Goal: Transaction & Acquisition: Book appointment/travel/reservation

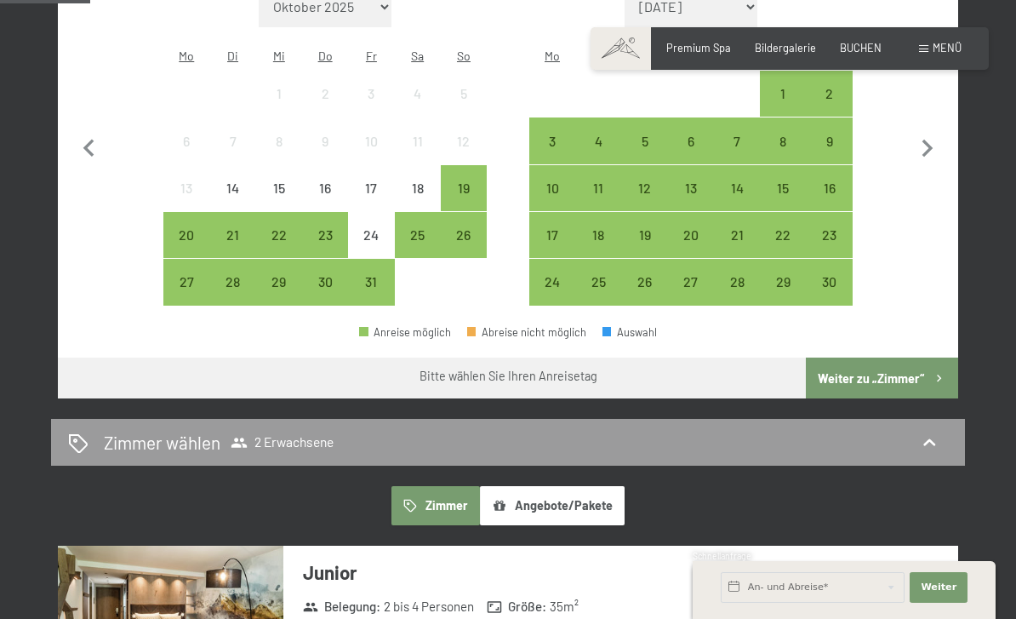
scroll to position [514, 0]
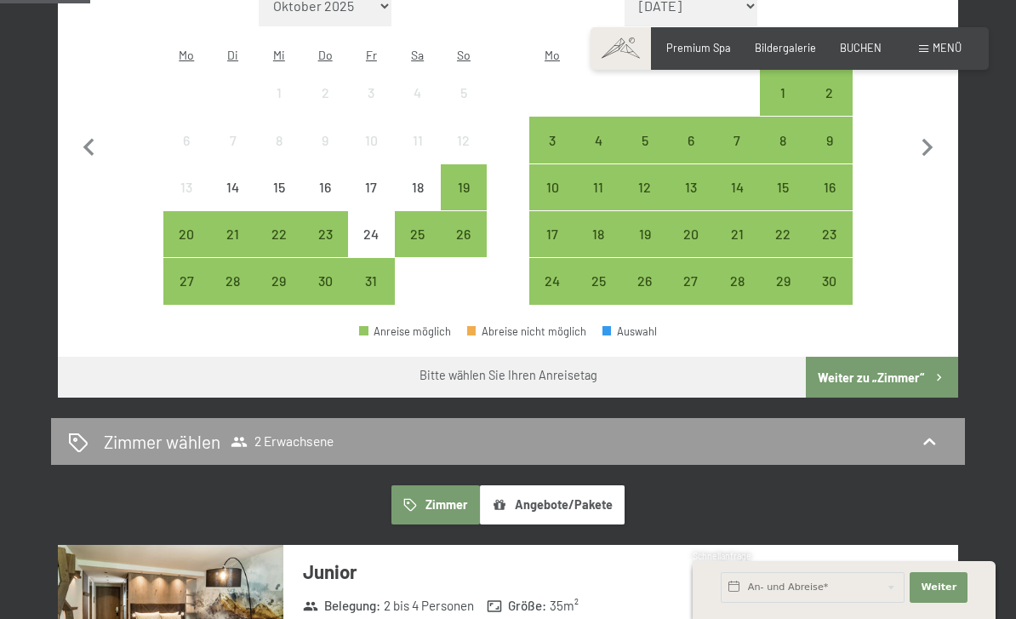
click at [592, 485] on button "Angebote/Pakete" at bounding box center [552, 504] width 145 height 39
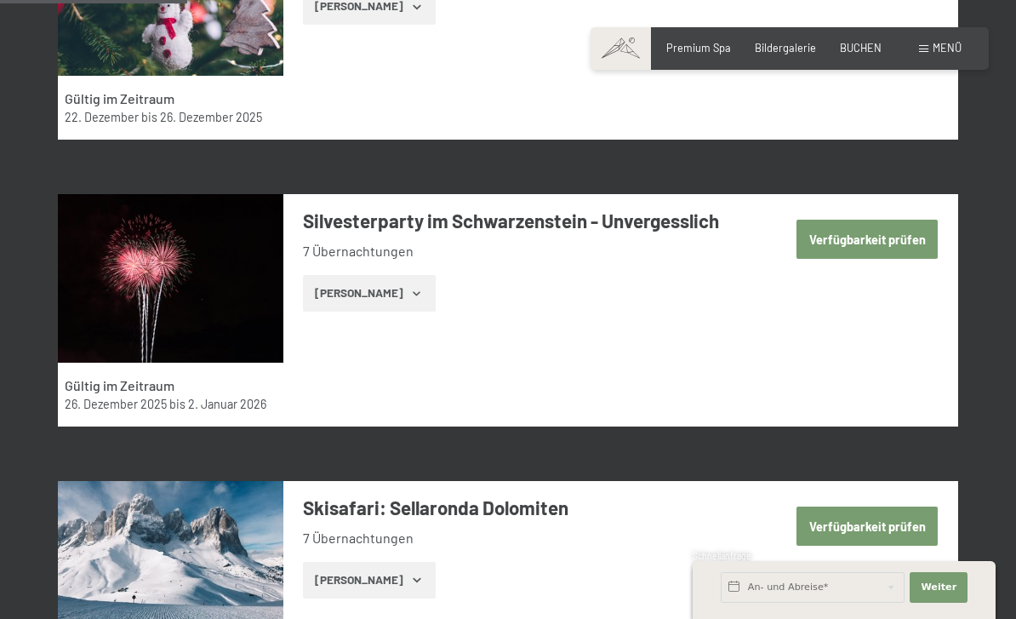
scroll to position [1165, 0]
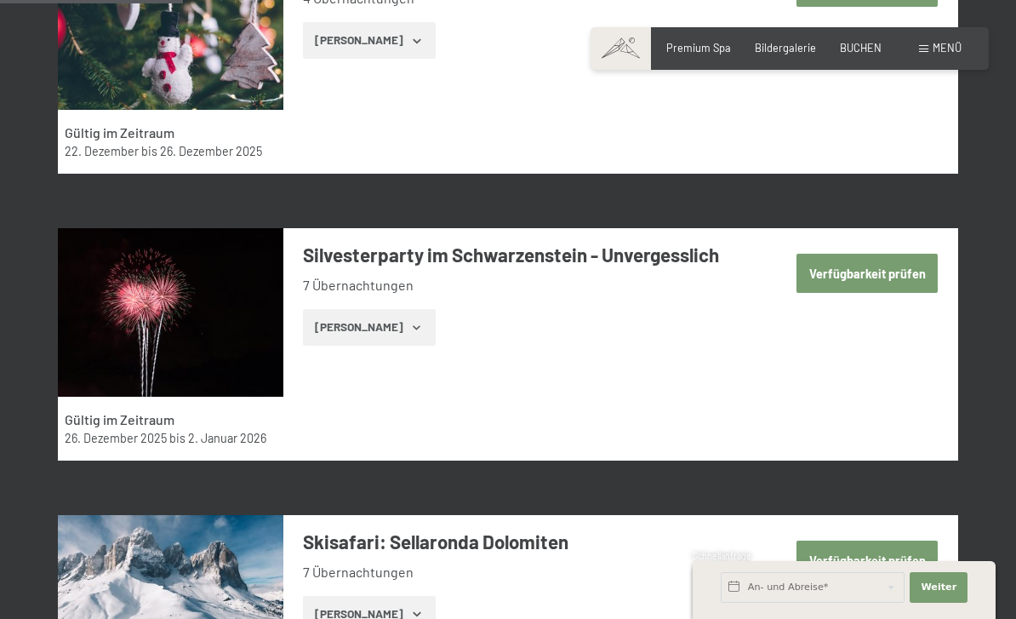
click at [925, 260] on button "Verfügbarkeit prüfen" at bounding box center [867, 273] width 141 height 39
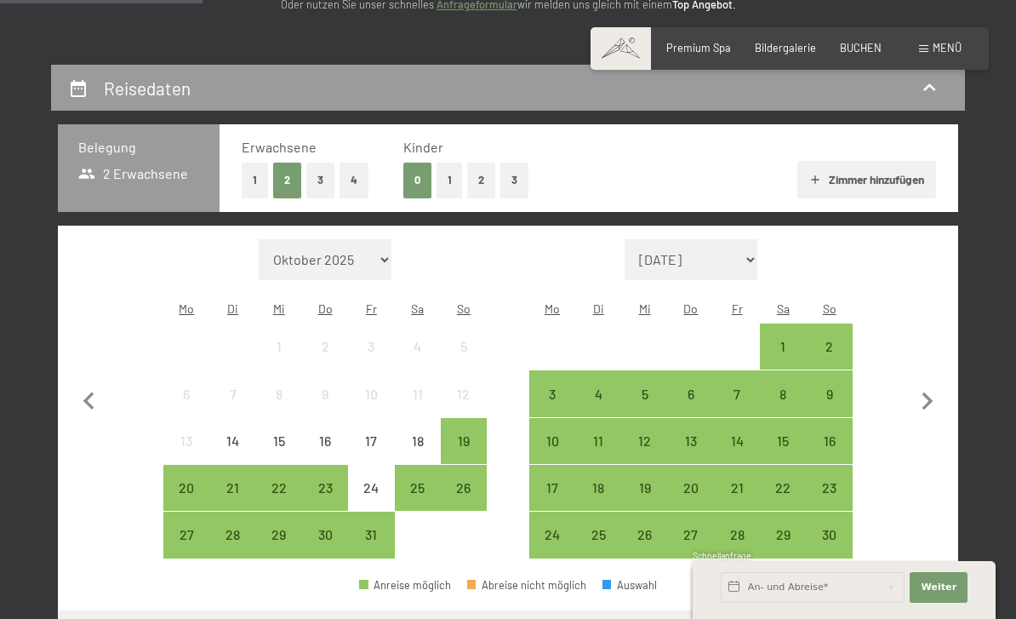
scroll to position [285, 0]
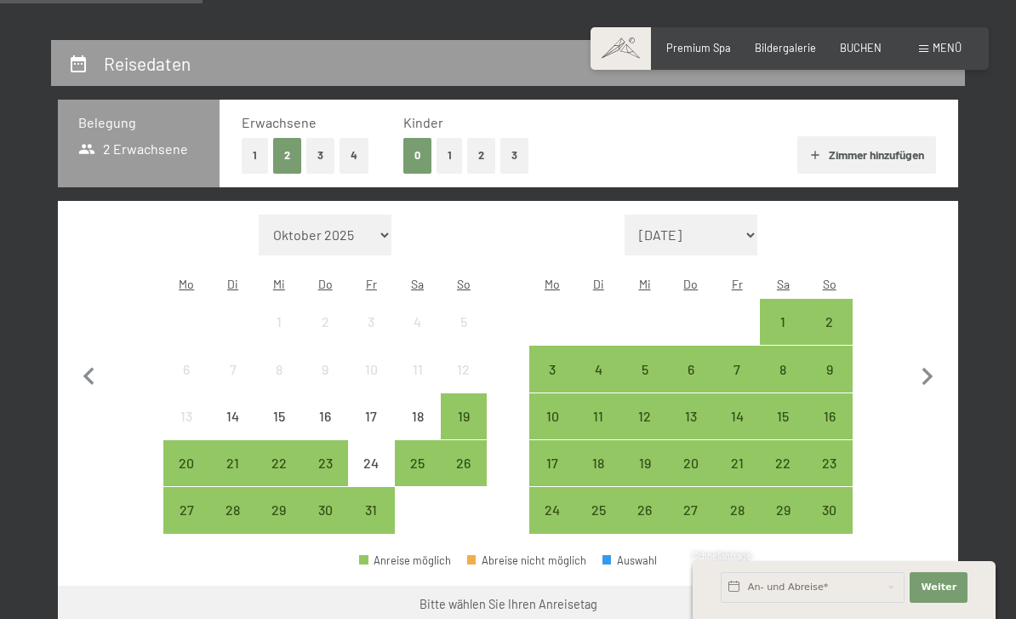
click at [931, 368] on icon "button" at bounding box center [928, 377] width 11 height 18
select select "2025-11-01"
select select "2025-12-01"
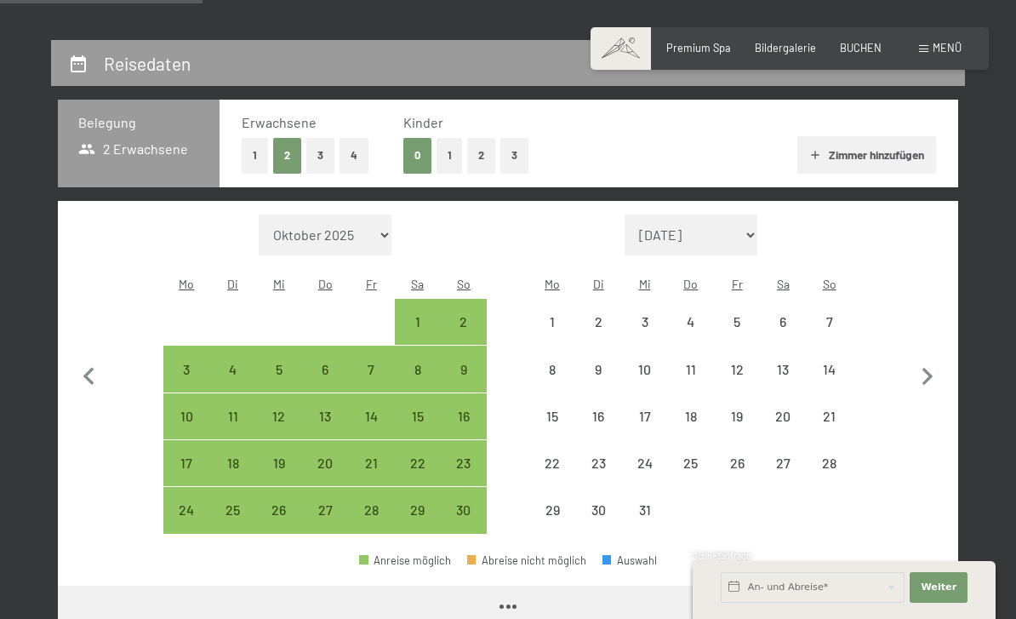
click at [932, 374] on icon "button" at bounding box center [928, 377] width 36 height 36
select select "2025-12-01"
select select "2026-01-01"
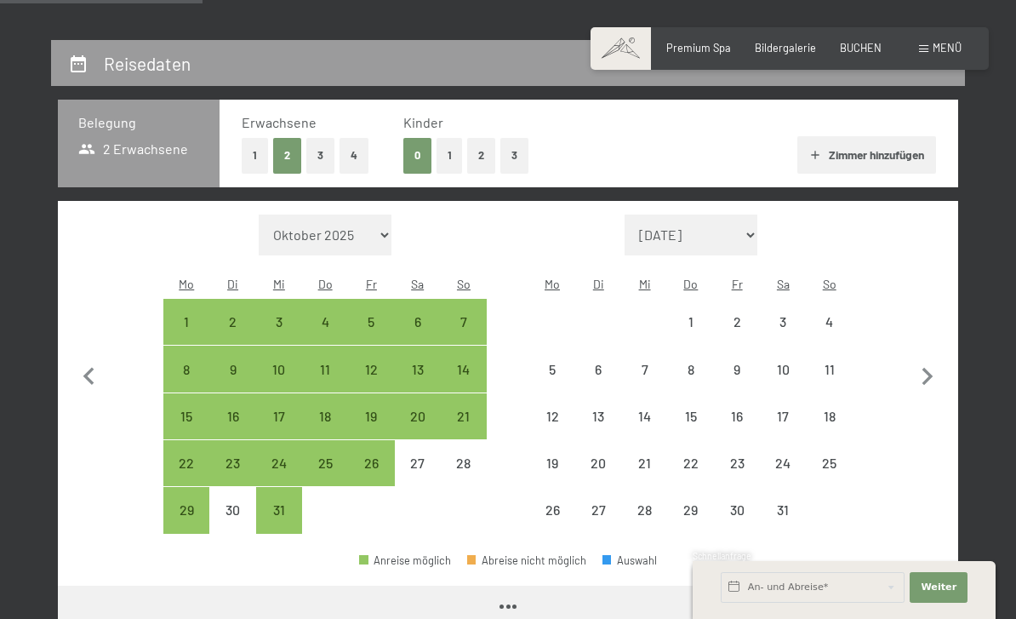
select select "2025-12-01"
select select "2026-01-01"
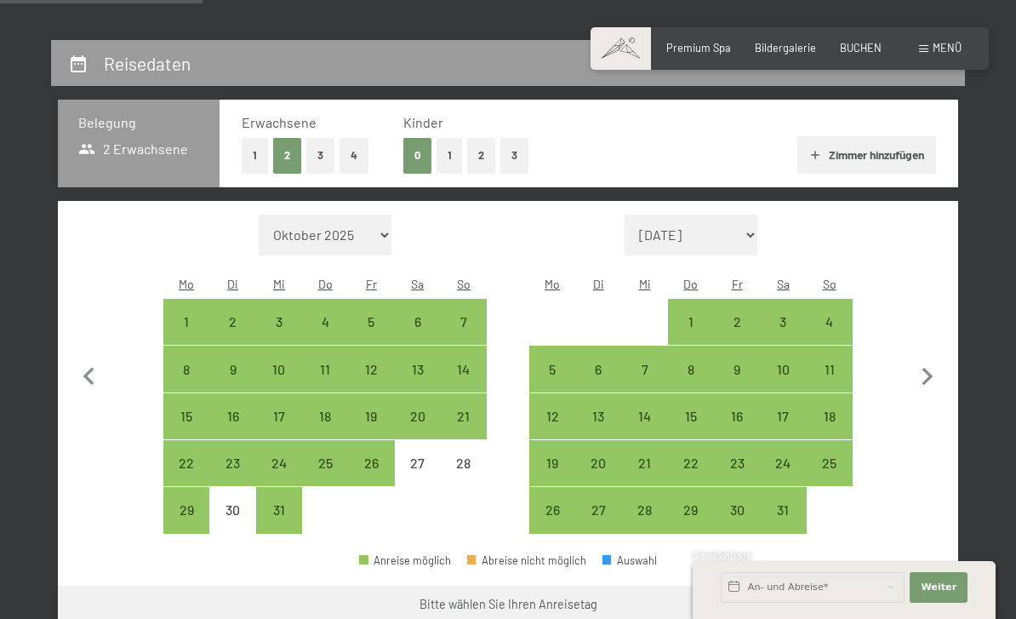
click at [94, 371] on icon "button" at bounding box center [89, 377] width 36 height 36
select select "2025-11-01"
select select "2025-12-01"
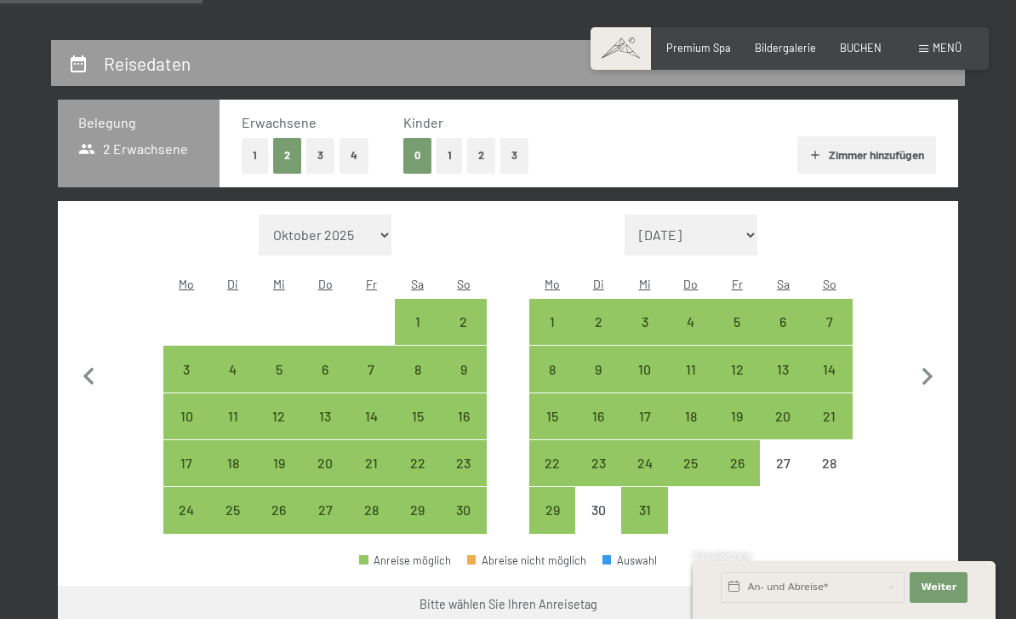
click at [647, 503] on div "31" at bounding box center [644, 524] width 43 height 43
select select "2025-11-01"
select select "2025-12-01"
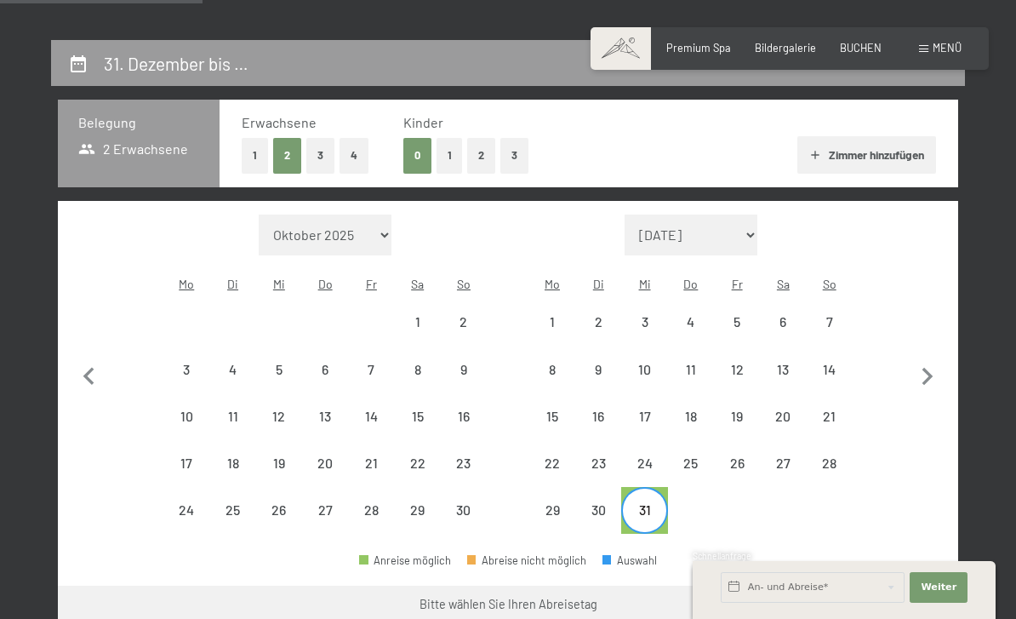
click at [943, 364] on icon "button" at bounding box center [928, 377] width 36 height 36
select select "2025-12-01"
select select "2026-01-01"
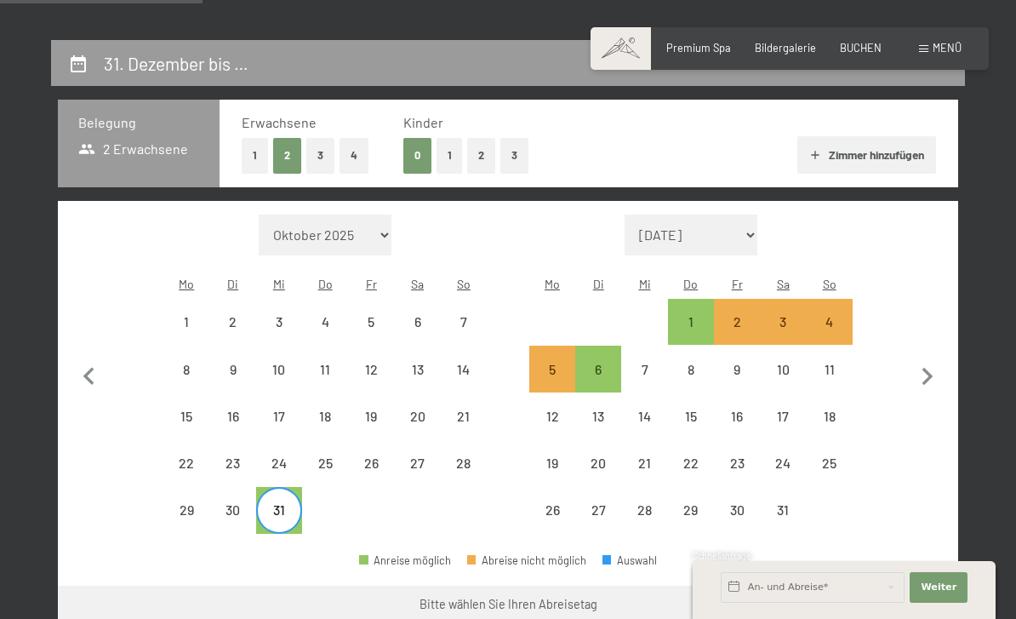
click at [840, 315] on div "4" at bounding box center [830, 336] width 43 height 43
select select "2025-12-01"
select select "2026-01-01"
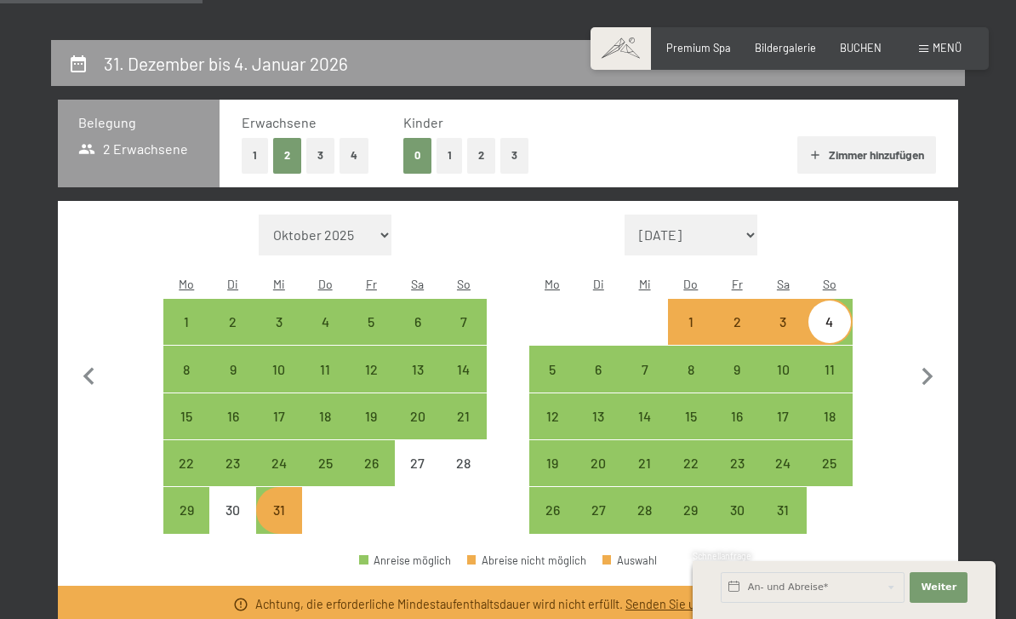
click at [568, 363] on div "5" at bounding box center [552, 384] width 43 height 43
select select "2025-12-01"
select select "2026-01-01"
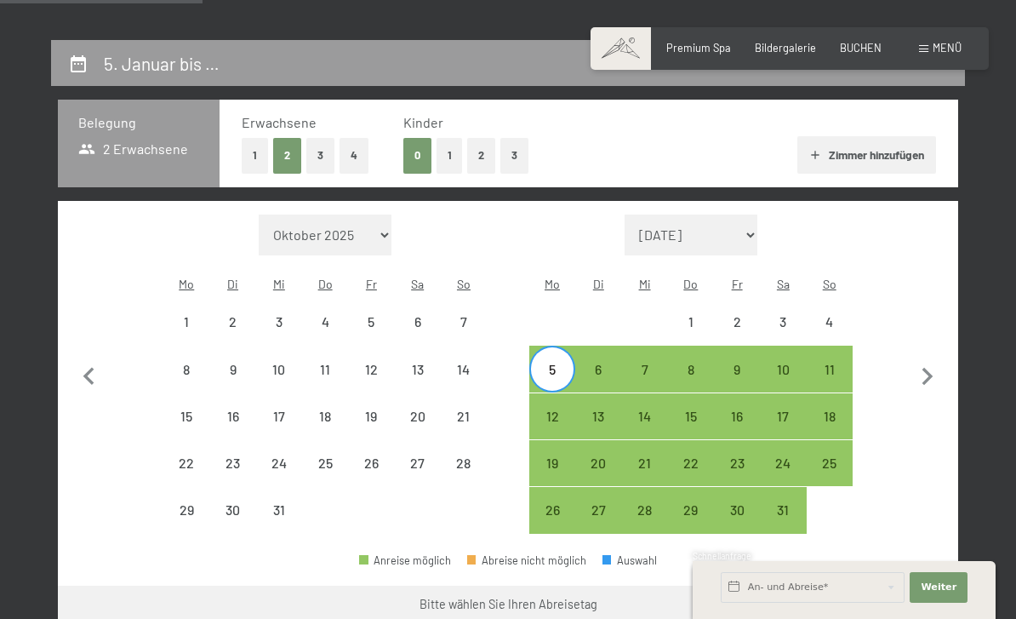
click at [289, 503] on div "31" at bounding box center [279, 524] width 43 height 43
select select "2025-12-01"
select select "2026-01-01"
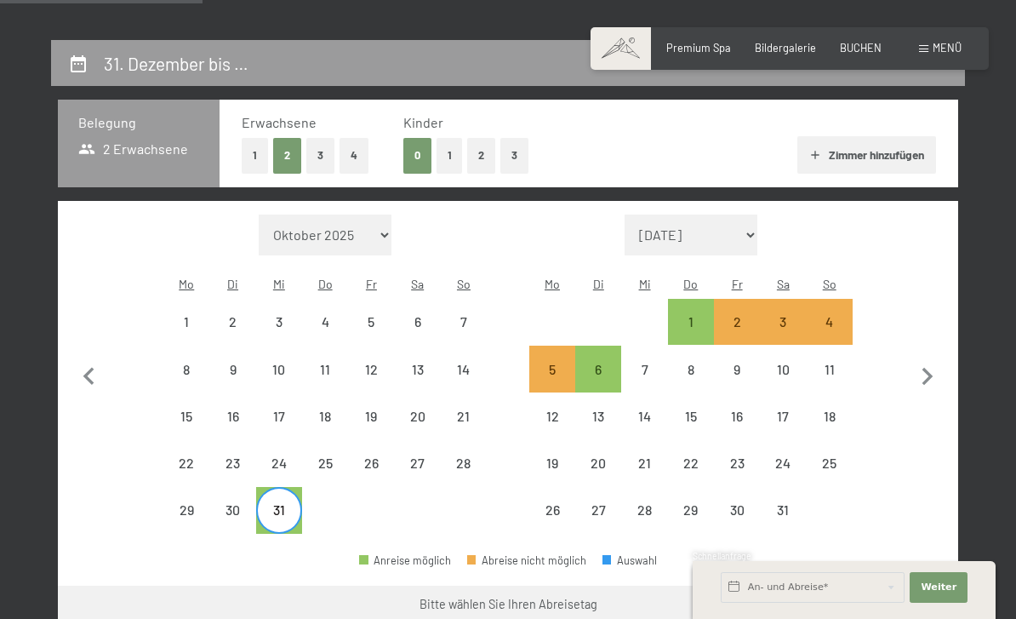
click at [615, 363] on div "6" at bounding box center [598, 384] width 43 height 43
select select "2025-12-01"
select select "2026-01-01"
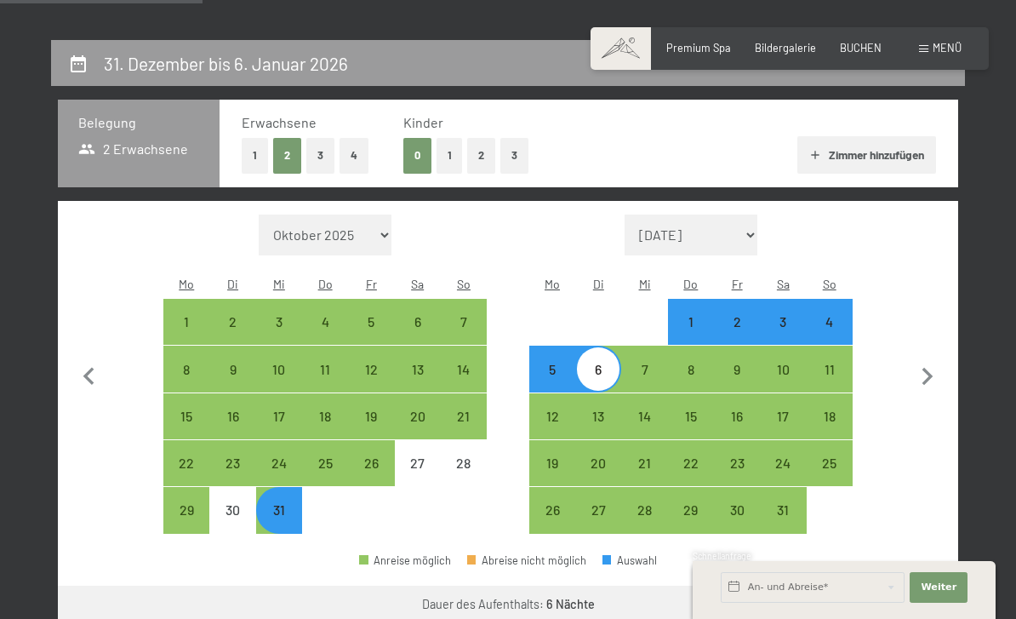
click at [849, 588] on button "Weiter zu „Zimmer“" at bounding box center [882, 606] width 152 height 41
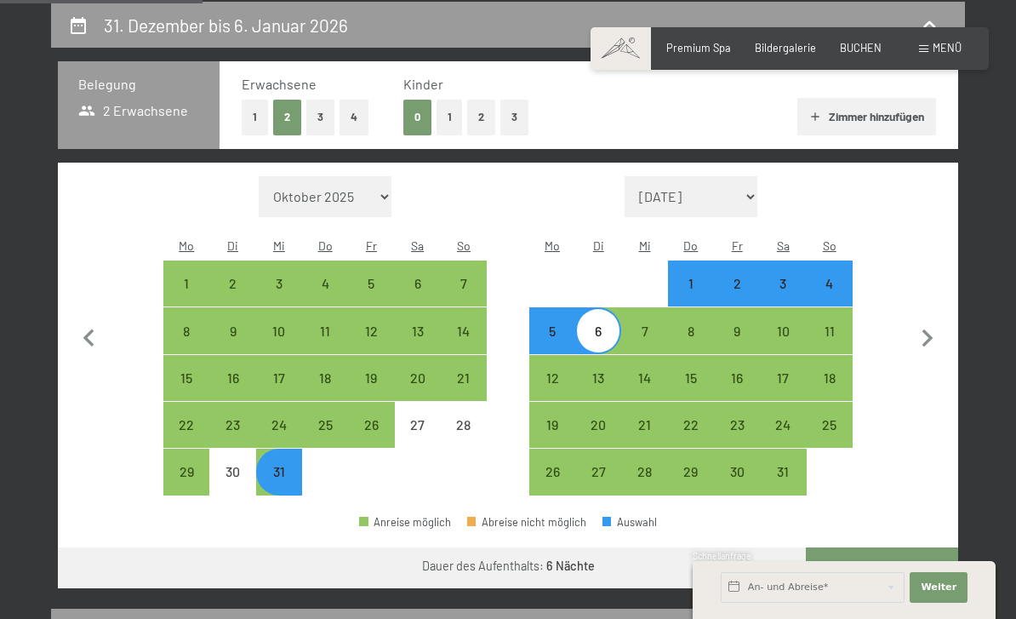
select select "2025-12-01"
select select "2026-01-01"
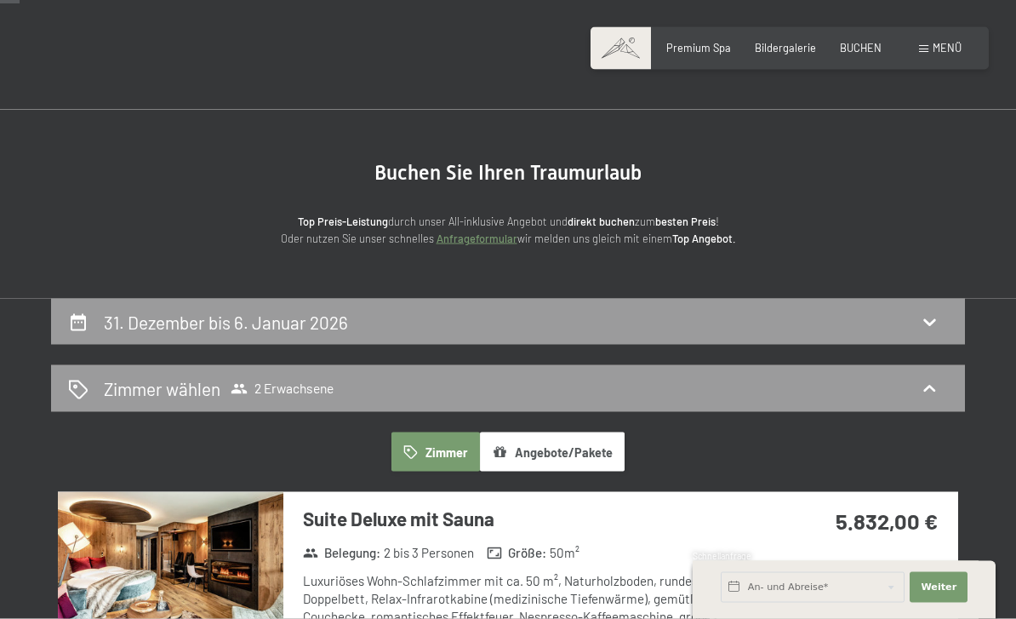
scroll to position [0, 0]
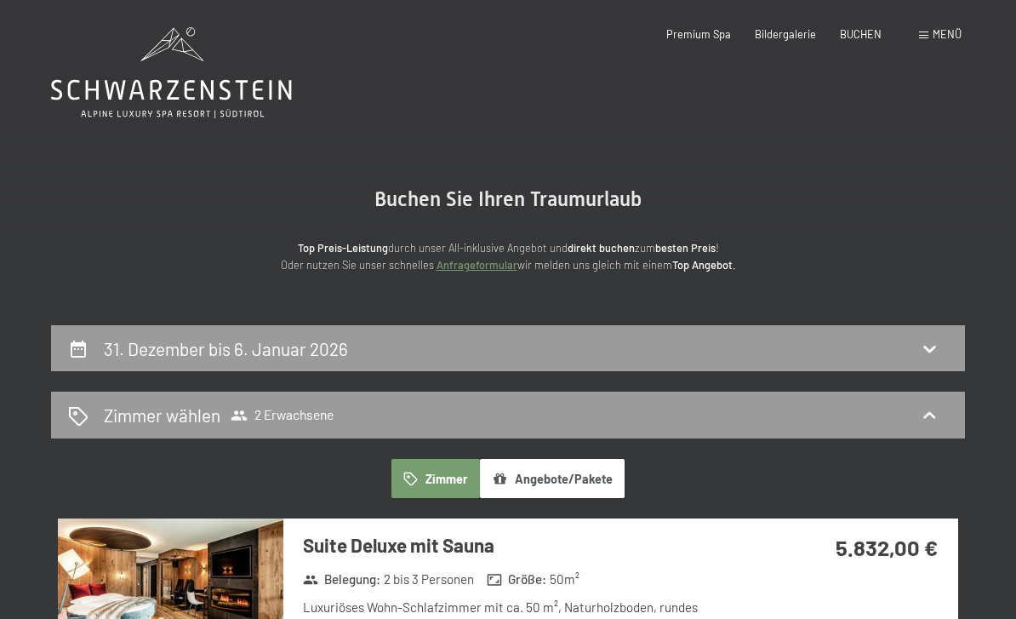
click at [866, 28] on span "BUCHEN" at bounding box center [861, 34] width 42 height 14
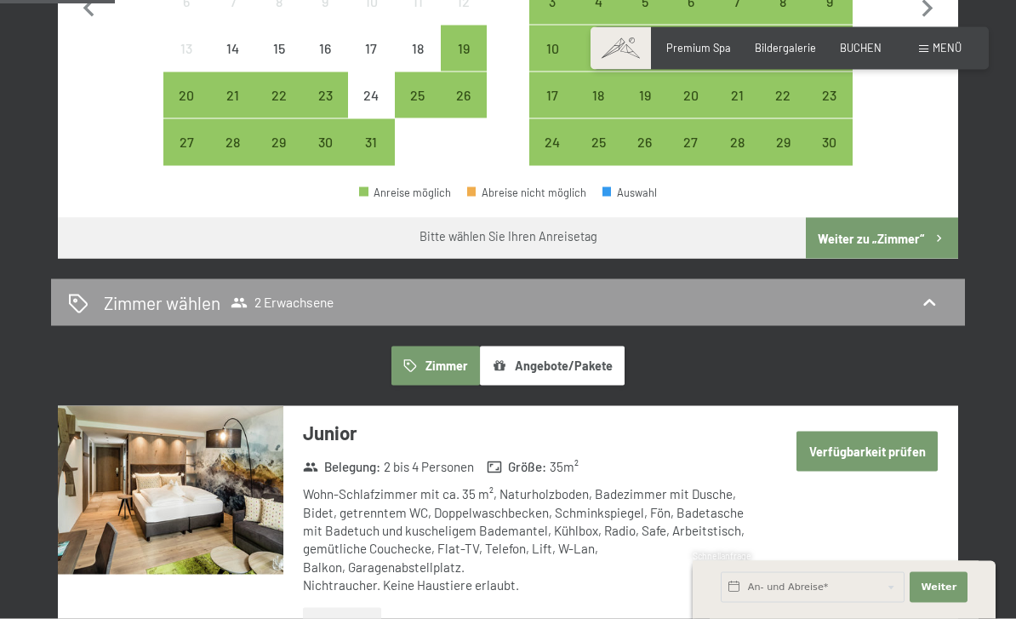
click at [584, 348] on button "Angebote/Pakete" at bounding box center [552, 365] width 145 height 39
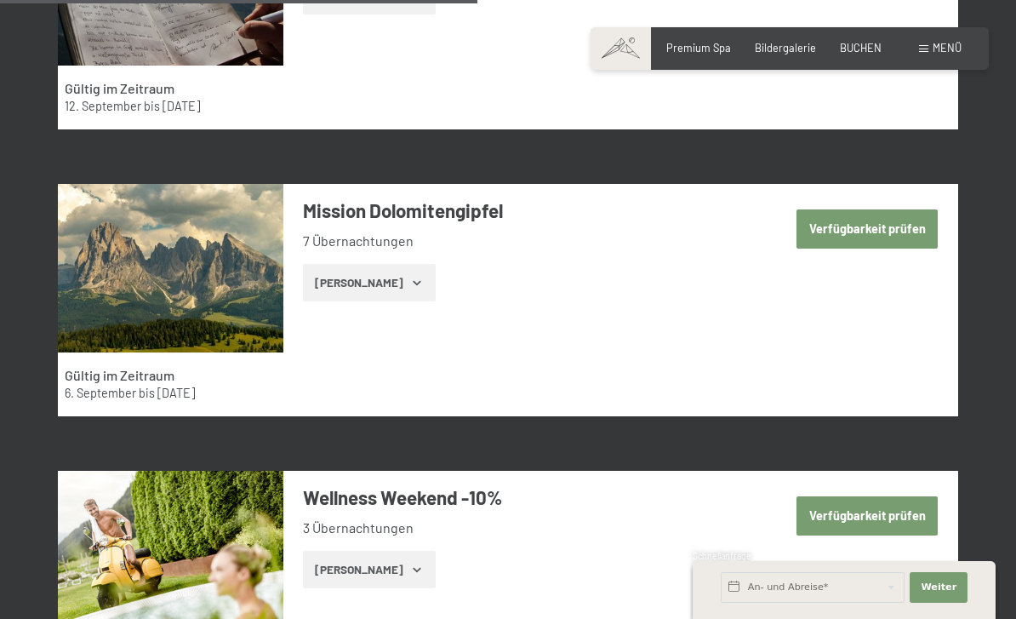
scroll to position [2897, 0]
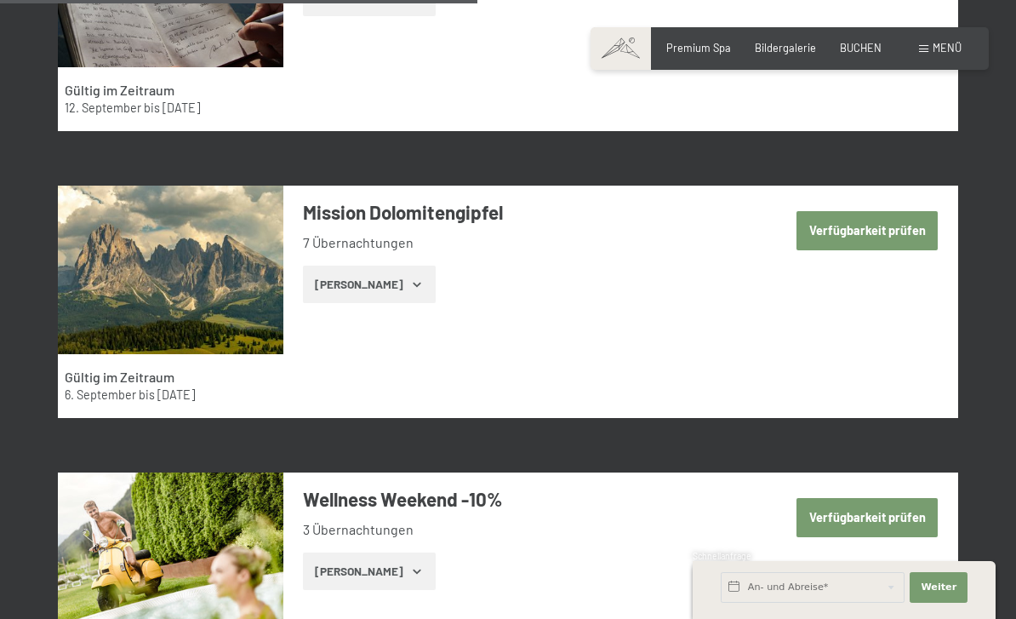
click at [410, 277] on icon "button" at bounding box center [417, 284] width 14 height 14
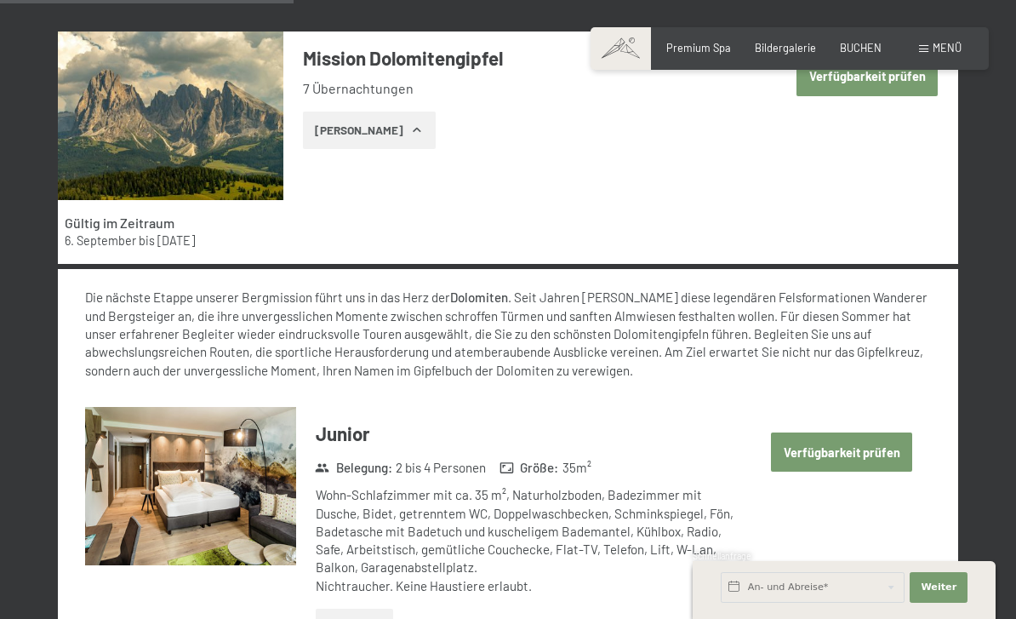
scroll to position [3049, 0]
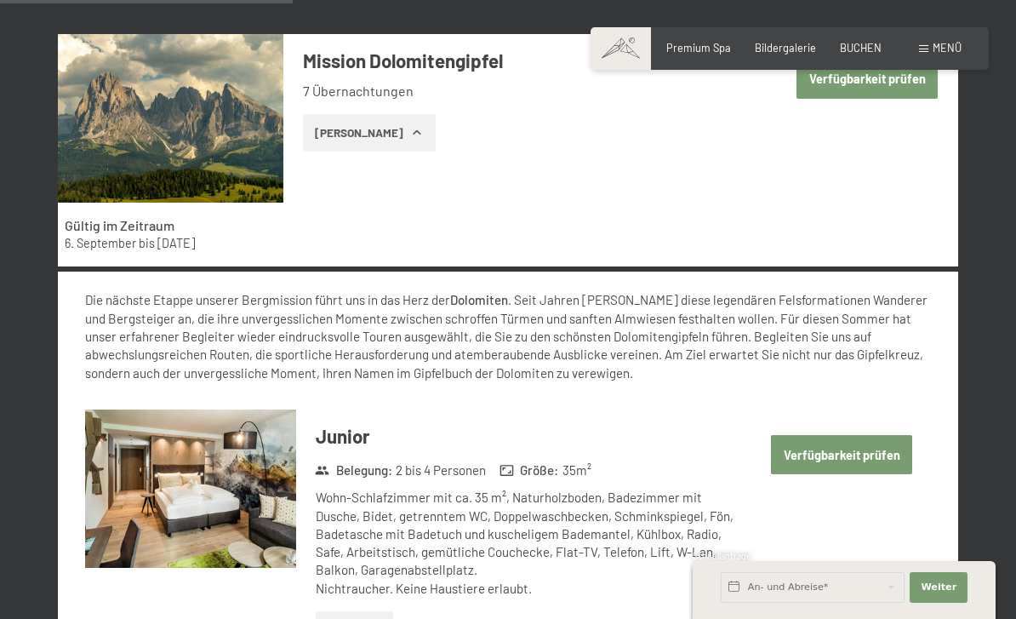
click at [365, 114] on button "Zeige Zimmer" at bounding box center [369, 132] width 132 height 37
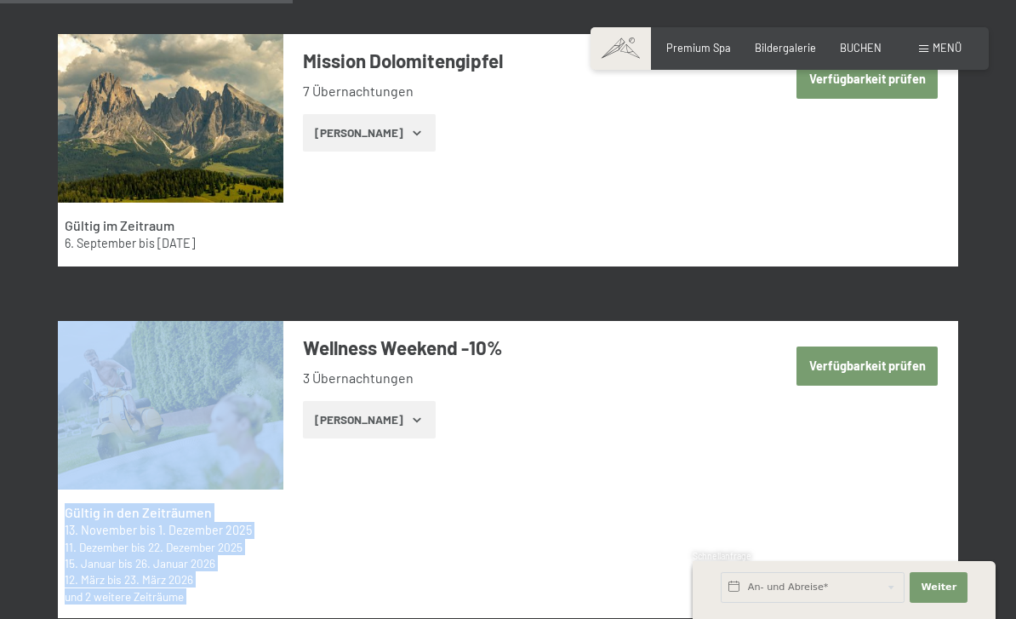
click at [914, 450] on div "Gültig in den Zeiträumen 13. November bis 1. Dezember 2025 11. Dezember bis 22.…" at bounding box center [508, 469] width 900 height 297
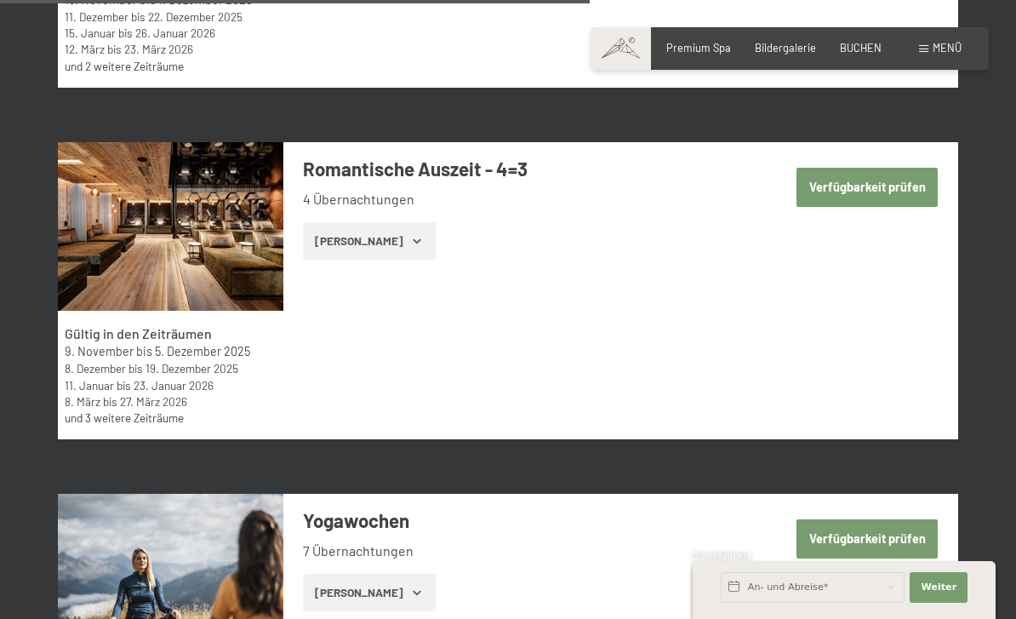
scroll to position [3578, 0]
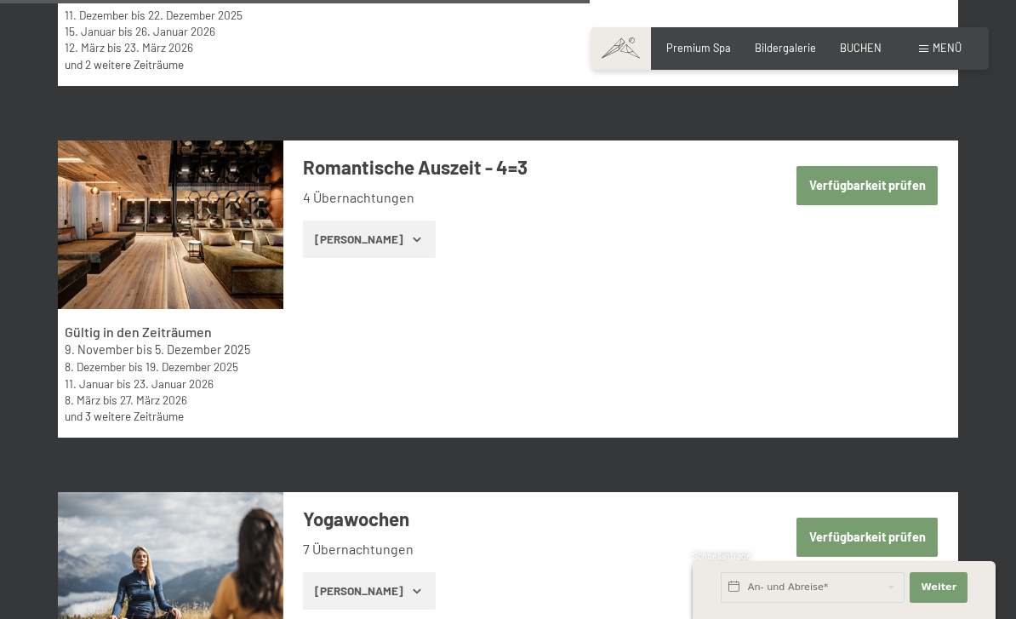
click at [894, 166] on button "Verfügbarkeit prüfen" at bounding box center [867, 185] width 141 height 39
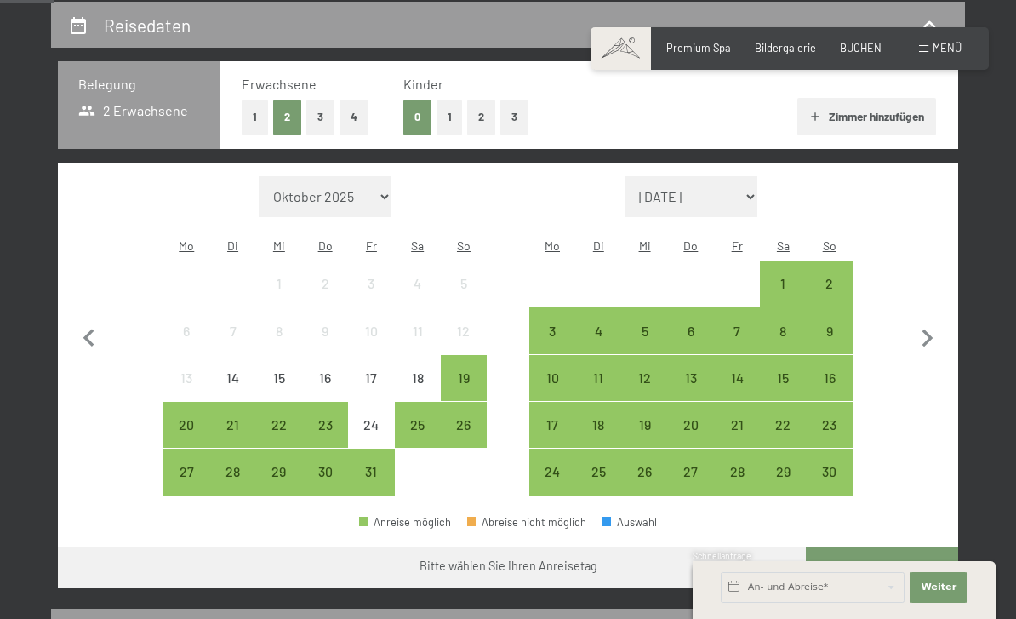
click at [934, 334] on icon "button" at bounding box center [928, 339] width 36 height 36
select select "2025-11-01"
select select "2025-12-01"
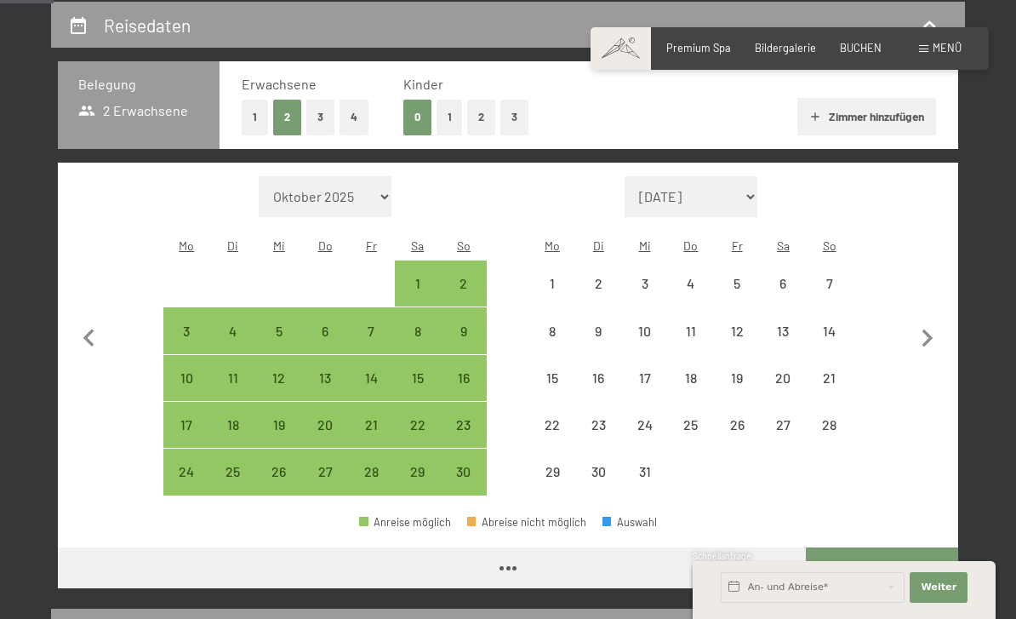
click at [936, 327] on icon "button" at bounding box center [928, 339] width 36 height 36
select select "2025-12-01"
select select "2026-01-01"
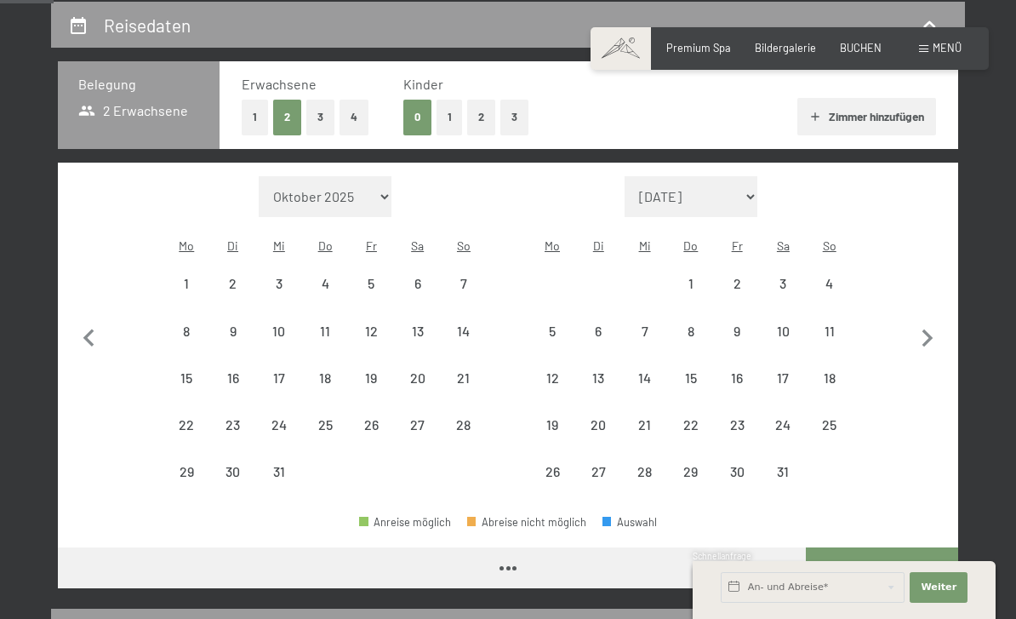
click at [940, 327] on icon "button" at bounding box center [928, 339] width 36 height 36
select select "2026-01-01"
select select "2026-02-01"
click at [940, 328] on icon "button" at bounding box center [928, 339] width 36 height 36
select select "2026-02-01"
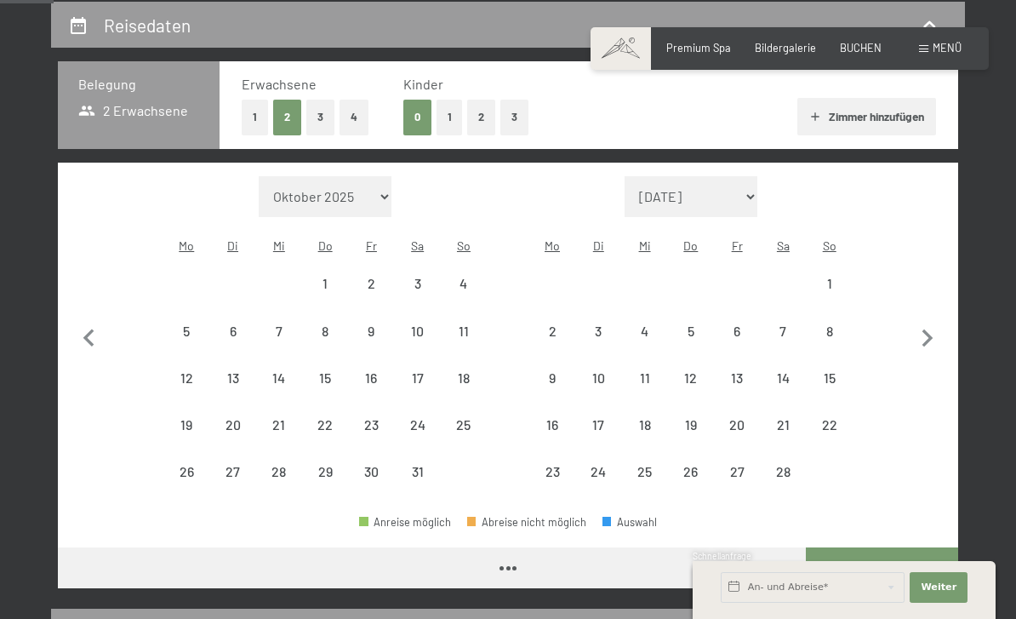
select select "2026-03-01"
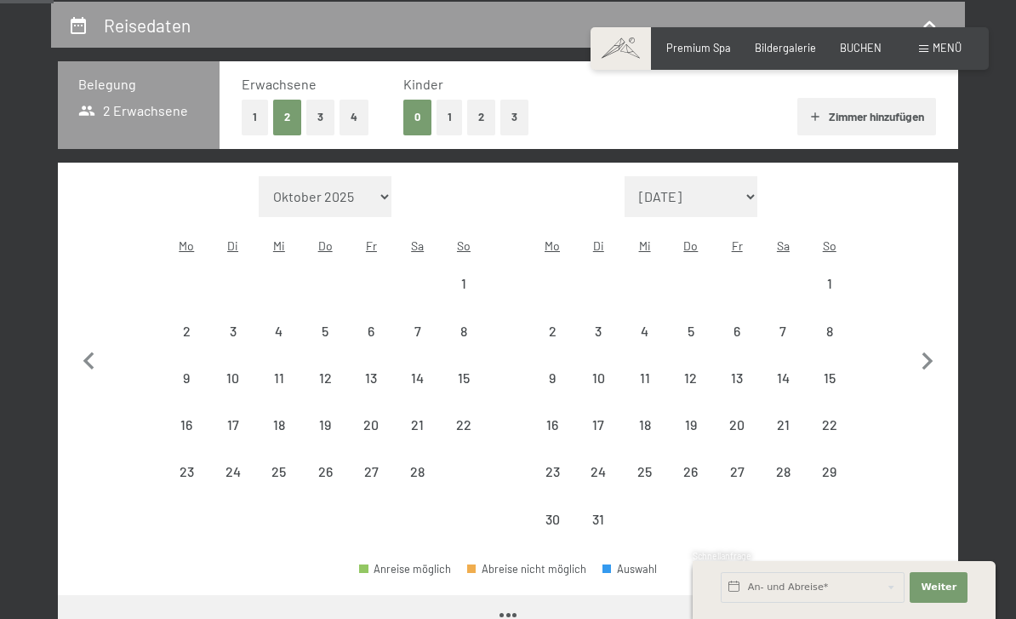
select select "2026-02-01"
select select "2026-03-01"
select select "2026-02-01"
select select "2026-03-01"
select select "2026-02-01"
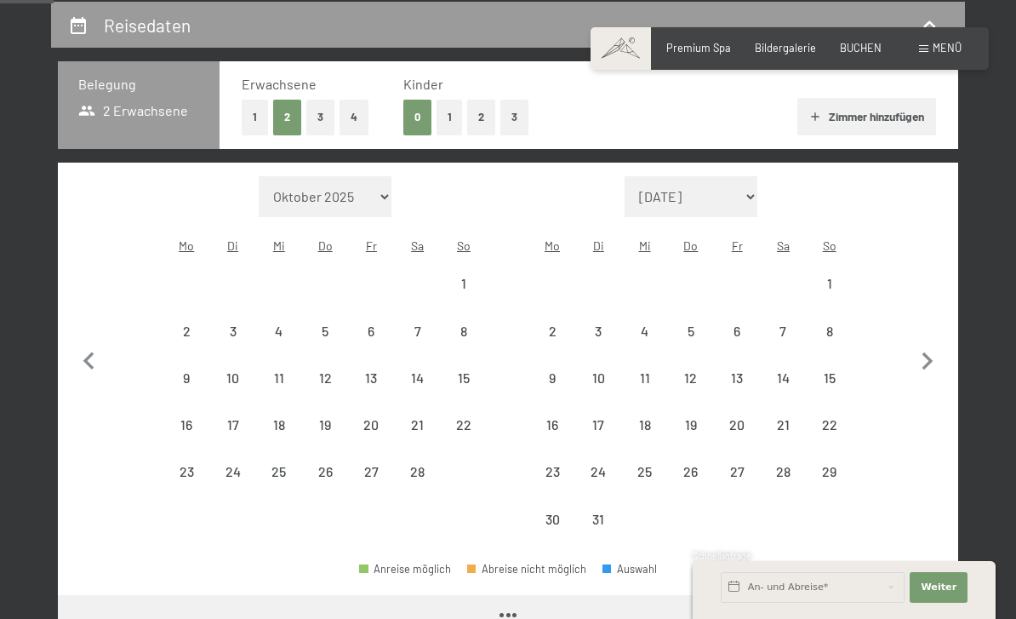
select select "2026-03-01"
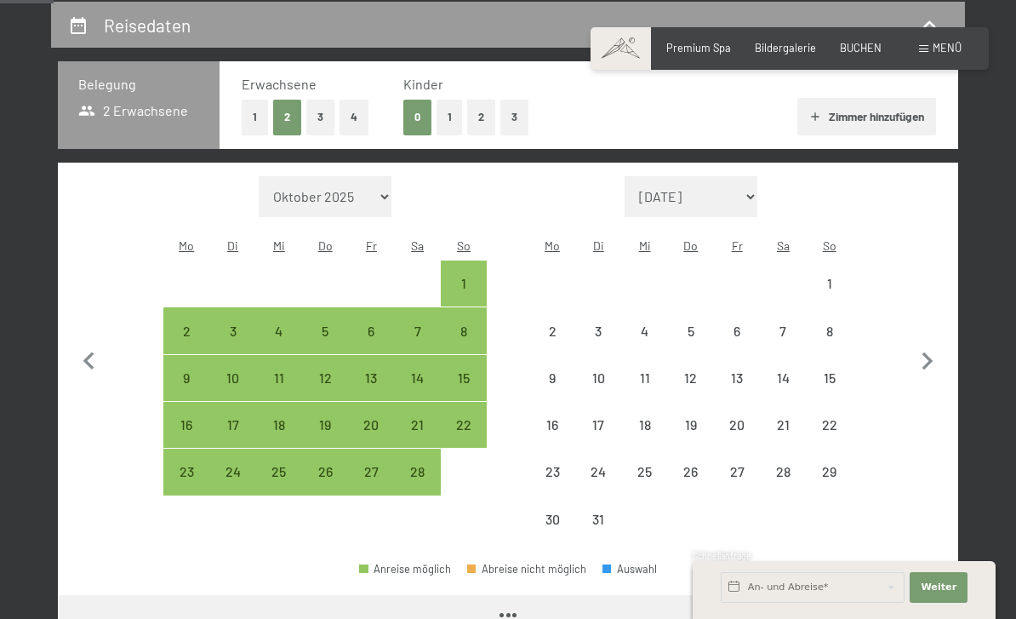
select select "2026-02-01"
select select "2026-03-01"
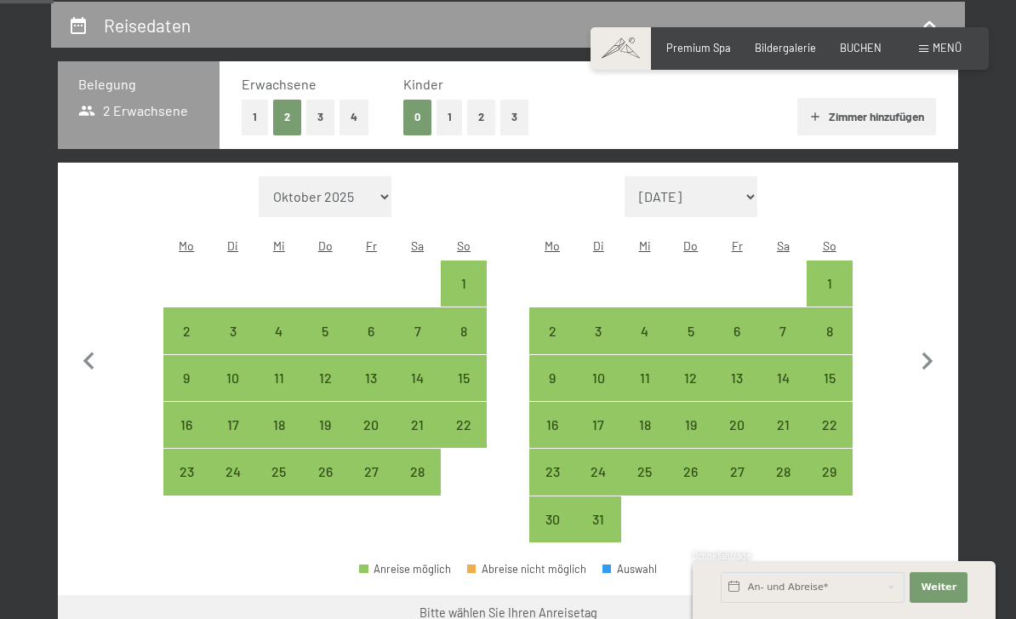
click at [690, 371] on div "12" at bounding box center [691, 392] width 43 height 43
select select "2026-02-01"
select select "2026-03-01"
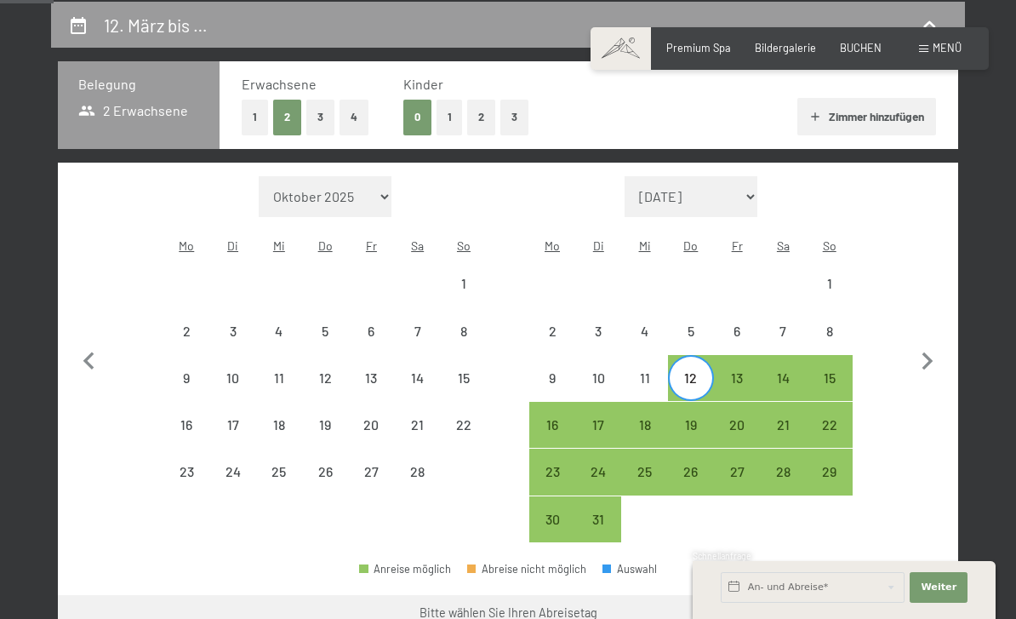
click at [553, 403] on div "16" at bounding box center [552, 424] width 43 height 43
select select "2026-02-01"
select select "2026-03-01"
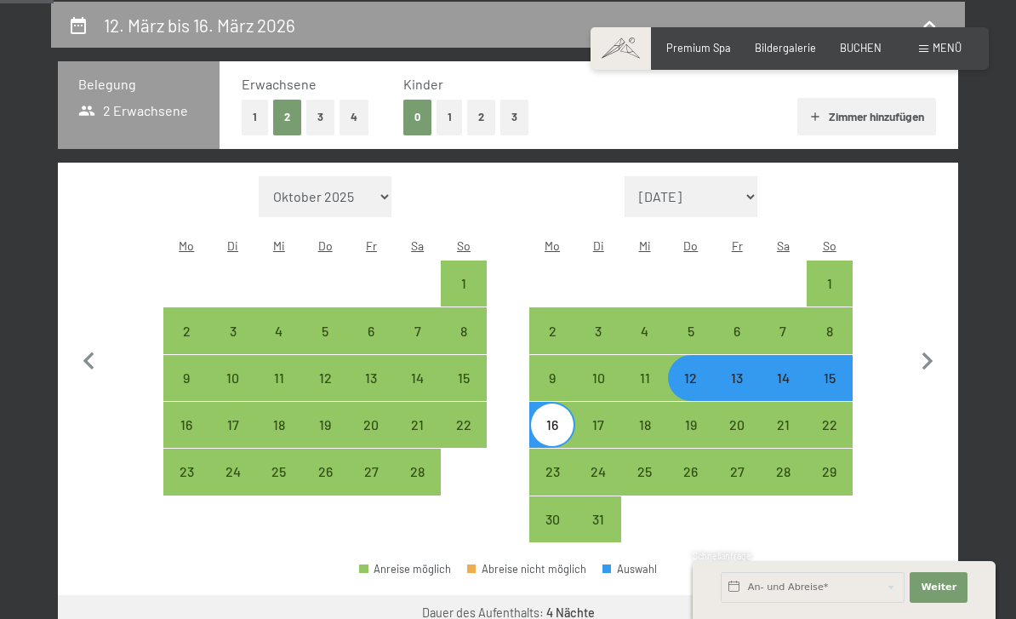
click at [883, 598] on button "Weiter zu „Zimmer“" at bounding box center [882, 615] width 152 height 41
select select "2026-02-01"
select select "2026-03-01"
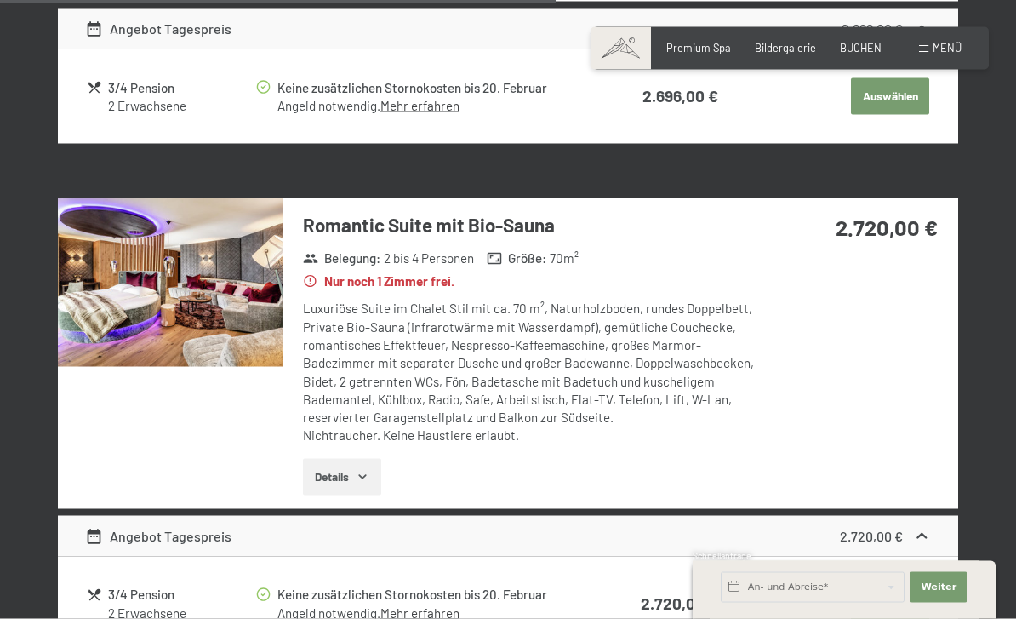
scroll to position [2731, 0]
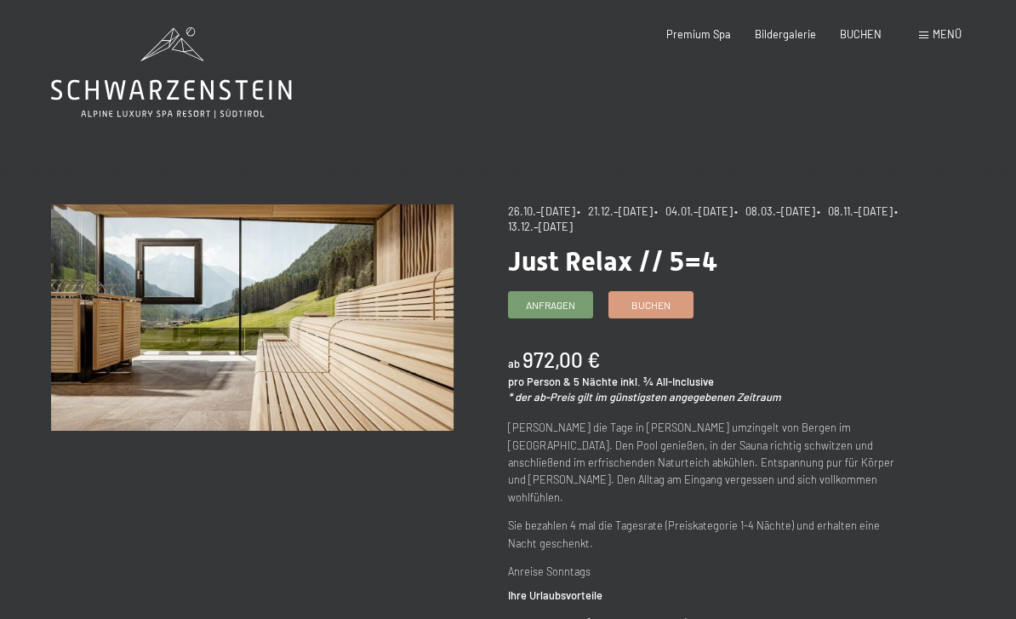
click at [871, 35] on span "BUCHEN" at bounding box center [861, 34] width 42 height 14
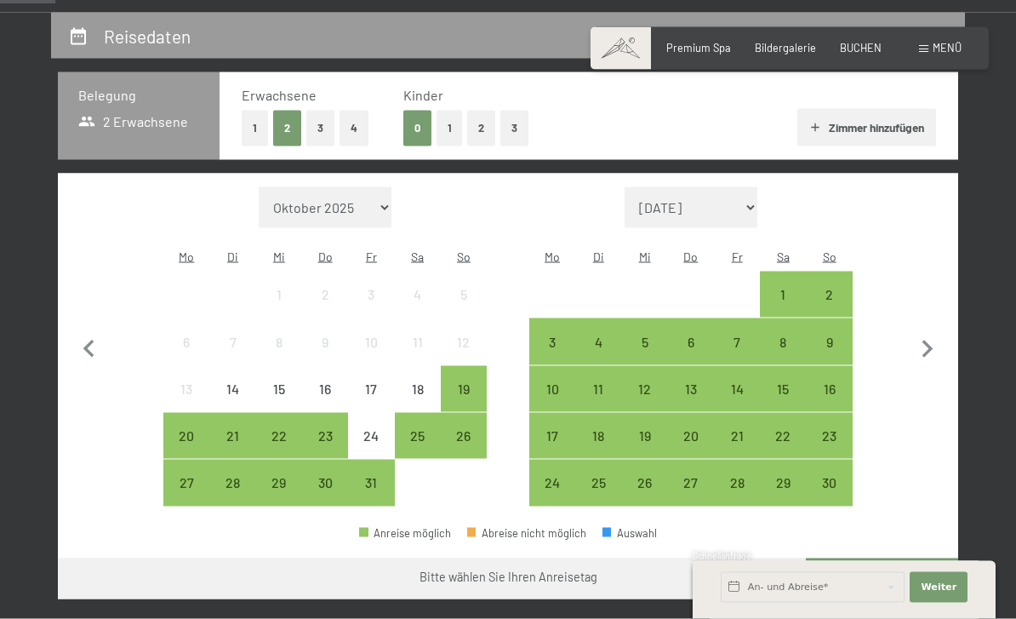
click at [938, 345] on icon "button" at bounding box center [928, 350] width 36 height 36
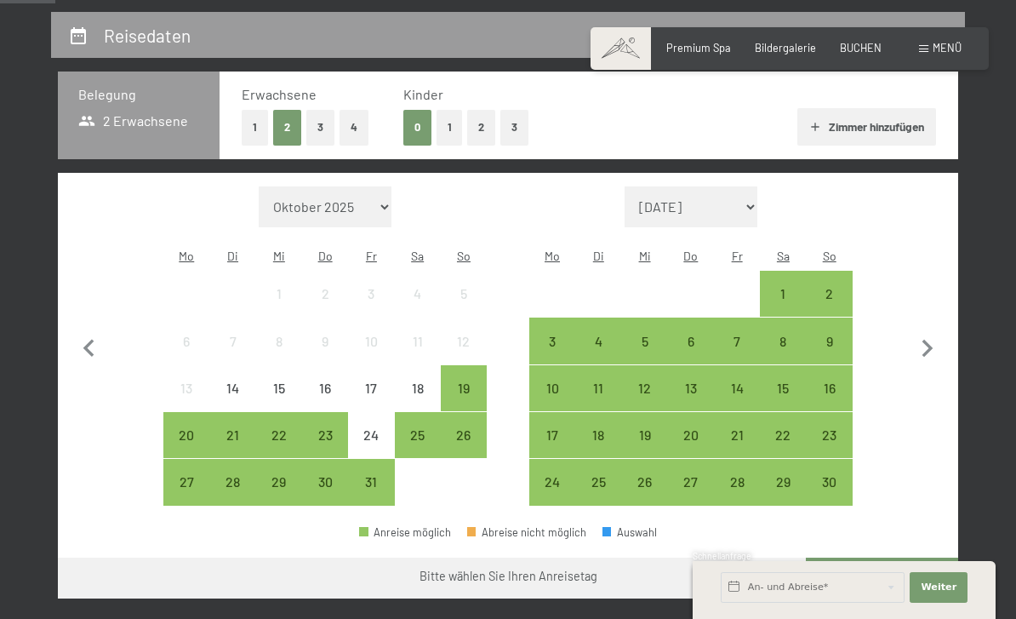
select select "2025-11-01"
select select "2025-12-01"
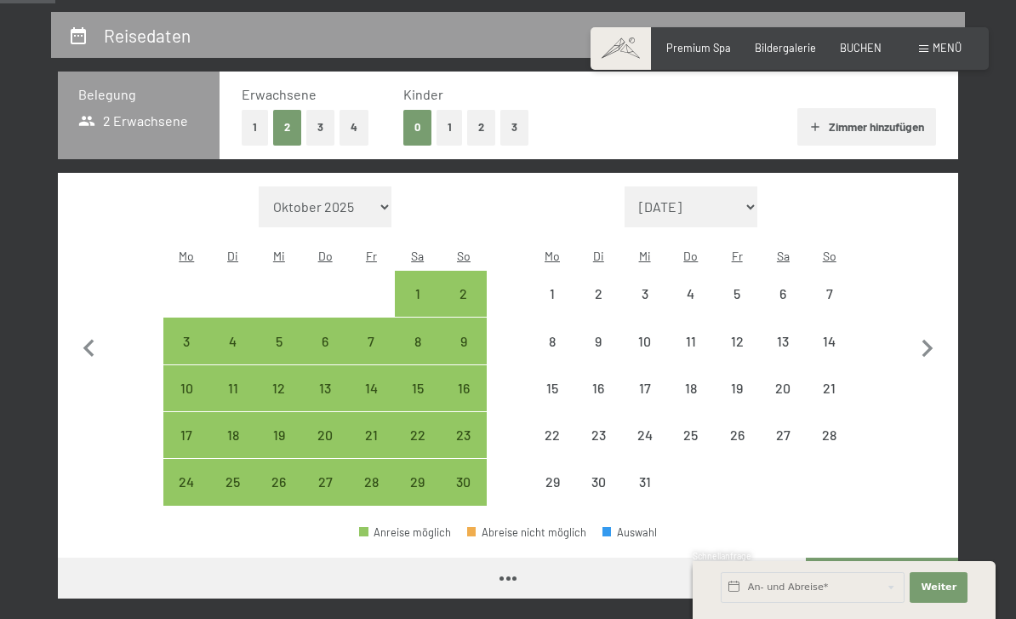
click at [931, 341] on icon "button" at bounding box center [928, 349] width 36 height 36
select select "2025-12-01"
select select "2026-01-01"
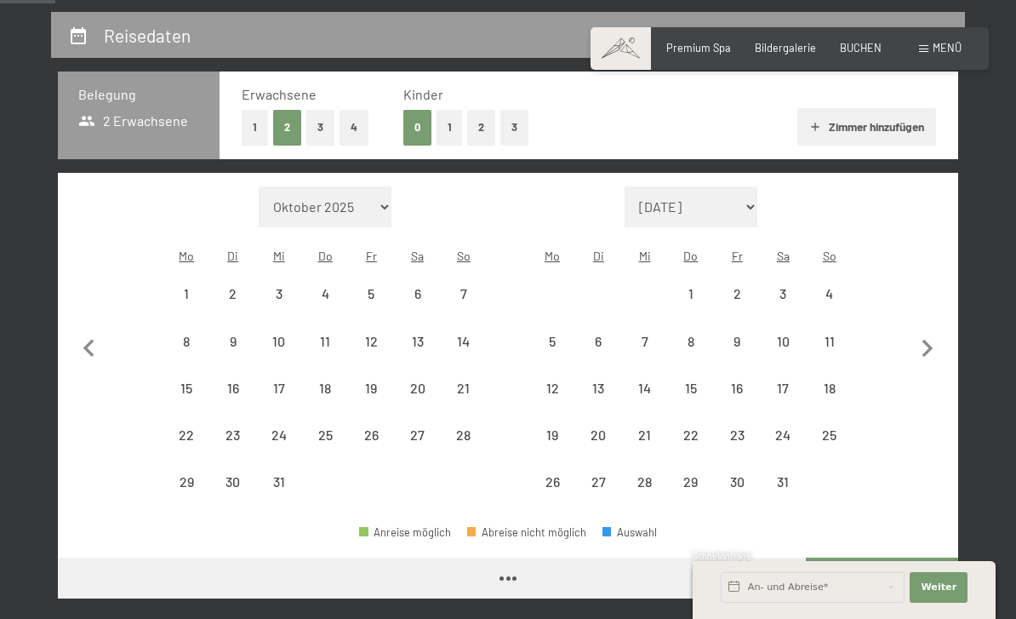
click at [930, 341] on icon "button" at bounding box center [928, 349] width 36 height 36
select select "2026-01-01"
select select "2026-02-01"
click at [935, 342] on icon "button" at bounding box center [928, 349] width 36 height 36
select select "2026-02-01"
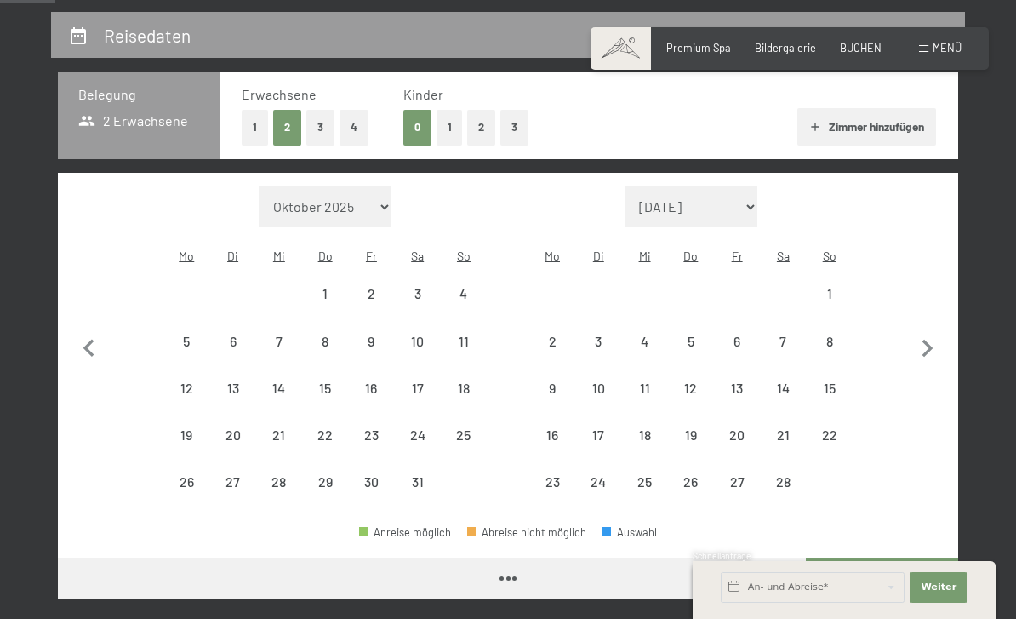
select select "2026-03-01"
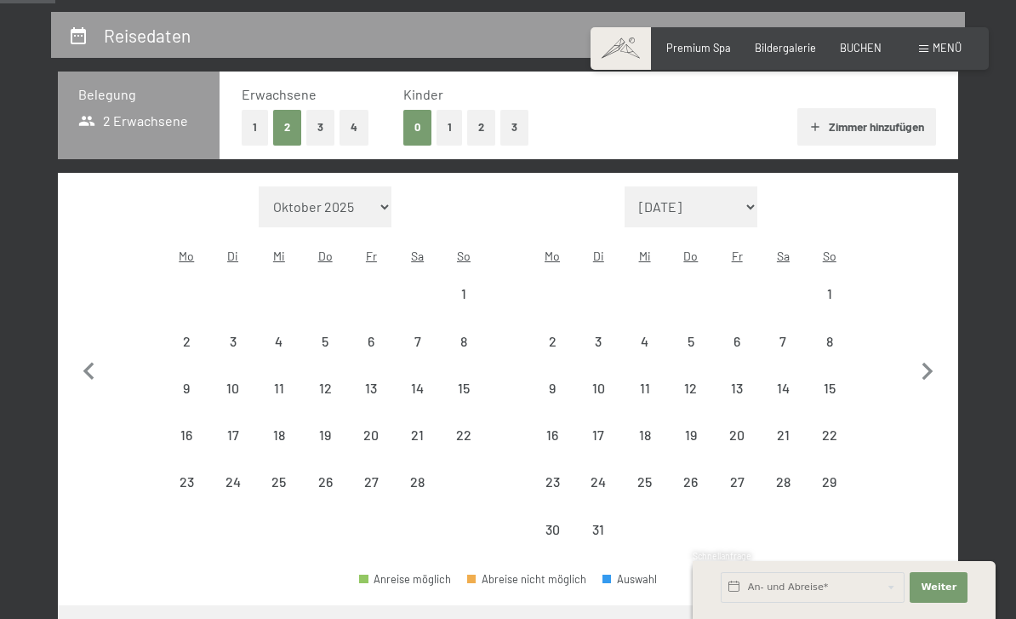
select select "2026-02-01"
select select "2026-03-01"
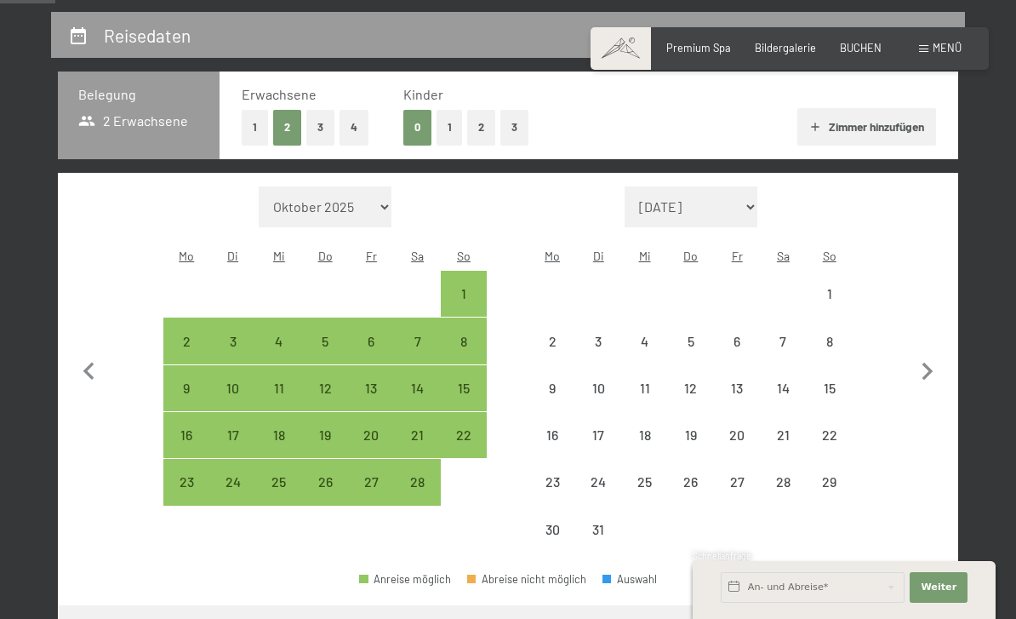
select select "2026-02-01"
select select "2026-03-01"
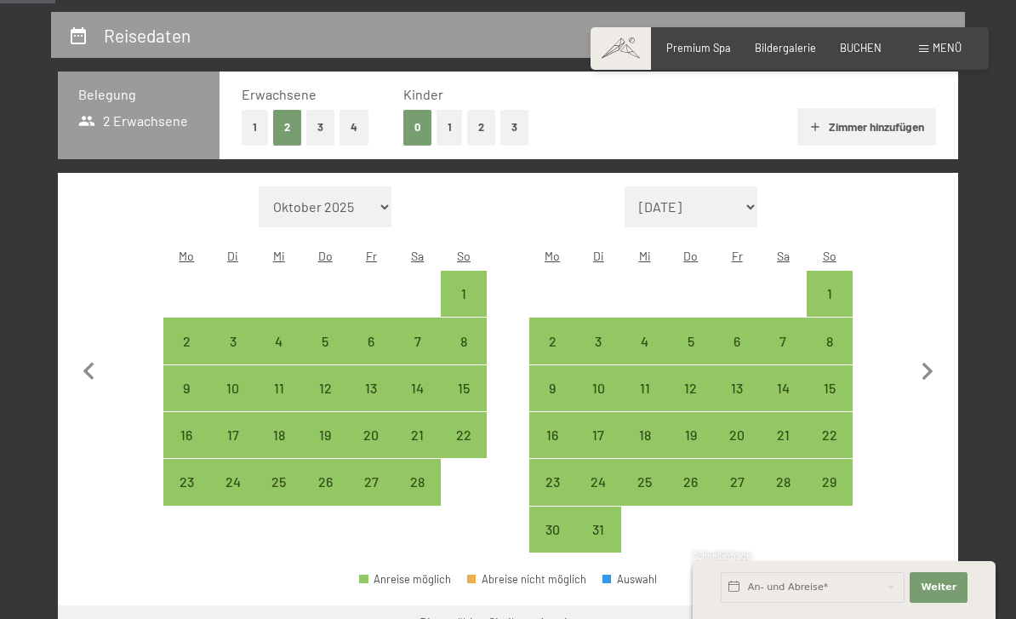
click at [657, 381] on div "11" at bounding box center [644, 402] width 43 height 43
select select "2026-02-01"
select select "2026-03-01"
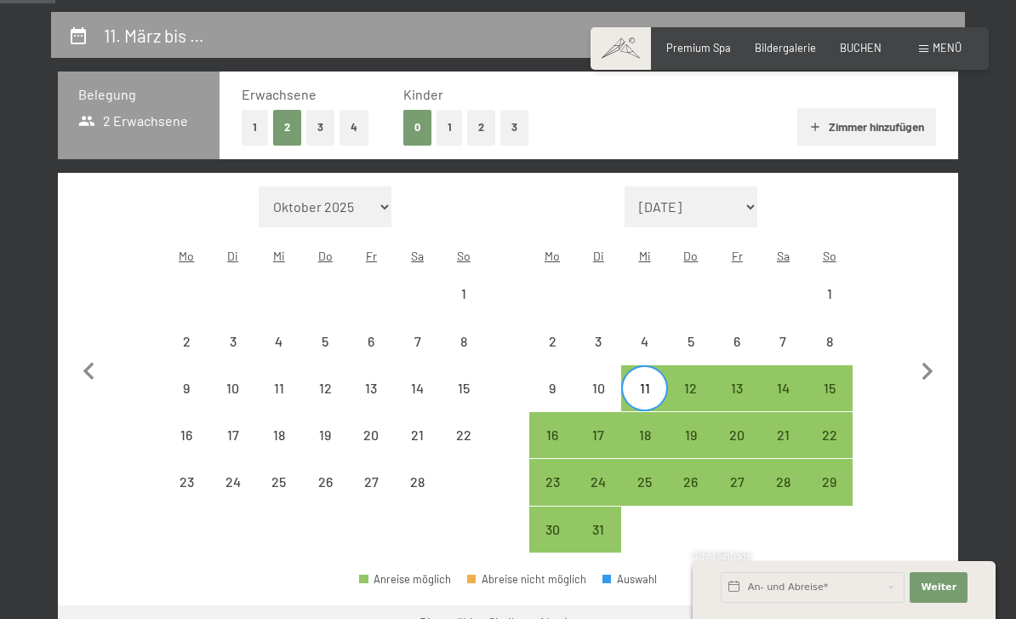
click at [548, 429] on div "16" at bounding box center [552, 449] width 43 height 43
select select "2026-02-01"
select select "2026-03-01"
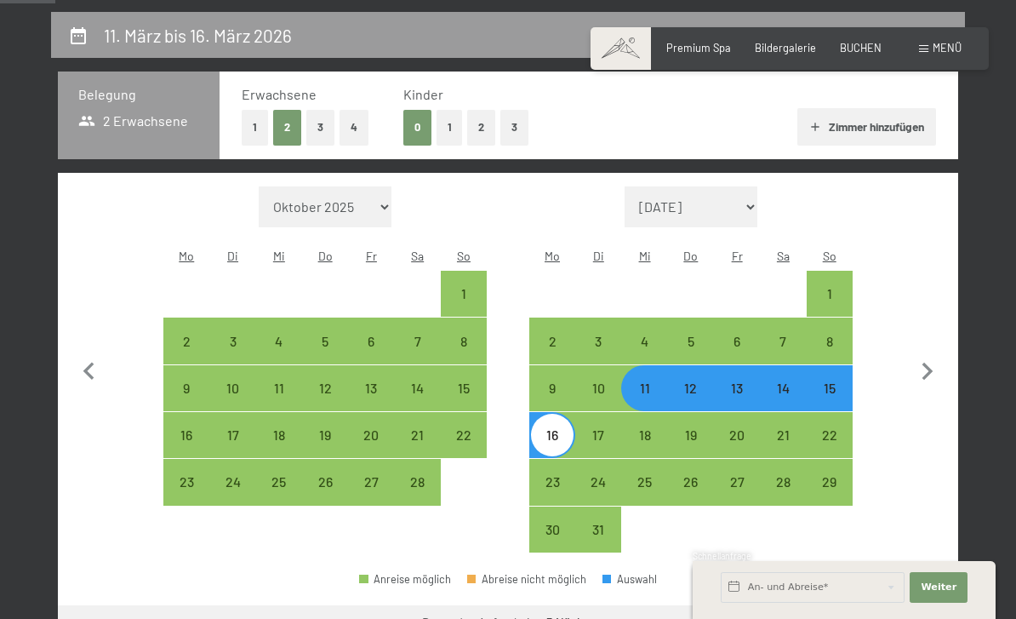
click at [911, 605] on button "Weiter zu „Zimmer“" at bounding box center [882, 625] width 152 height 41
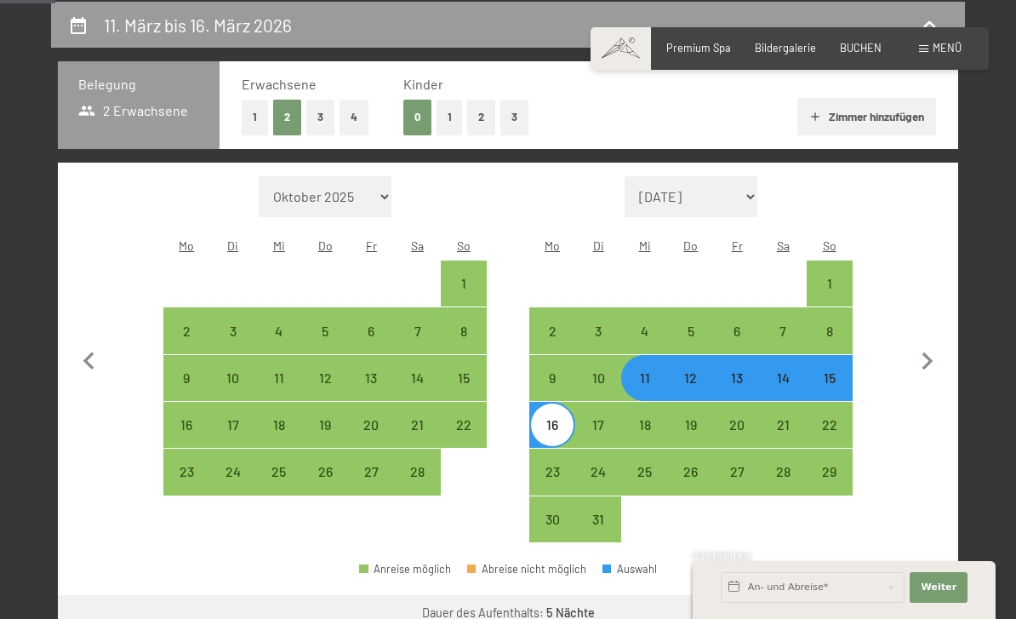
select select "2026-02-01"
select select "2026-03-01"
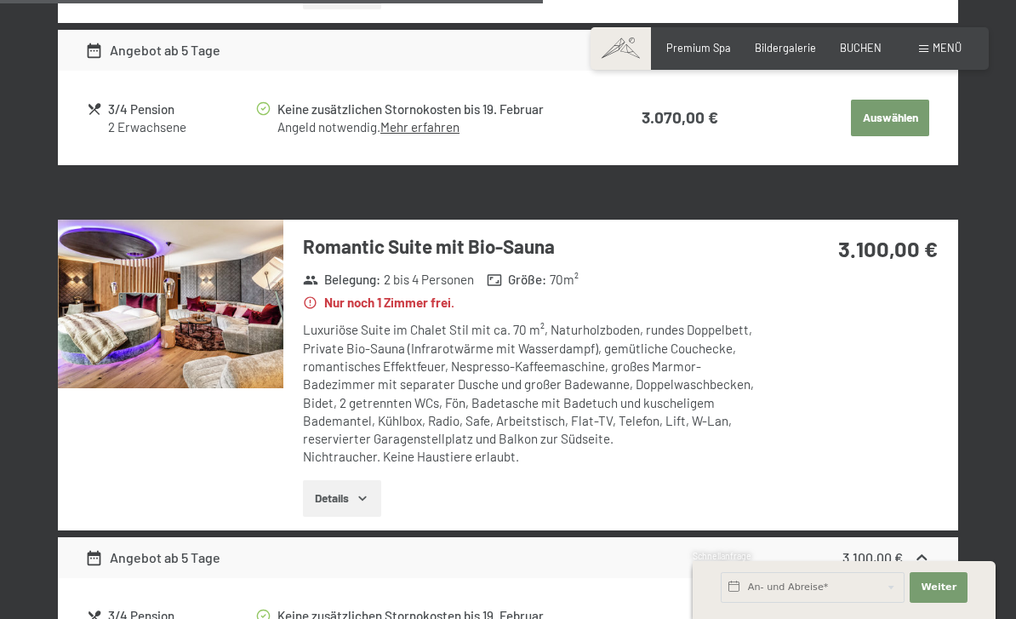
scroll to position [2760, 0]
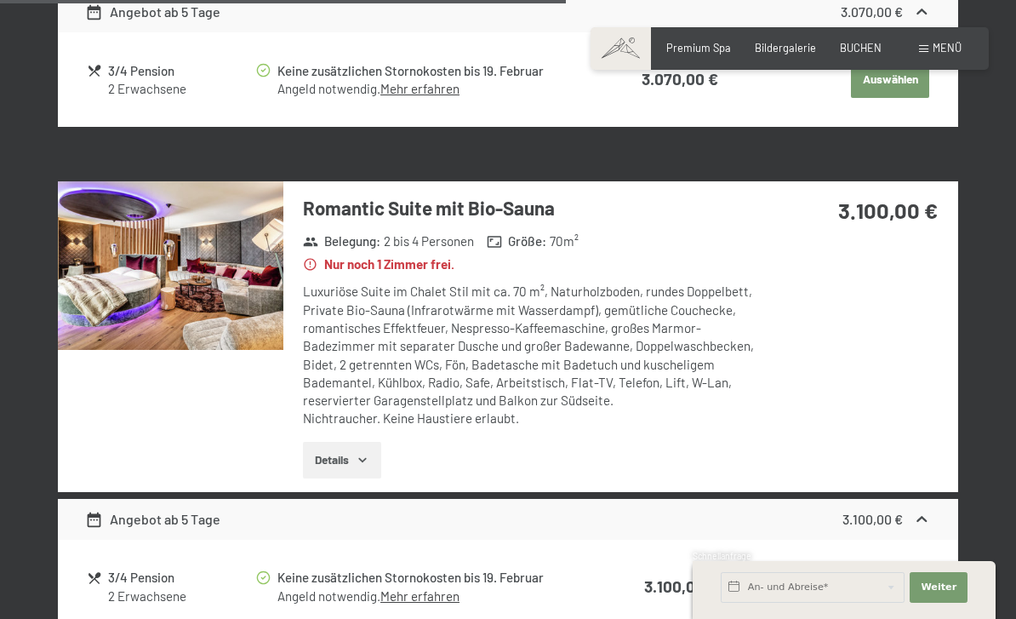
click at [180, 287] on img at bounding box center [171, 265] width 226 height 169
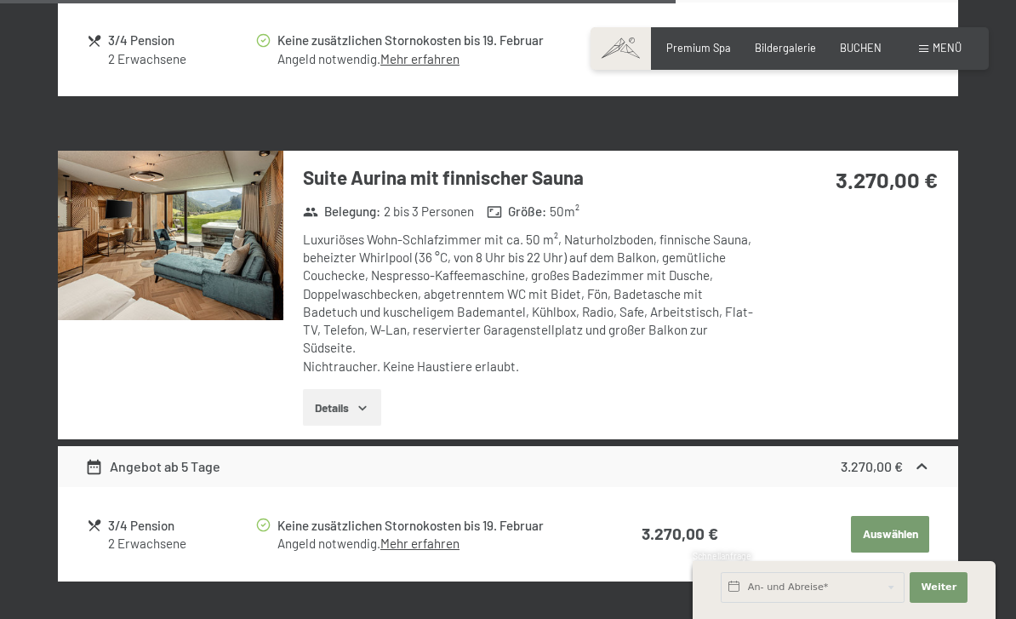
scroll to position [3292, 0]
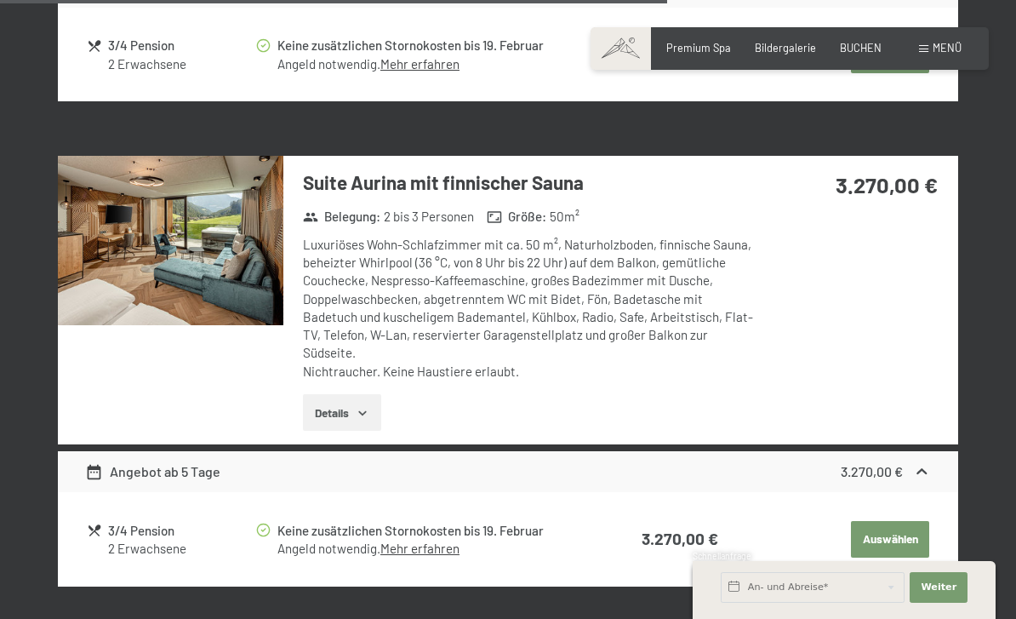
click at [157, 236] on img at bounding box center [171, 240] width 226 height 169
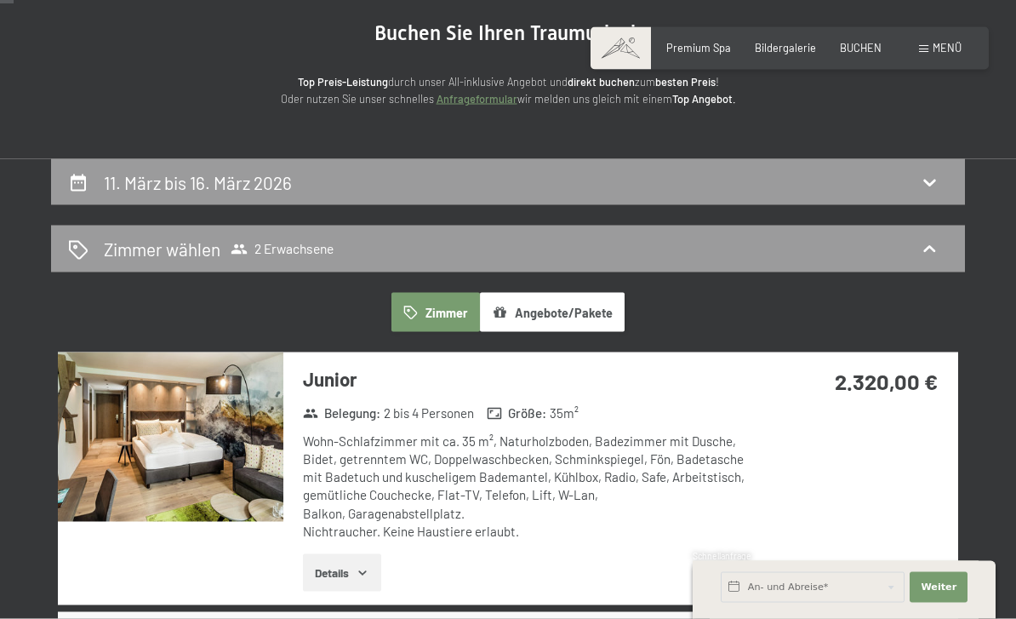
scroll to position [227, 0]
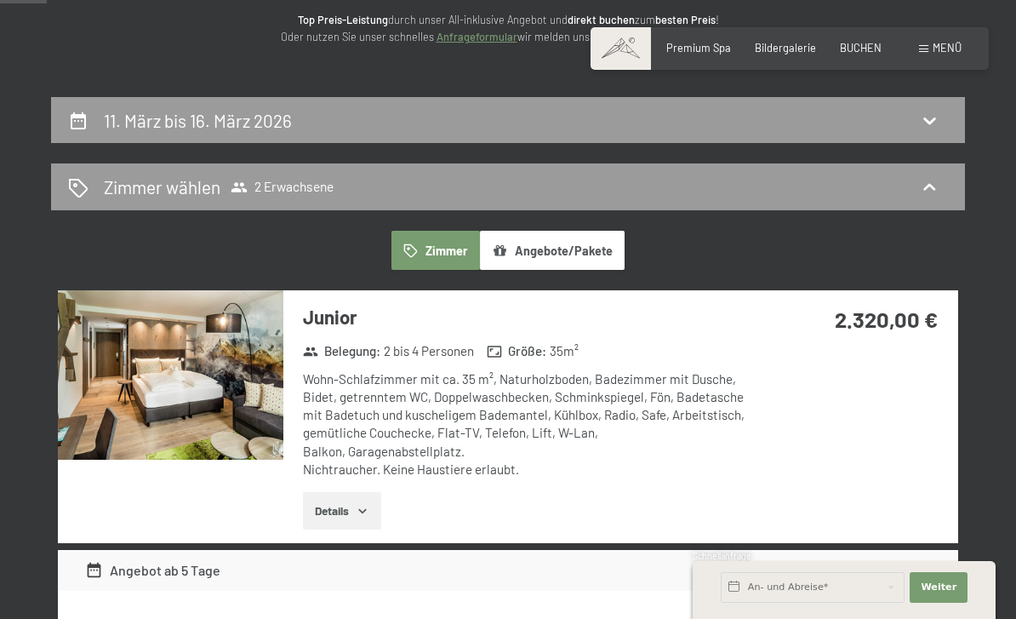
click at [934, 120] on icon at bounding box center [929, 120] width 20 height 20
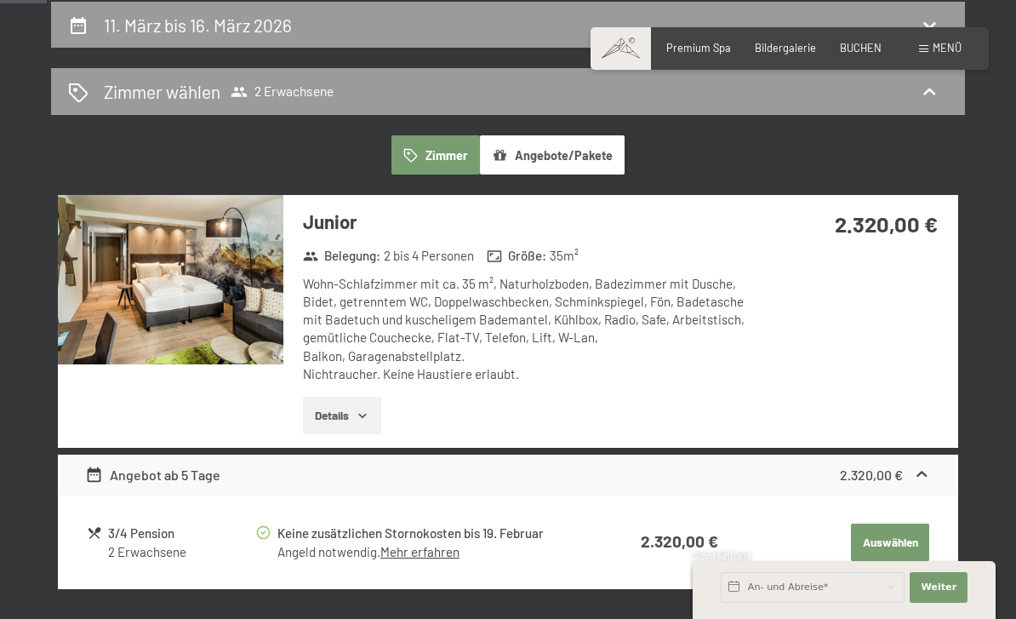
select select "2026-02-01"
select select "2026-03-01"
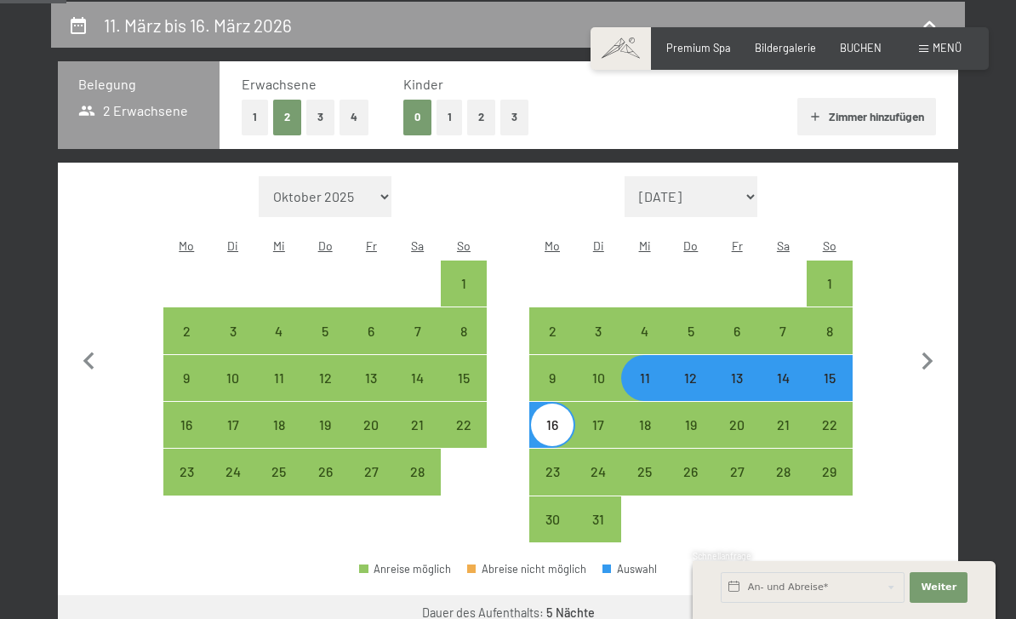
click at [688, 371] on div "12" at bounding box center [691, 392] width 43 height 43
select select "2026-02-01"
select select "2026-03-01"
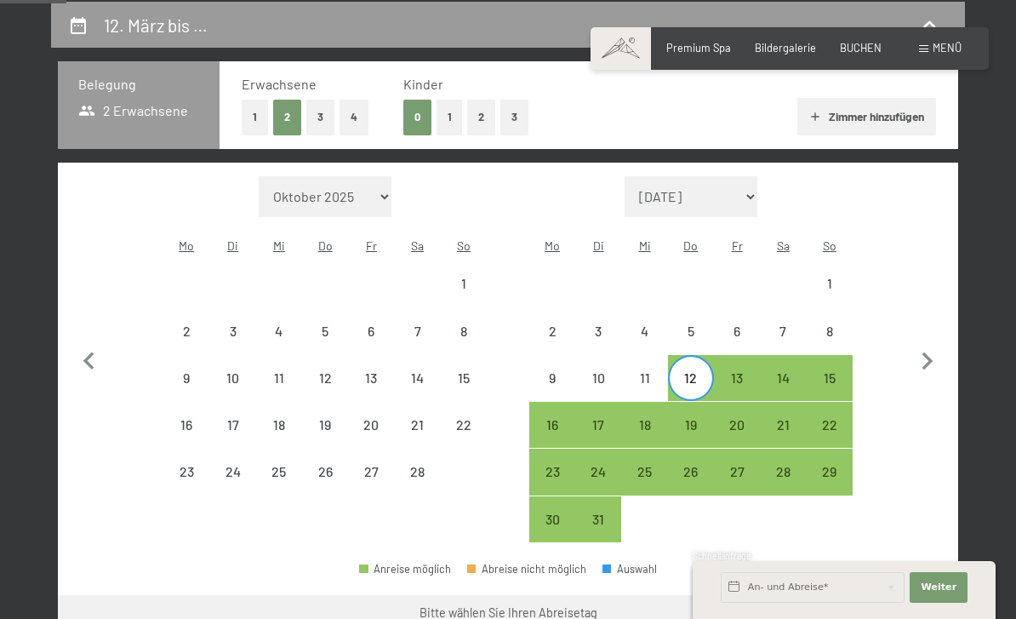
click at [553, 418] on div "16" at bounding box center [552, 439] width 43 height 43
select select "2026-02-01"
select select "2026-03-01"
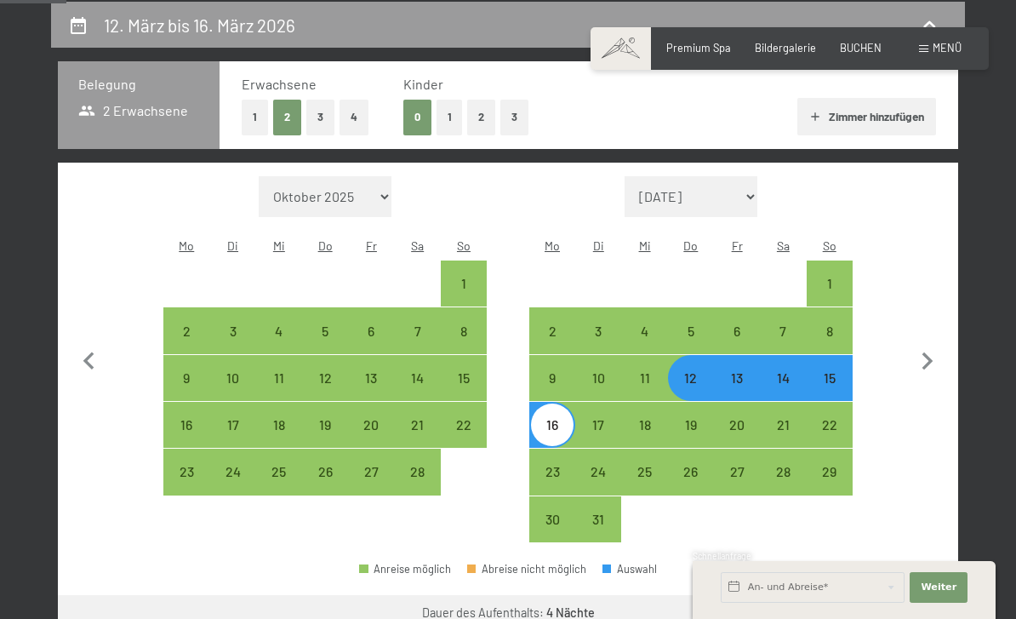
click at [867, 600] on button "Weiter zu „Zimmer“" at bounding box center [882, 615] width 152 height 41
select select "2026-02-01"
select select "2026-03-01"
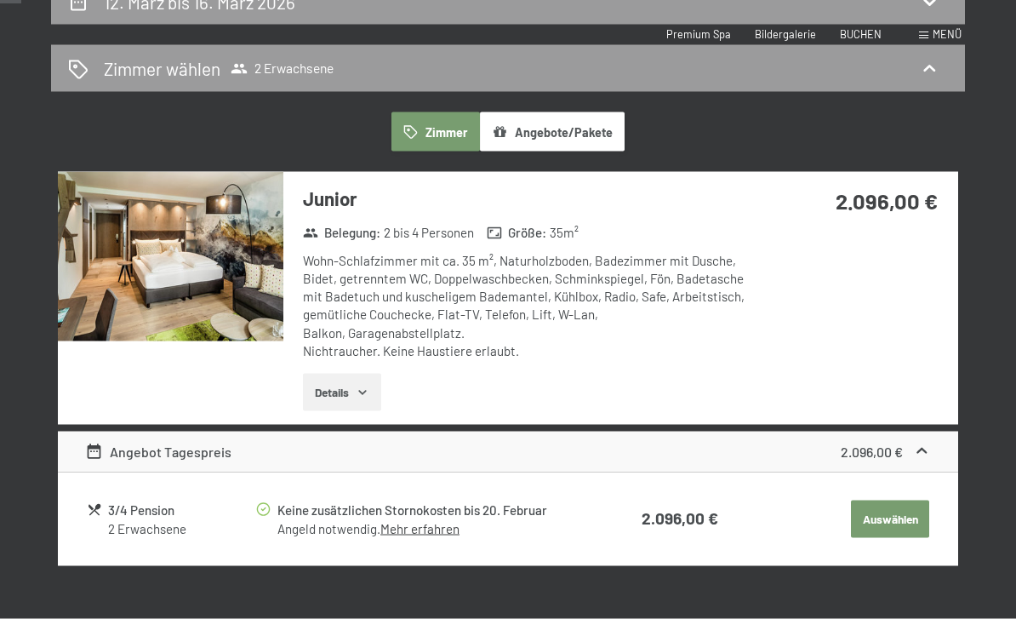
scroll to position [0, 0]
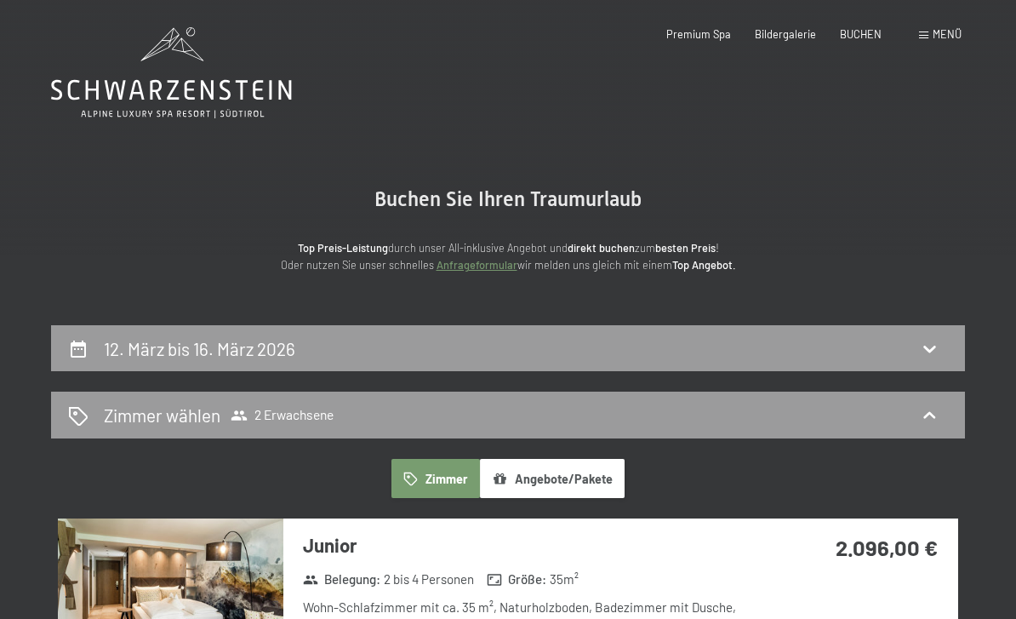
click at [710, 271] on p "Top Preis-Leistung durch unser All-inklusive Angebot und direkt buchen zum best…" at bounding box center [508, 256] width 681 height 35
click at [864, 32] on span "BUCHEN" at bounding box center [861, 34] width 42 height 14
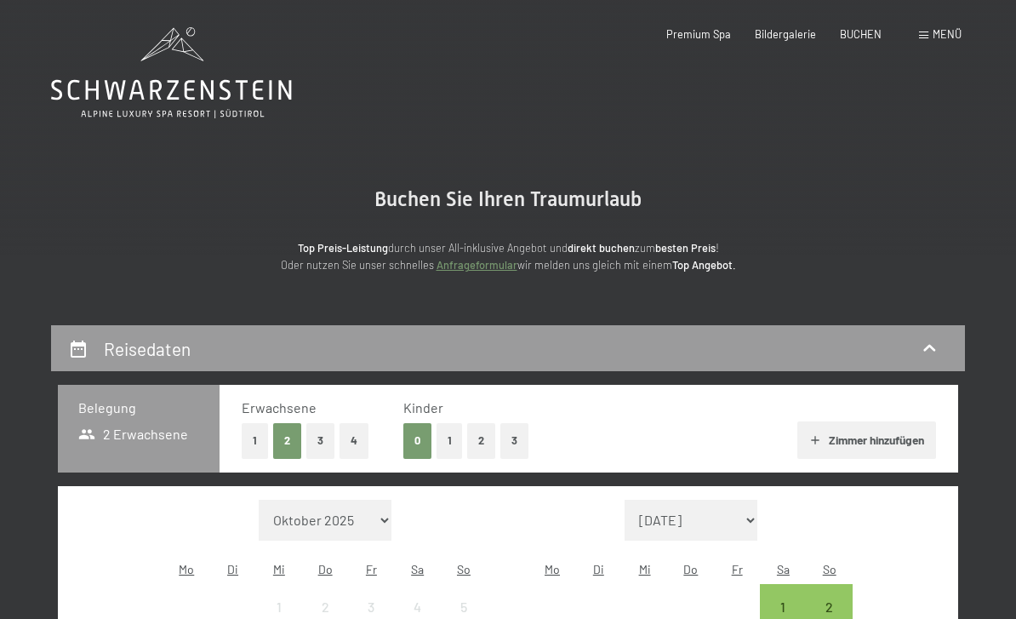
click at [956, 36] on span "Menü" at bounding box center [947, 34] width 29 height 14
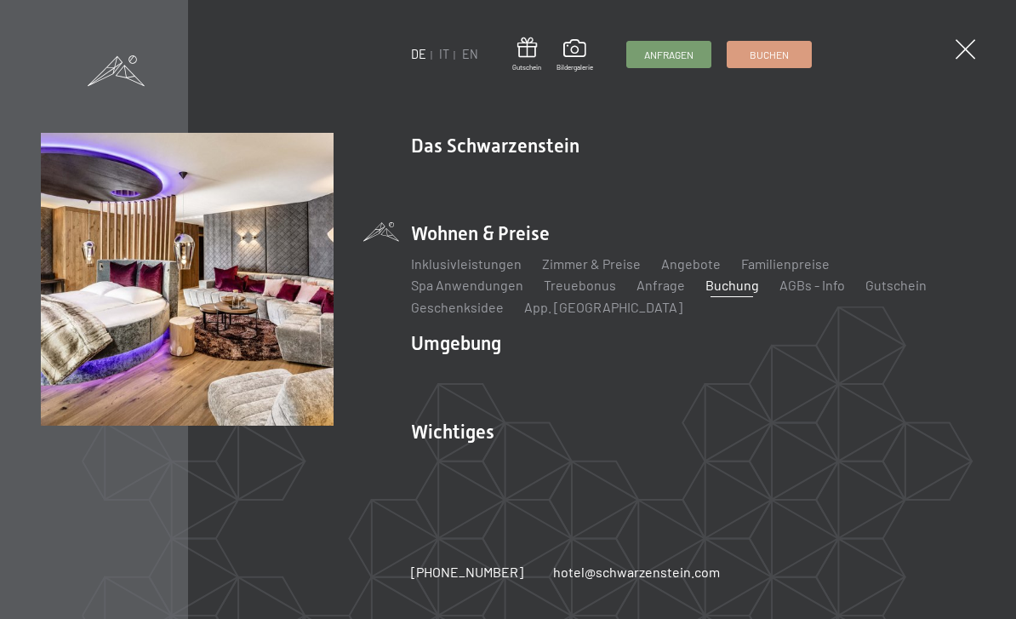
click at [694, 270] on link "Angebote" at bounding box center [691, 263] width 60 height 16
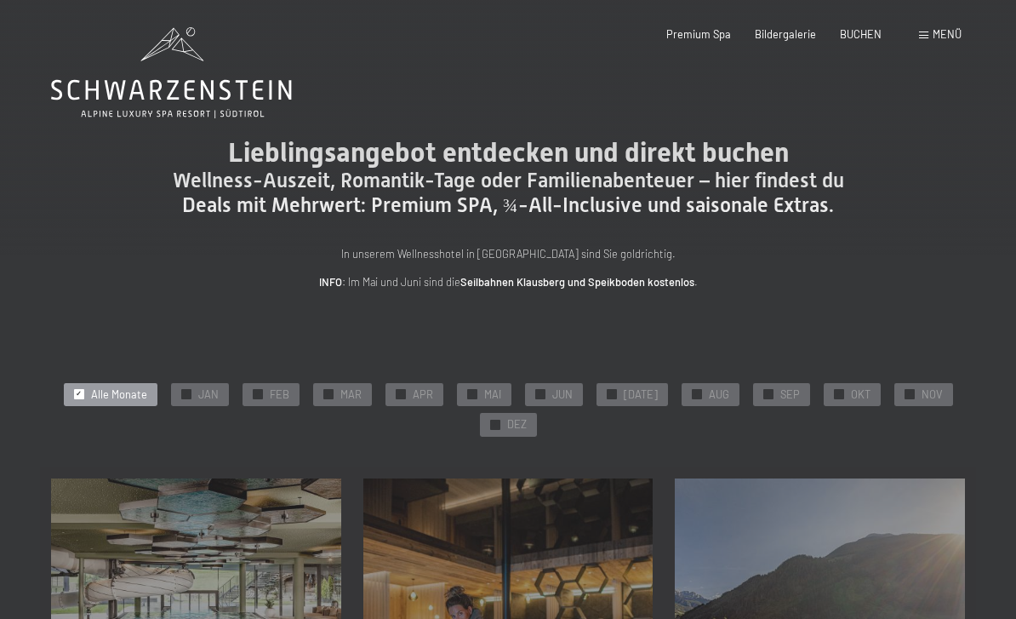
click at [359, 367] on span "Einwilligung Marketing*" at bounding box center [413, 358] width 140 height 17
click at [334, 367] on input "Einwilligung Marketing*" at bounding box center [325, 358] width 17 height 17
checkbox input "false"
click at [355, 400] on div "✓ MAR" at bounding box center [342, 395] width 59 height 24
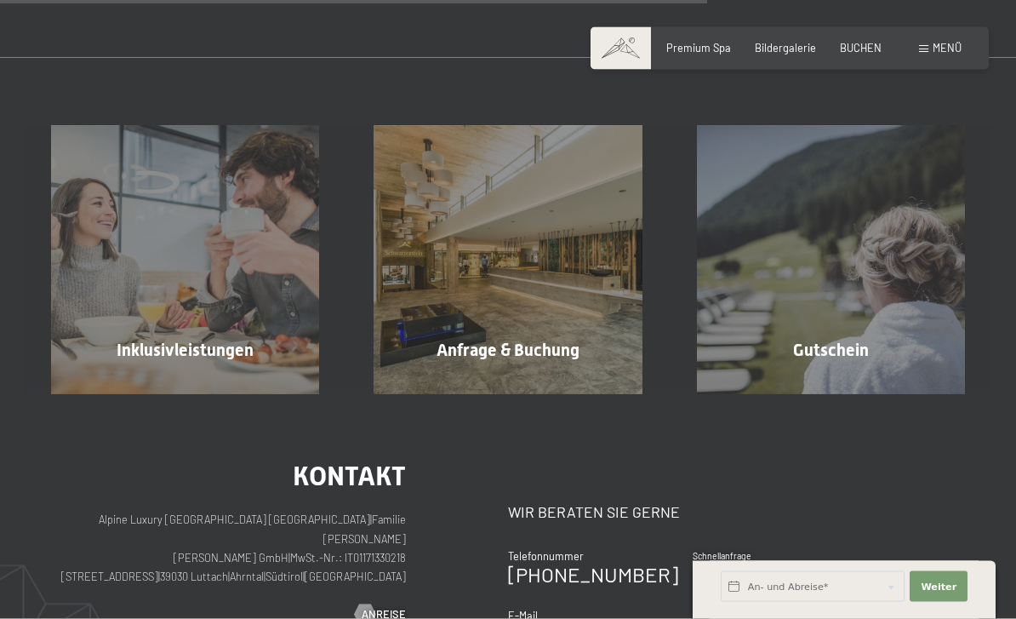
scroll to position [1151, 0]
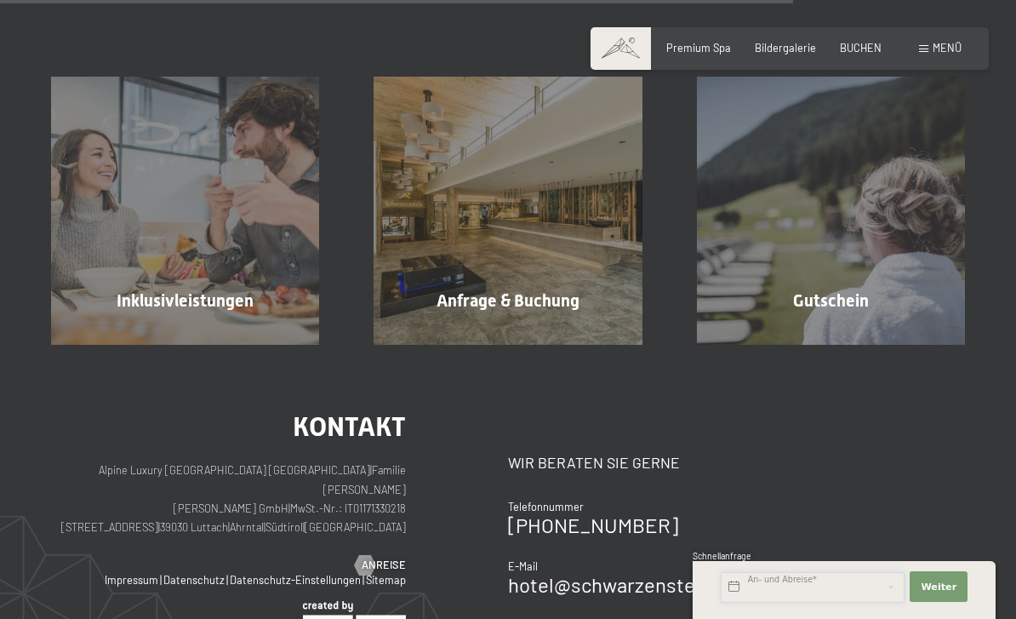
click at [837, 603] on input "text" at bounding box center [813, 587] width 184 height 31
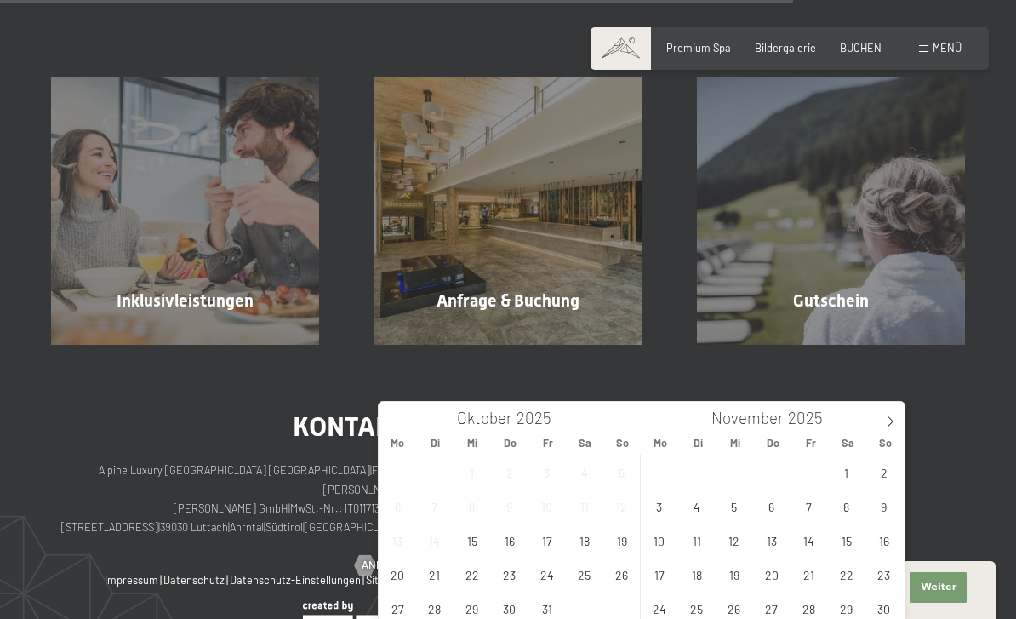
click at [894, 420] on icon at bounding box center [890, 421] width 12 height 12
click at [892, 420] on icon at bounding box center [891, 421] width 6 height 11
type input "2026"
click at [894, 419] on icon at bounding box center [890, 421] width 12 height 12
type input "2026"
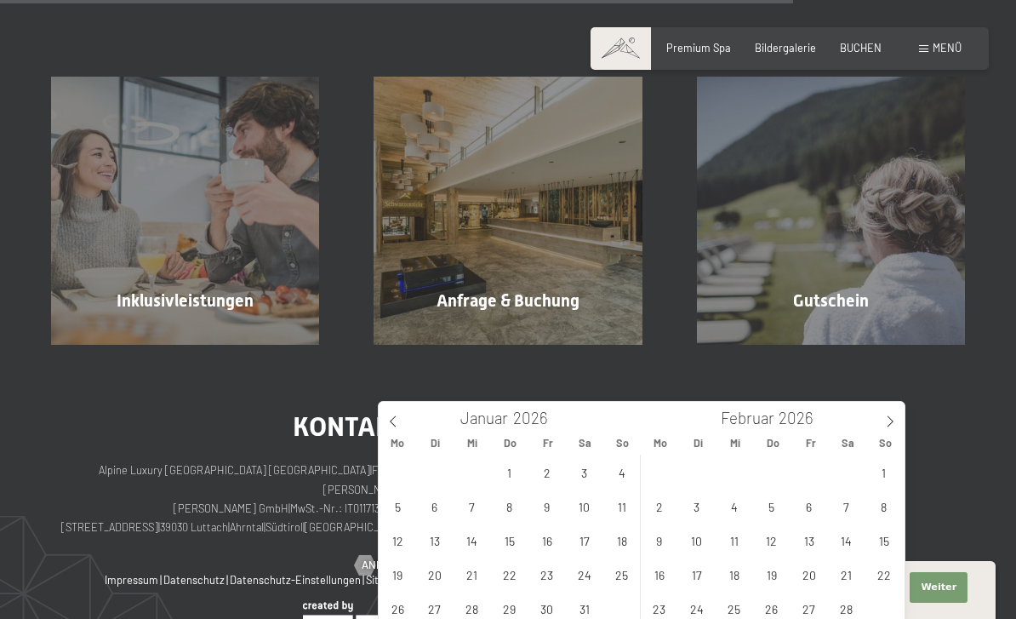
click at [895, 421] on icon at bounding box center [890, 421] width 12 height 12
click at [745, 548] on span "11" at bounding box center [733, 539] width 33 height 33
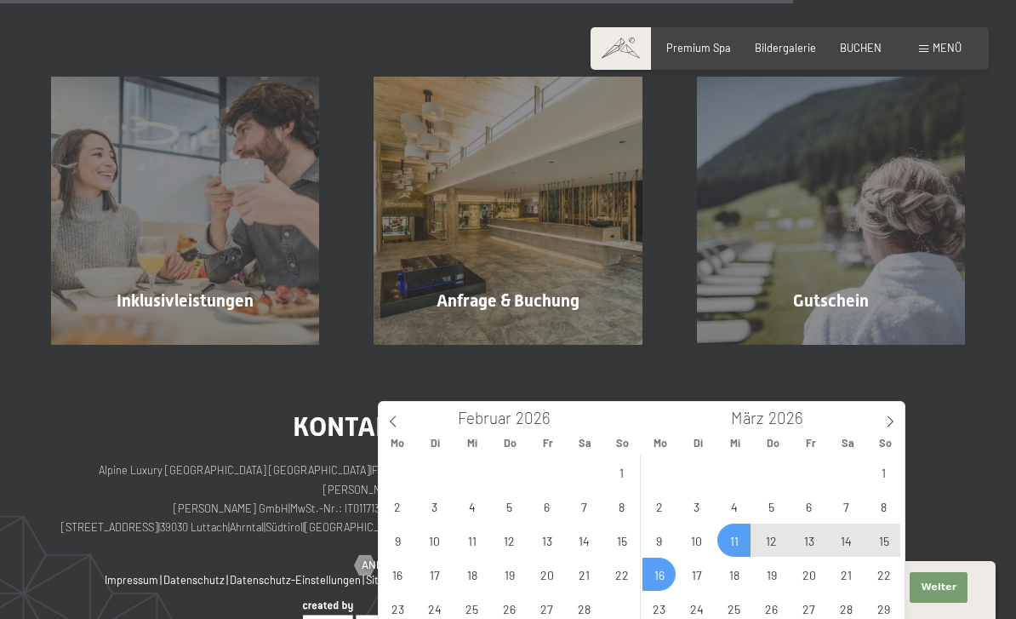
click at [658, 581] on span "16" at bounding box center [659, 573] width 33 height 33
type input "Mi. [DATE] - [DATE]"
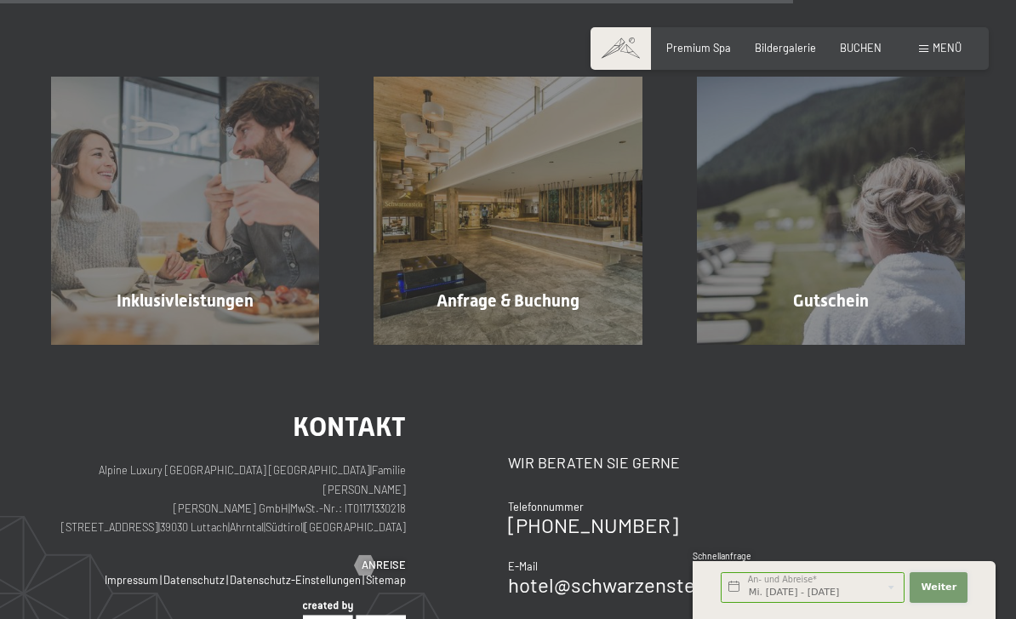
click at [945, 594] on span "Weiter" at bounding box center [939, 587] width 36 height 14
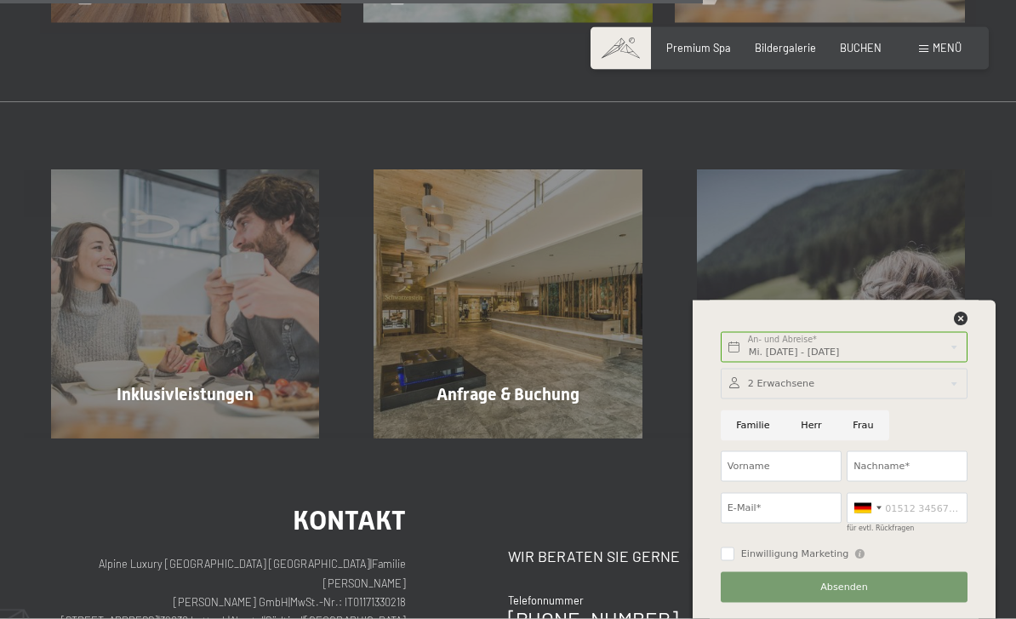
scroll to position [1058, 0]
click at [960, 317] on icon at bounding box center [961, 318] width 14 height 14
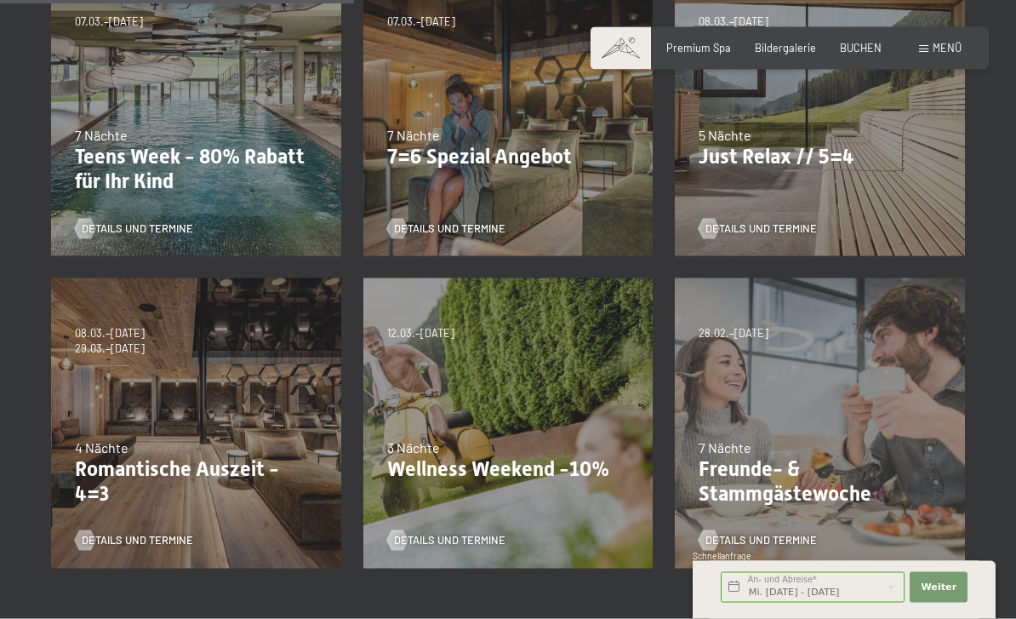
scroll to position [512, 0]
click at [226, 373] on div "09.11.–[DATE] 08.12.–[DATE] 11.01.–[DATE] 08.03.–[DATE] 29.03.–[DATE] 06.04.–[D…" at bounding box center [196, 422] width 312 height 312
click at [158, 542] on span "Details und Termine" at bounding box center [137, 539] width 111 height 15
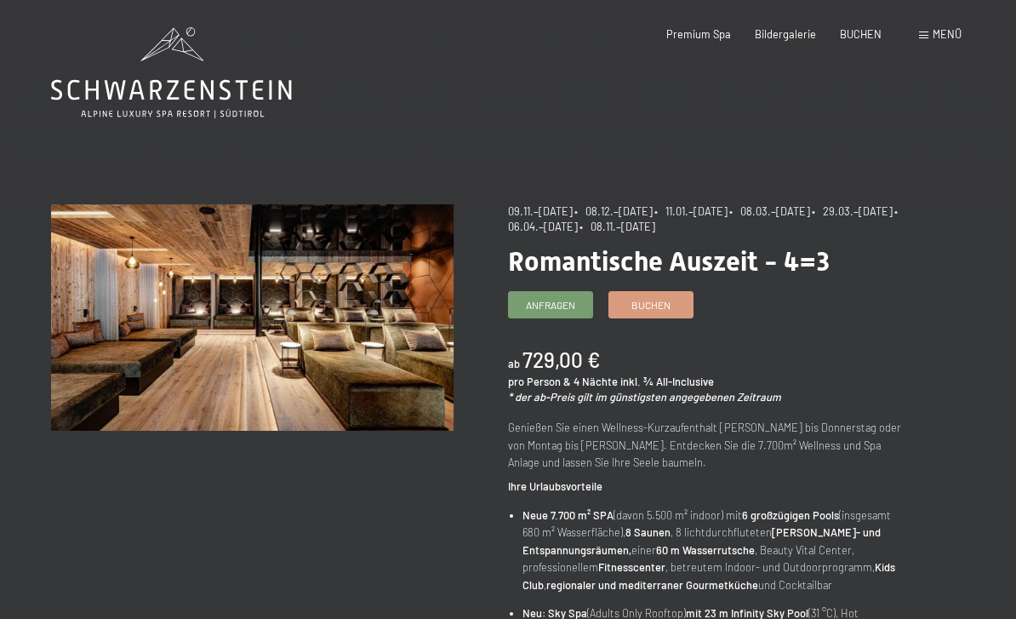
click at [643, 305] on span "Buchen" at bounding box center [651, 305] width 39 height 14
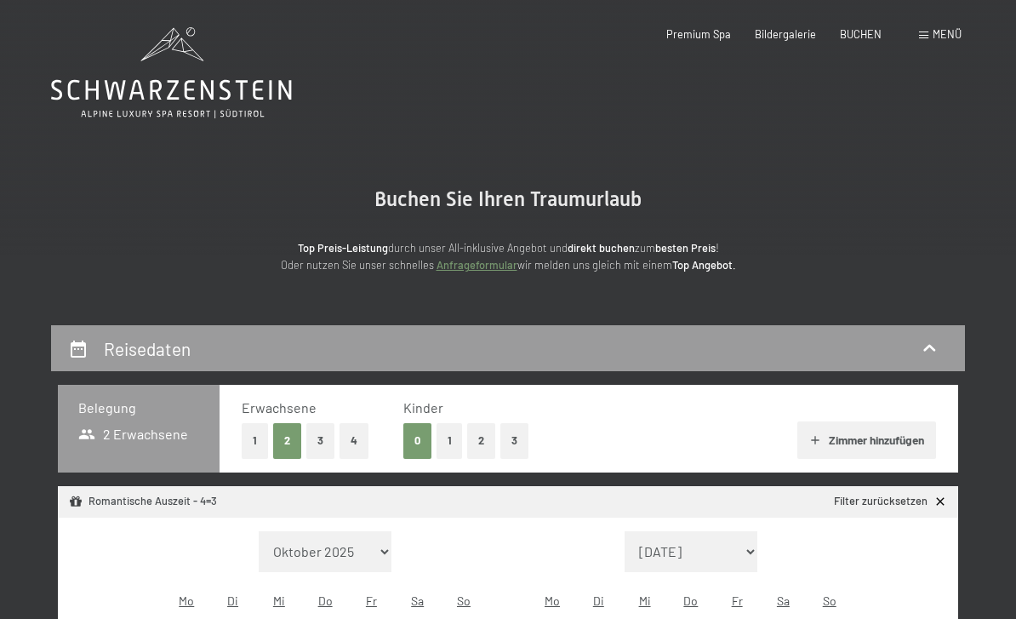
select select "2025-11-01"
select select "2025-12-01"
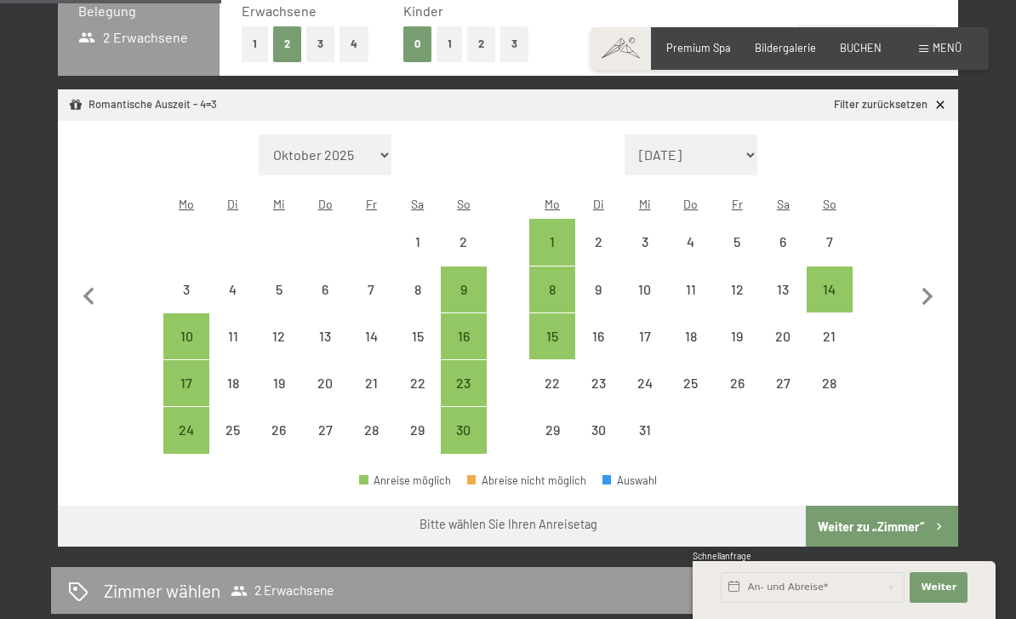
scroll to position [395, 0]
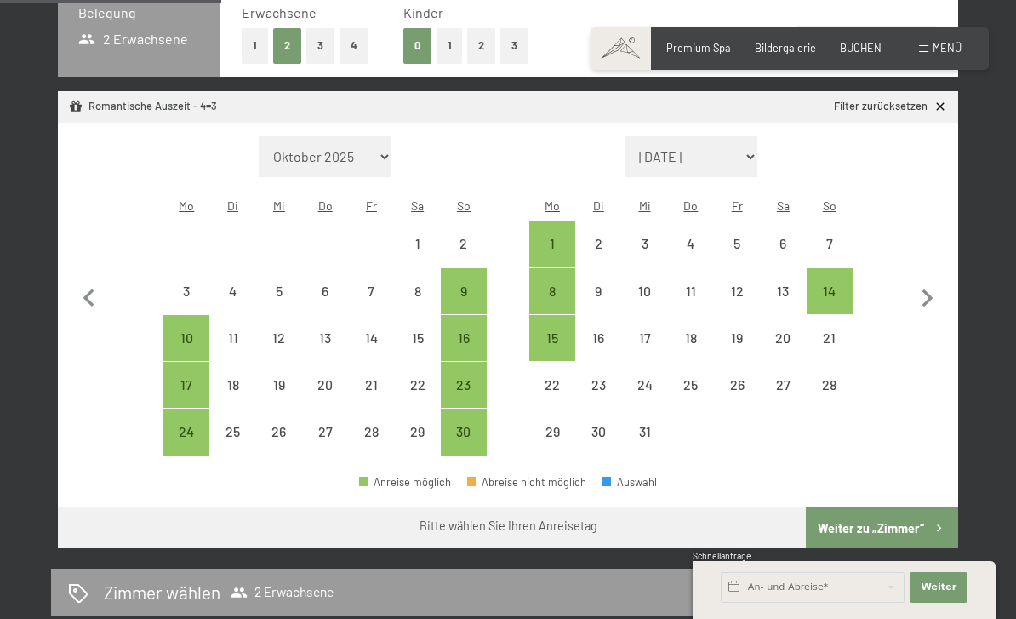
click at [942, 281] on icon "button" at bounding box center [928, 299] width 36 height 36
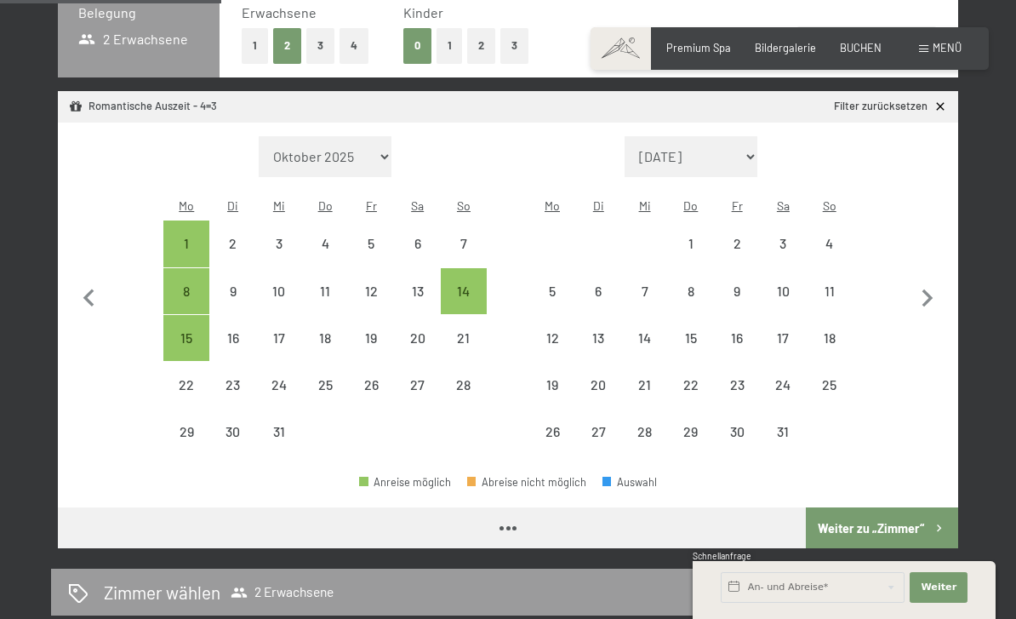
select select "2025-12-01"
select select "2026-01-01"
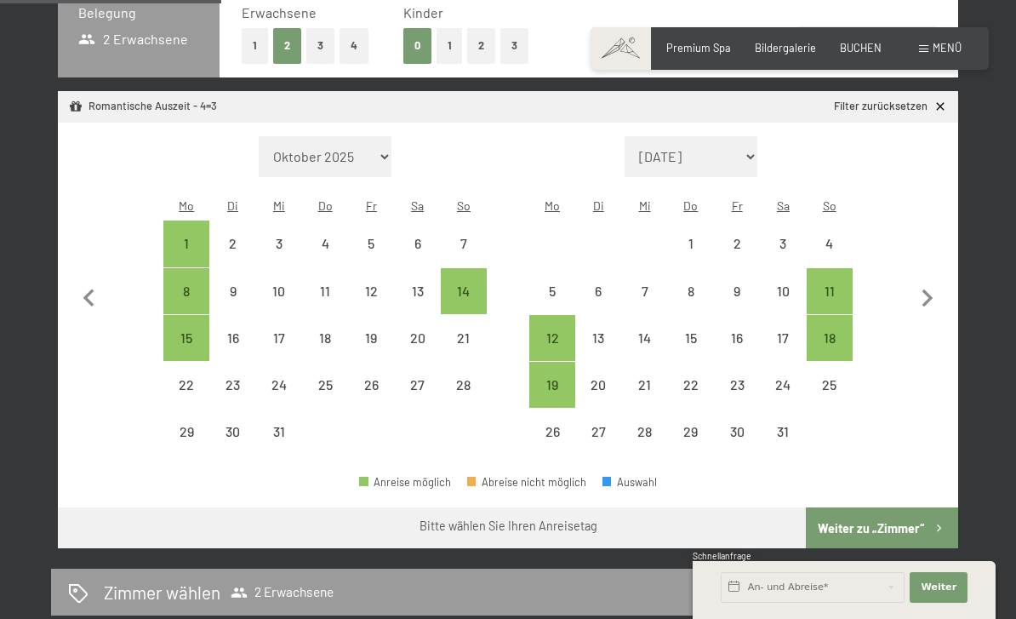
click at [934, 281] on icon "button" at bounding box center [928, 299] width 36 height 36
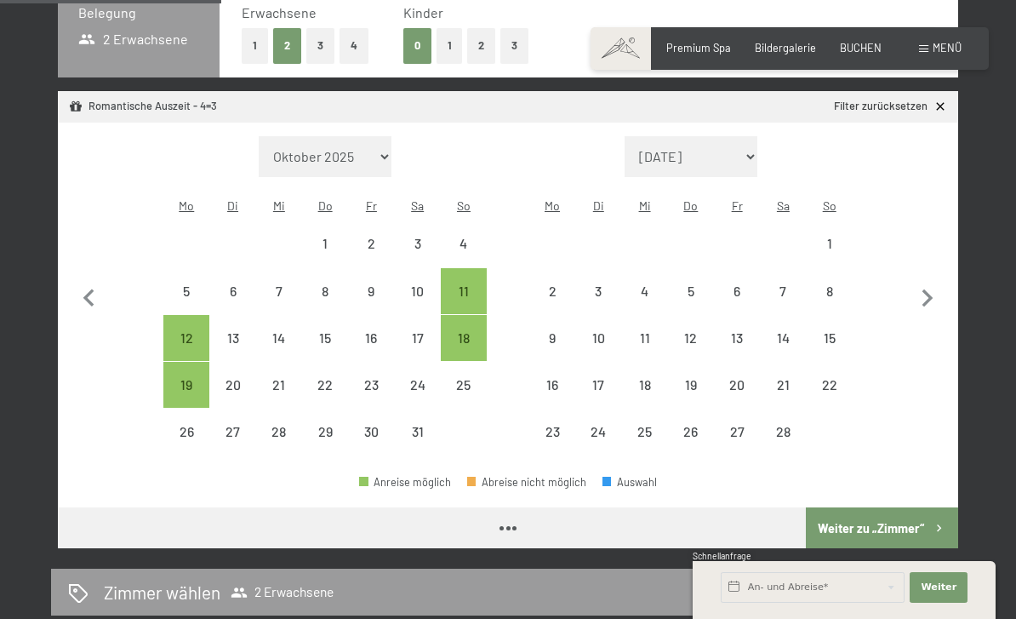
select select "2026-01-01"
select select "2026-02-01"
click at [931, 282] on icon "button" at bounding box center [928, 299] width 36 height 36
select select "2026-02-01"
select select "2026-03-01"
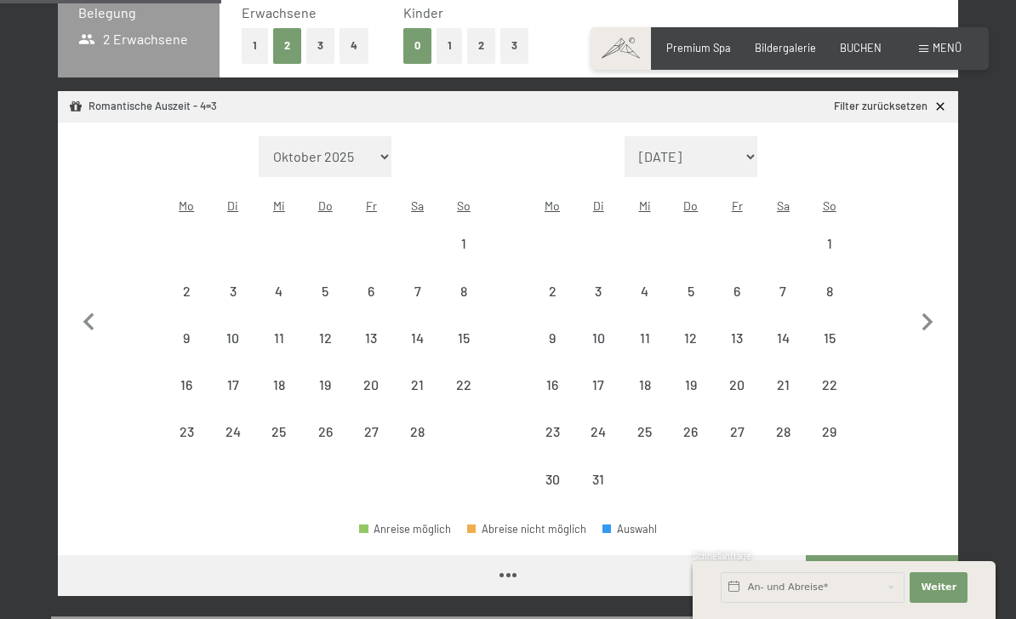
select select "2026-02-01"
select select "2026-03-01"
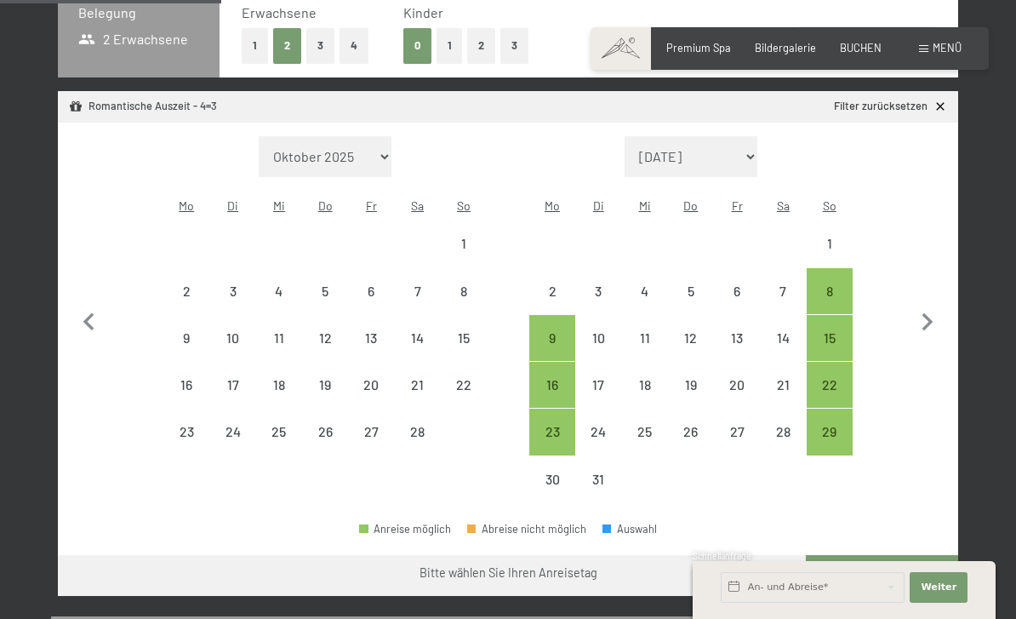
click at [921, 316] on icon "button" at bounding box center [928, 323] width 36 height 36
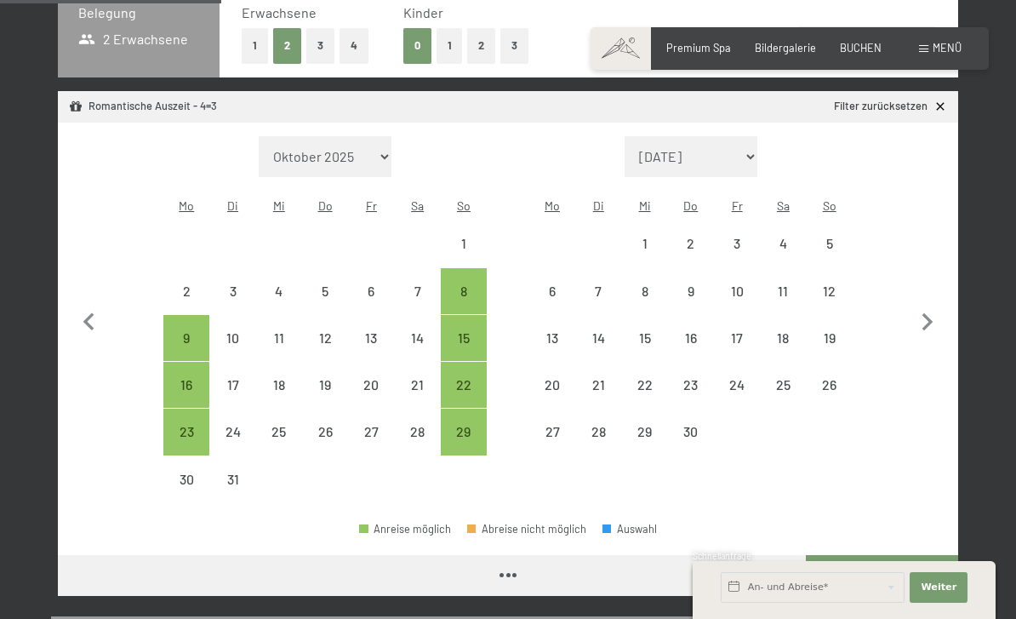
select select "2026-03-01"
select select "2026-04-01"
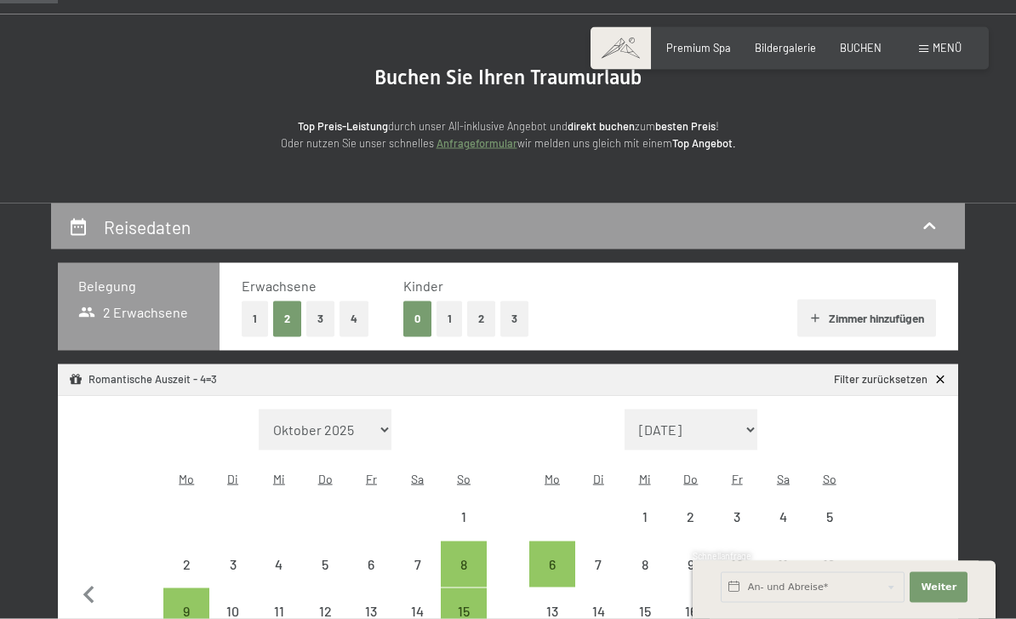
scroll to position [98, 0]
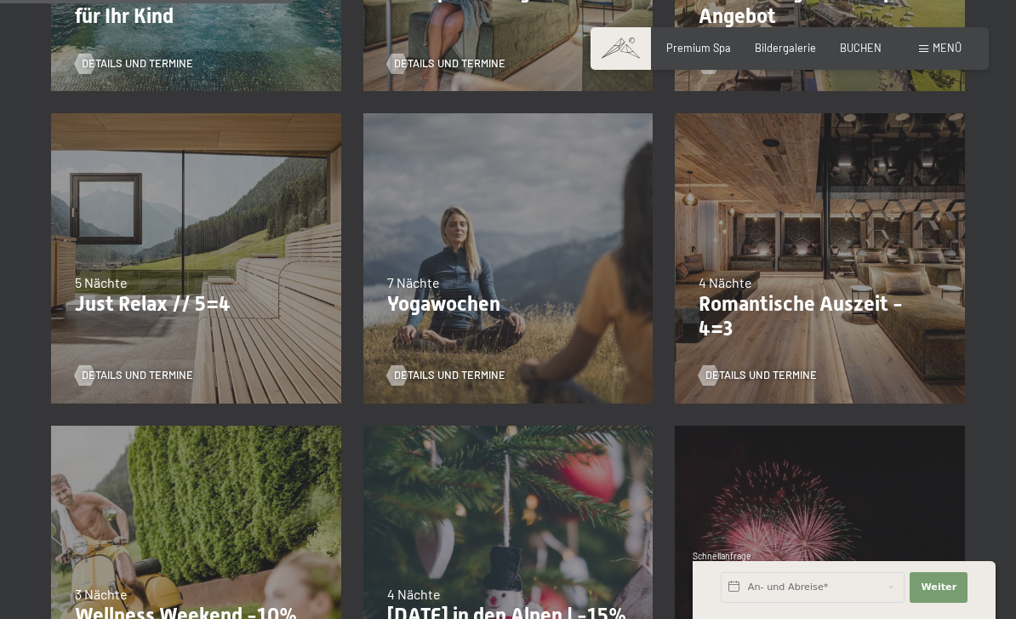
scroll to position [696, 0]
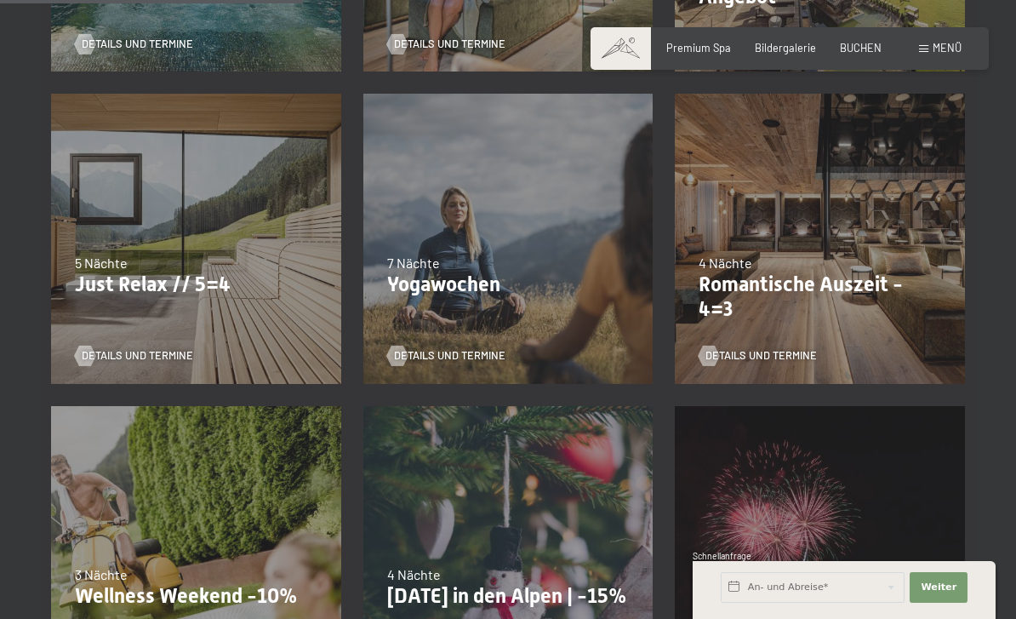
click at [251, 229] on div "26.10.–31.10.2025 21.12.–26.12.2025 04.01.–23.01.2026 08.03.–27.03.2026 08.11.–…" at bounding box center [196, 239] width 312 height 312
click at [216, 258] on div "5 Nächte" at bounding box center [196, 263] width 243 height 19
click at [163, 369] on div "26.10.–31.10.2025 21.12.–26.12.2025 04.01.–23.01.2026 08.03.–27.03.2026 08.11.–…" at bounding box center [196, 239] width 312 height 312
click at [145, 359] on span "Details und Termine" at bounding box center [137, 355] width 111 height 15
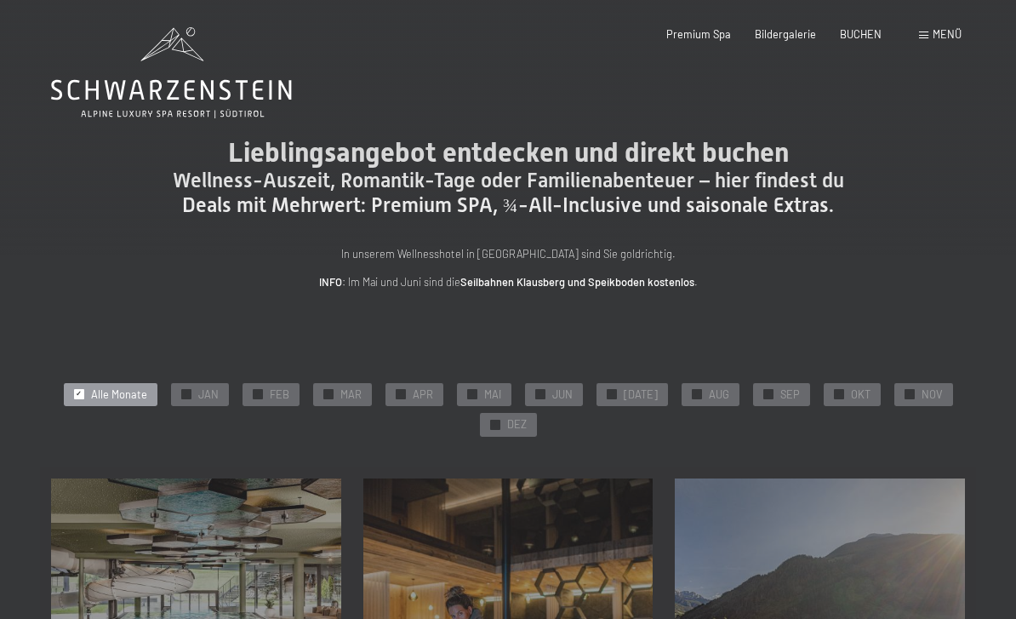
click at [349, 367] on span "Einwilligung Marketing*" at bounding box center [413, 358] width 140 height 17
click at [334, 367] on input "Einwilligung Marketing*" at bounding box center [325, 358] width 17 height 17
click at [334, 367] on label "Einwilligung Marketing*" at bounding box center [408, 358] width 149 height 17
click at [334, 367] on input "Einwilligung Marketing*" at bounding box center [325, 358] width 17 height 17
click at [342, 367] on label "Einwilligung Marketing*" at bounding box center [408, 358] width 149 height 17
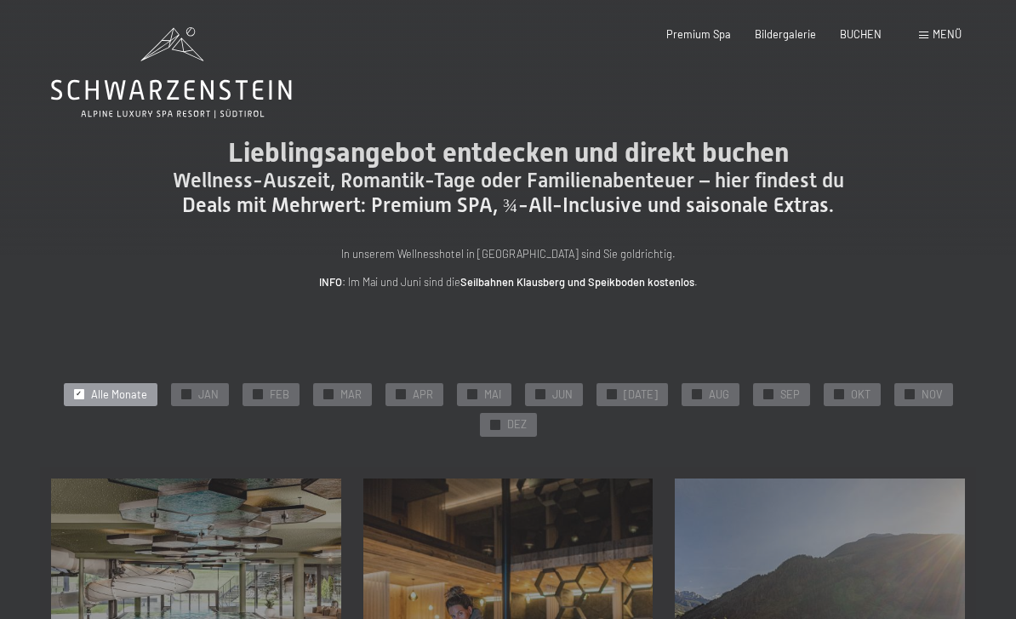
click at [334, 367] on input "Einwilligung Marketing*" at bounding box center [325, 358] width 17 height 17
checkbox input "false"
click at [341, 401] on div "✓ MAR" at bounding box center [342, 395] width 59 height 24
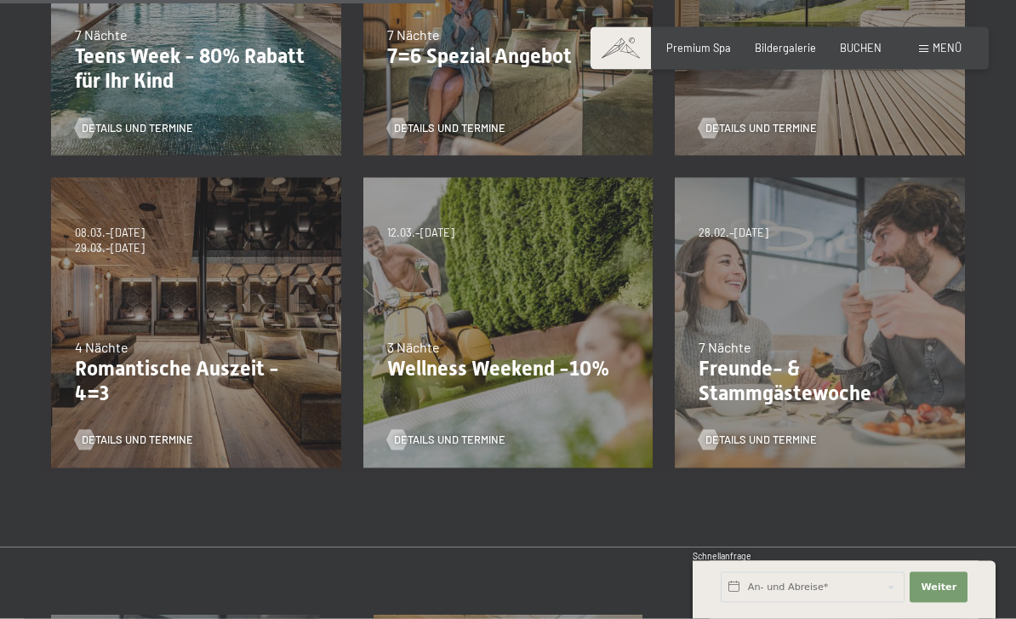
scroll to position [619, 0]
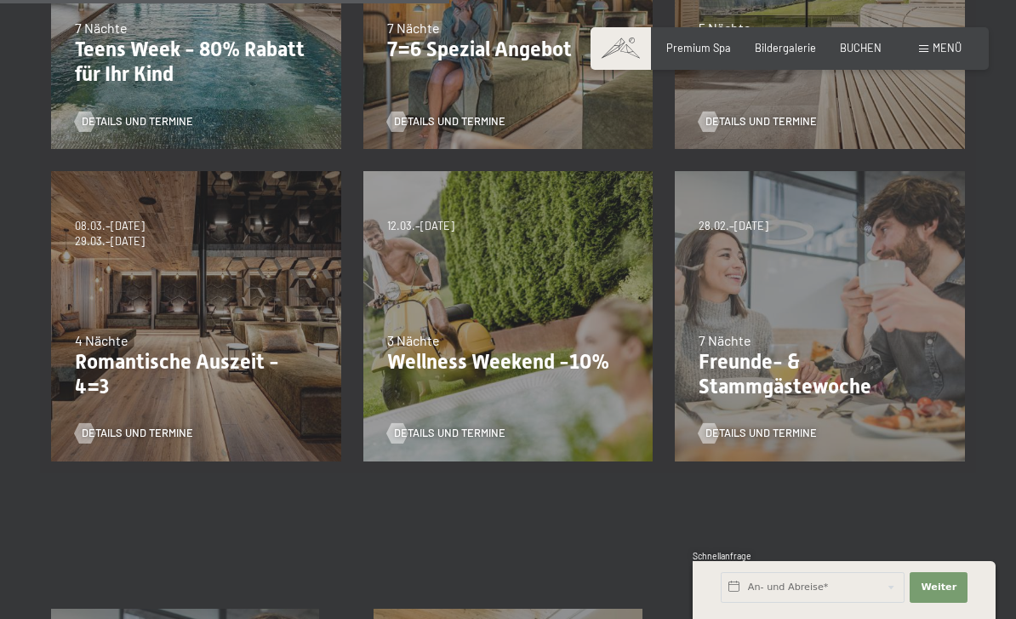
click at [226, 288] on div "09.11.–05.12.2025 08.12.–19.12.2025 11.01.–23.01.2026 08.03.–27.03.2026 29.03.–…" at bounding box center [196, 316] width 312 height 312
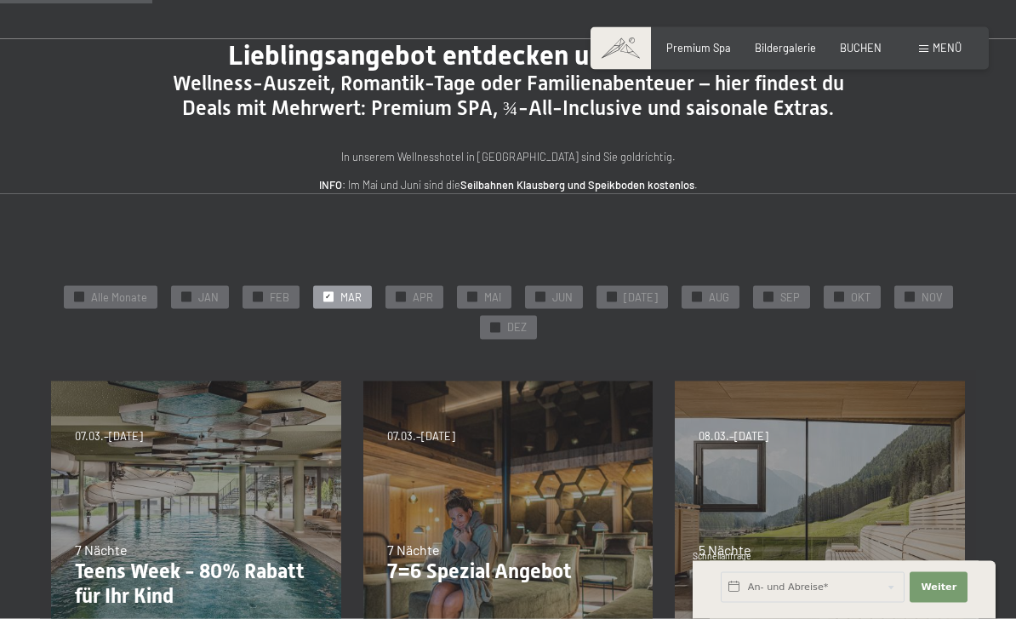
scroll to position [0, 0]
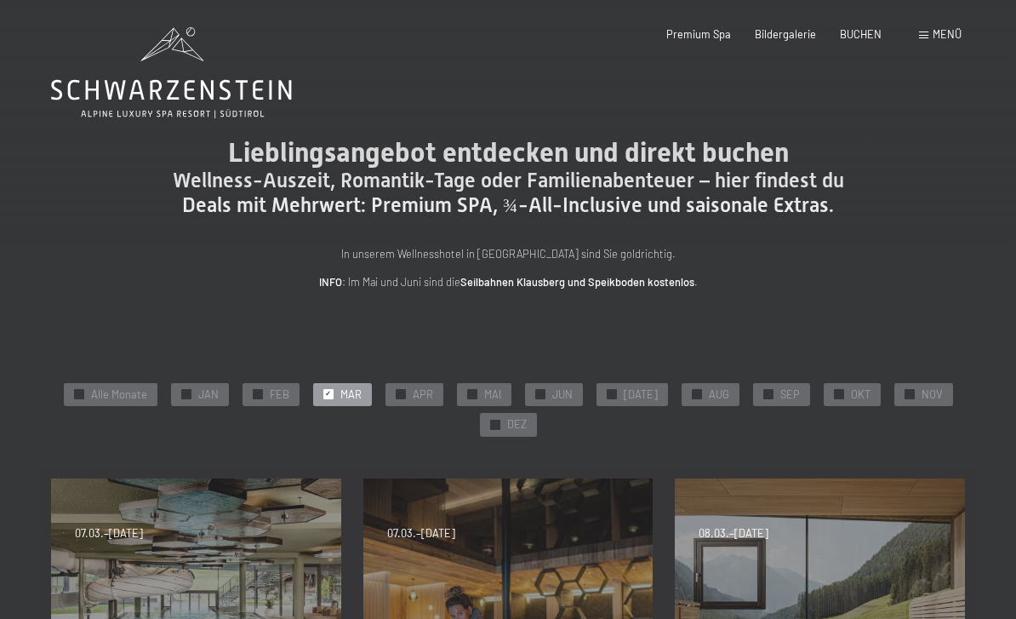
click at [862, 40] on div "Premium Spa Bildergalerie BUCHEN" at bounding box center [762, 34] width 288 height 15
click at [858, 37] on span "BUCHEN" at bounding box center [861, 34] width 42 height 14
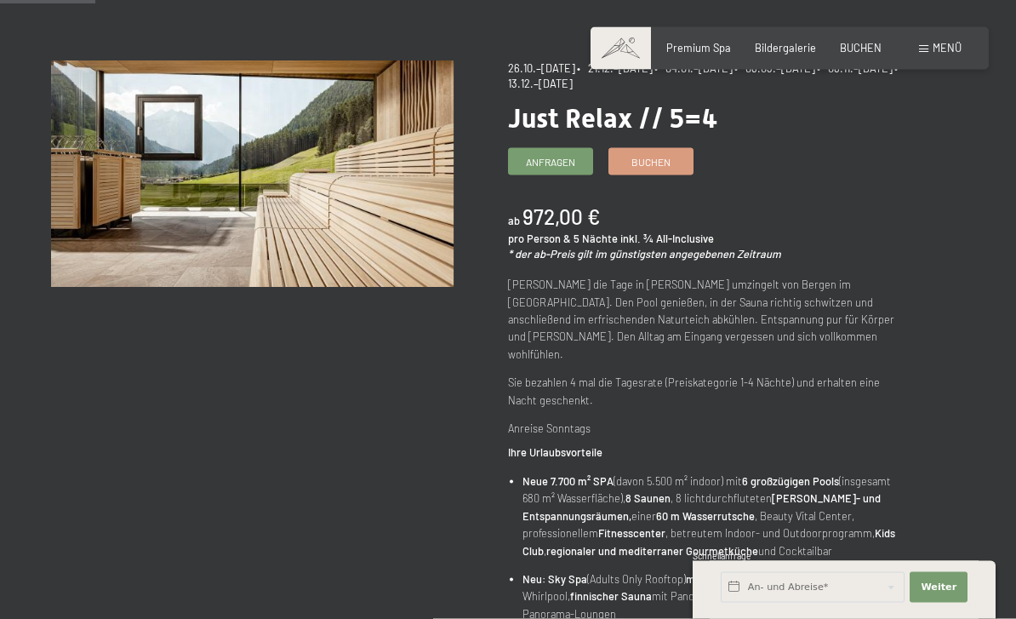
scroll to position [134, 0]
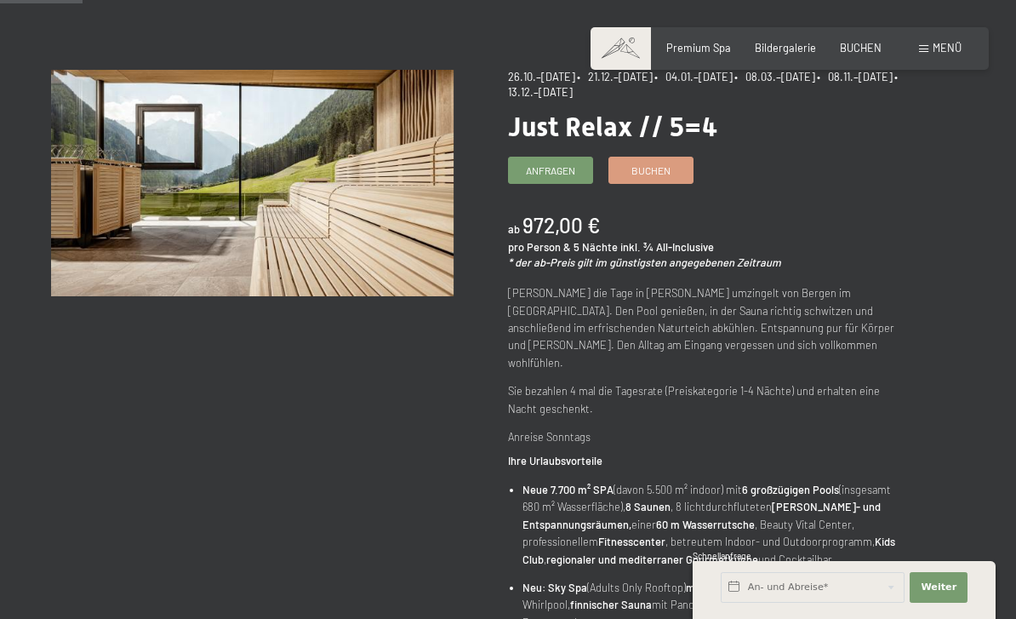
click at [658, 169] on span "Buchen" at bounding box center [651, 170] width 39 height 14
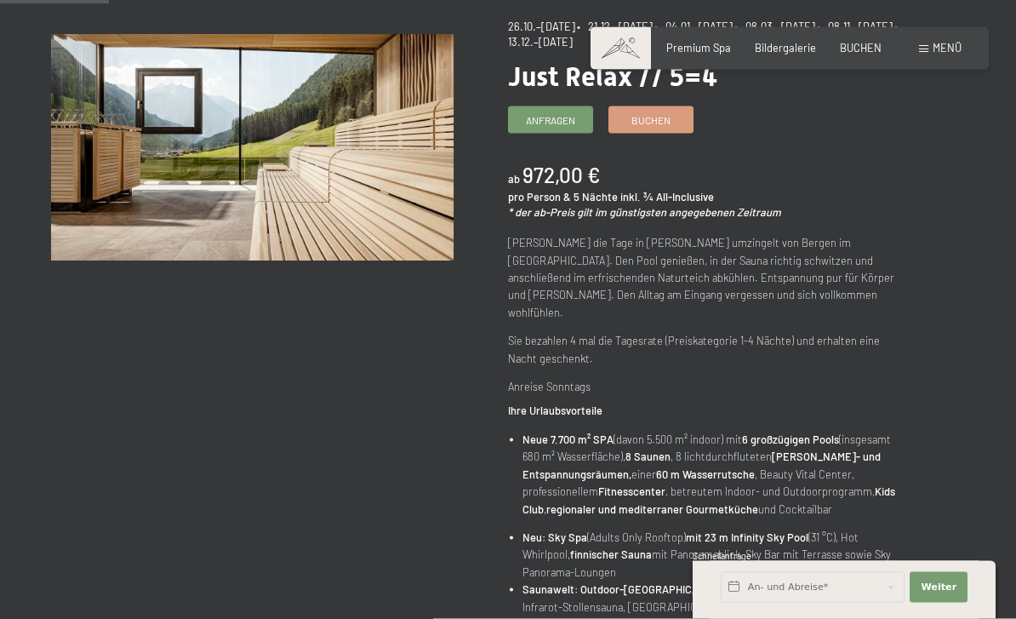
scroll to position [0, 0]
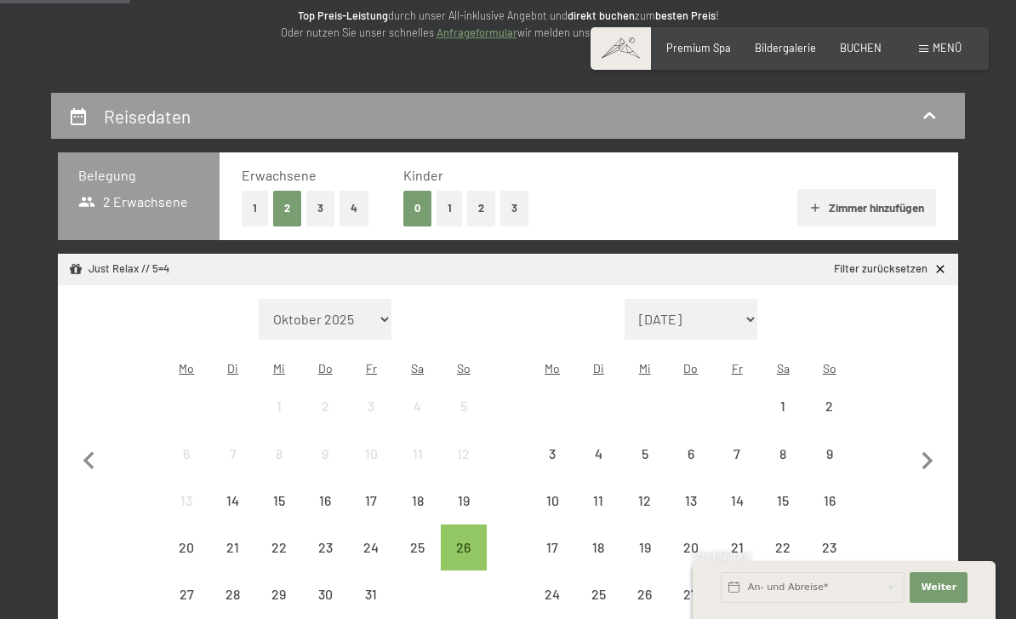
scroll to position [233, 0]
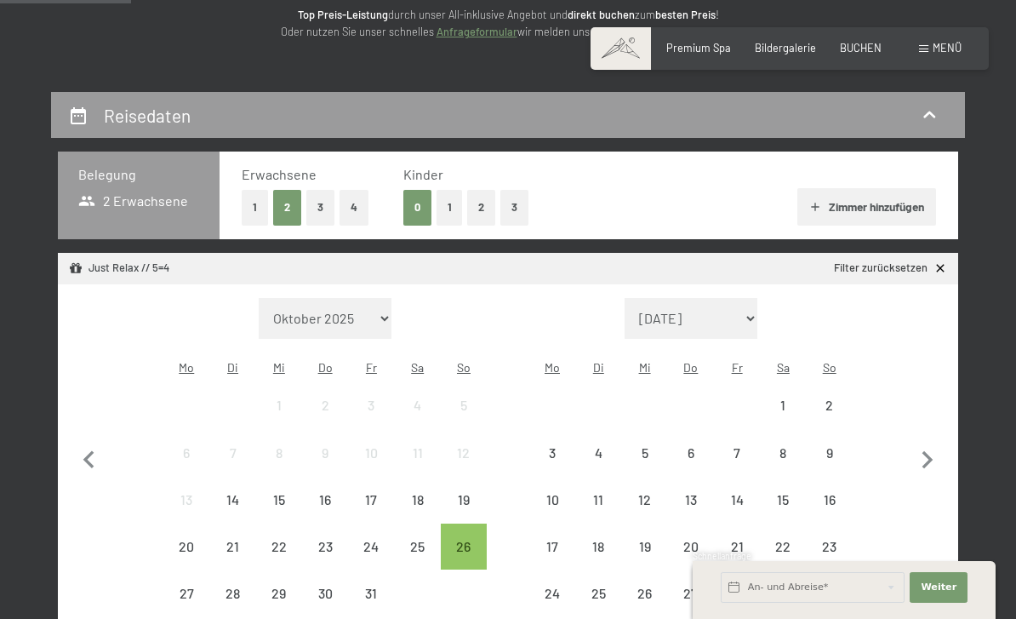
click at [938, 449] on icon "button" at bounding box center [928, 461] width 36 height 36
select select "2025-11-01"
select select "2025-12-01"
select select "2025-11-01"
select select "2025-12-01"
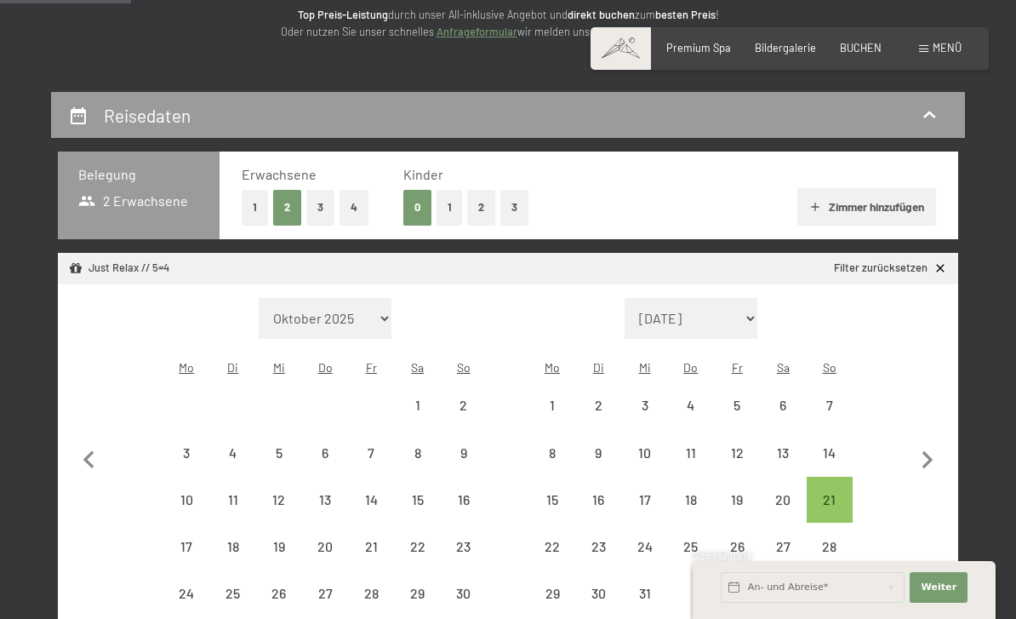
click at [936, 445] on icon "button" at bounding box center [928, 461] width 36 height 36
select select "2025-12-01"
select select "2026-01-01"
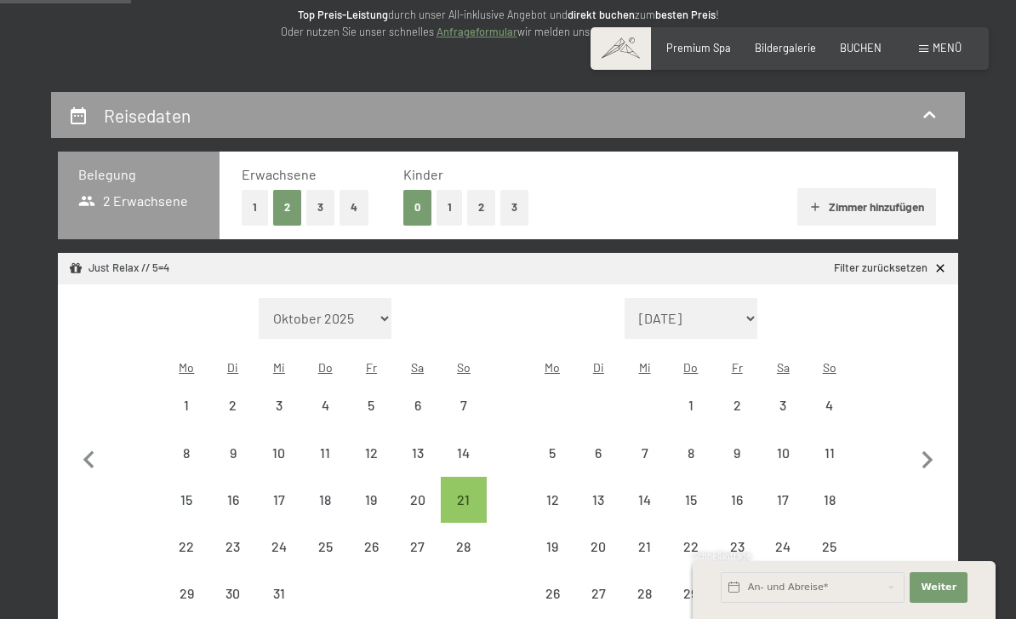
select select "2025-12-01"
select select "2026-01-01"
click at [934, 446] on icon "button" at bounding box center [928, 461] width 36 height 36
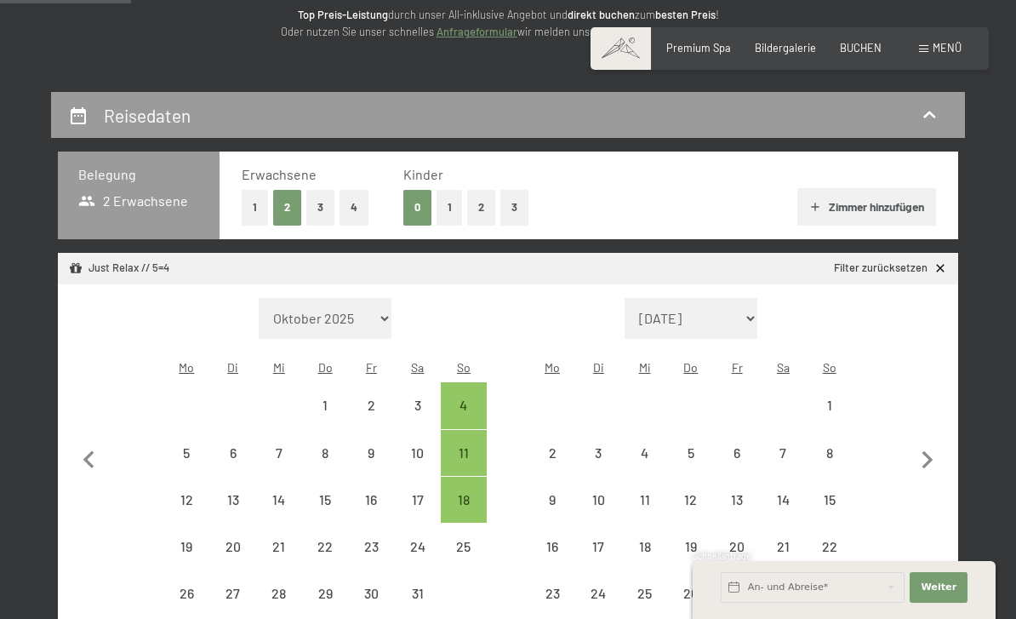
select select "2026-01-01"
select select "2026-02-01"
click at [940, 444] on icon "button" at bounding box center [928, 461] width 36 height 36
select select "2026-02-01"
select select "2026-03-01"
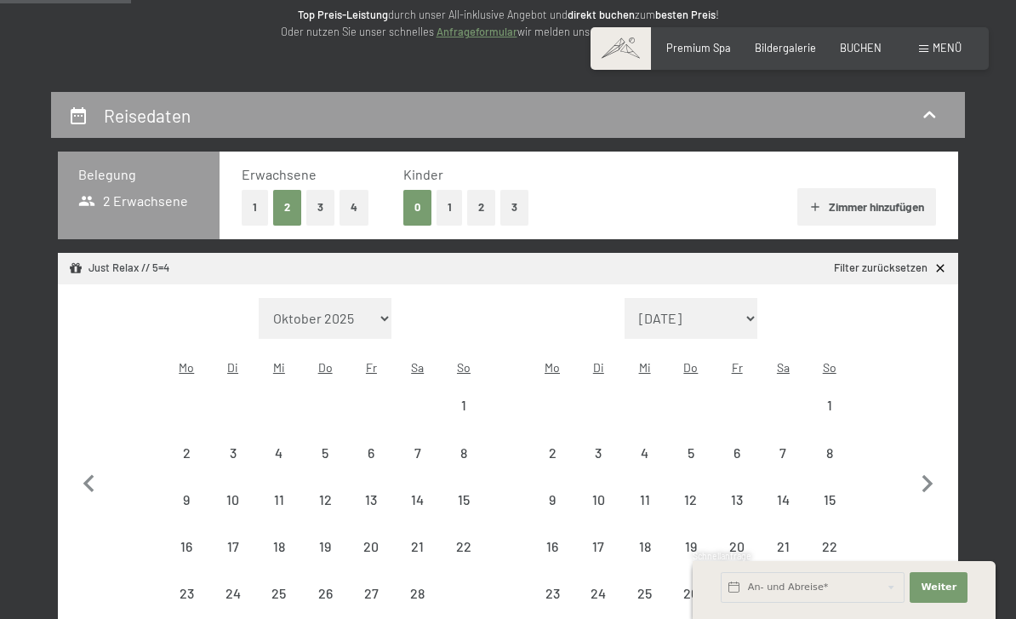
select select "2026-02-01"
select select "2026-03-01"
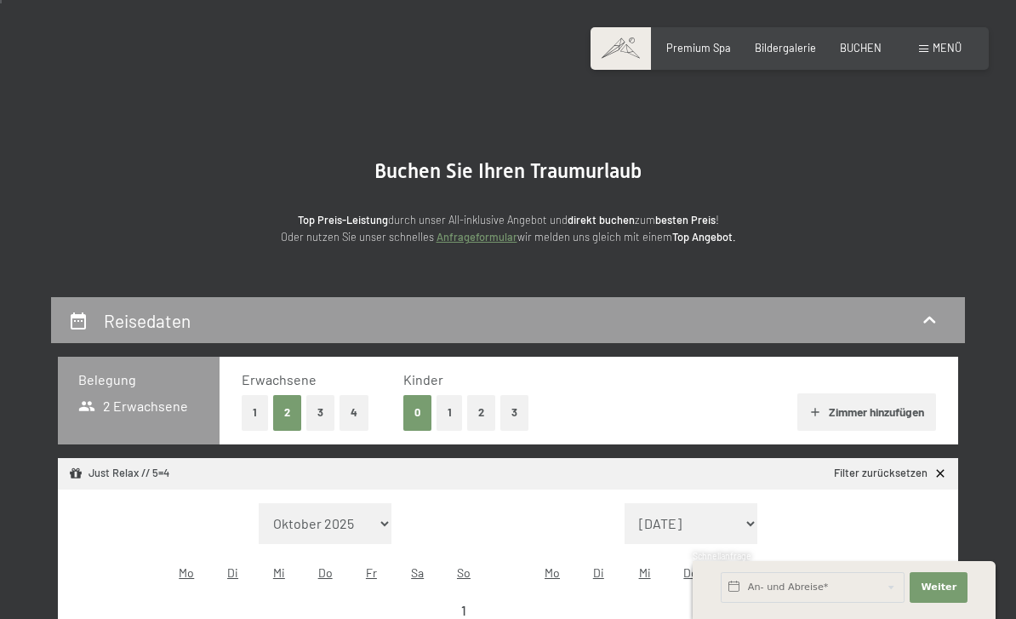
scroll to position [0, 0]
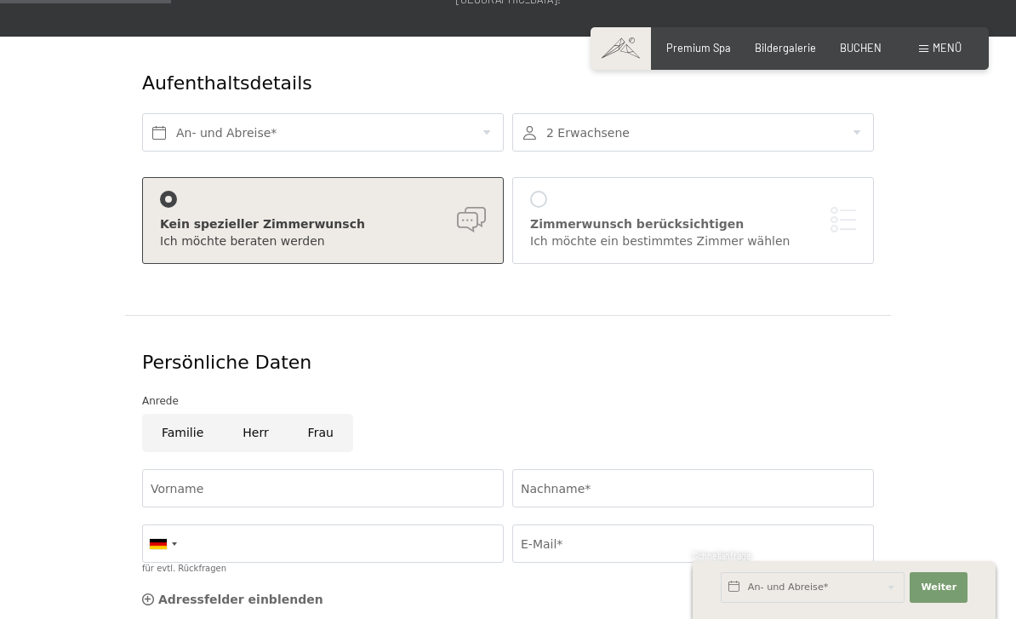
scroll to position [224, 0]
click at [842, 191] on div "[PERSON_NAME] berücksichtigen Ich möchte ein bestimmtes [PERSON_NAME] [PERSON_N…" at bounding box center [693, 219] width 326 height 59
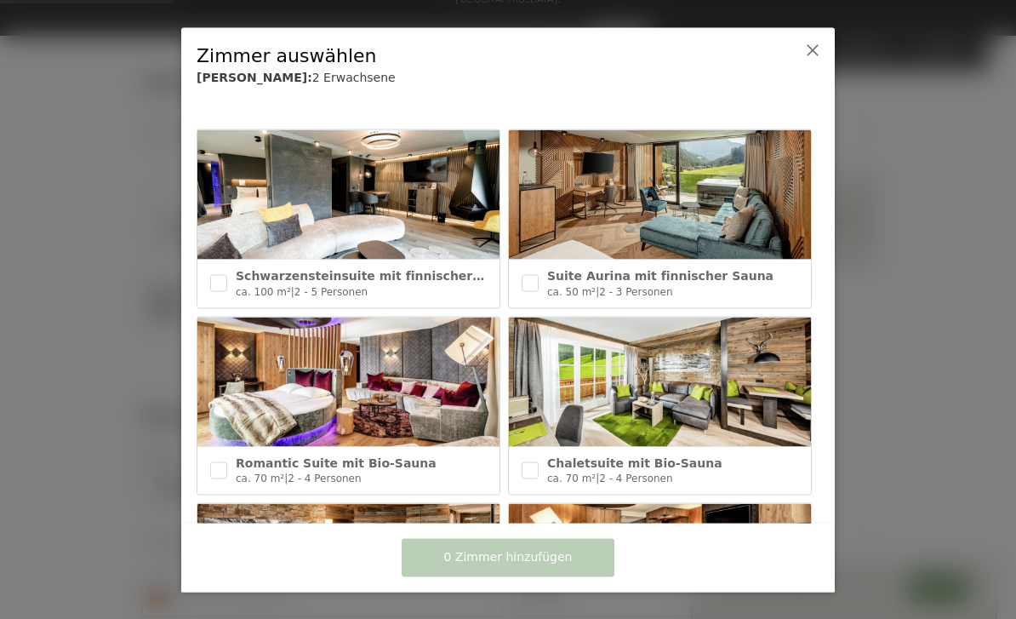
click at [343, 370] on img at bounding box center [348, 381] width 302 height 129
checkbox input "true"
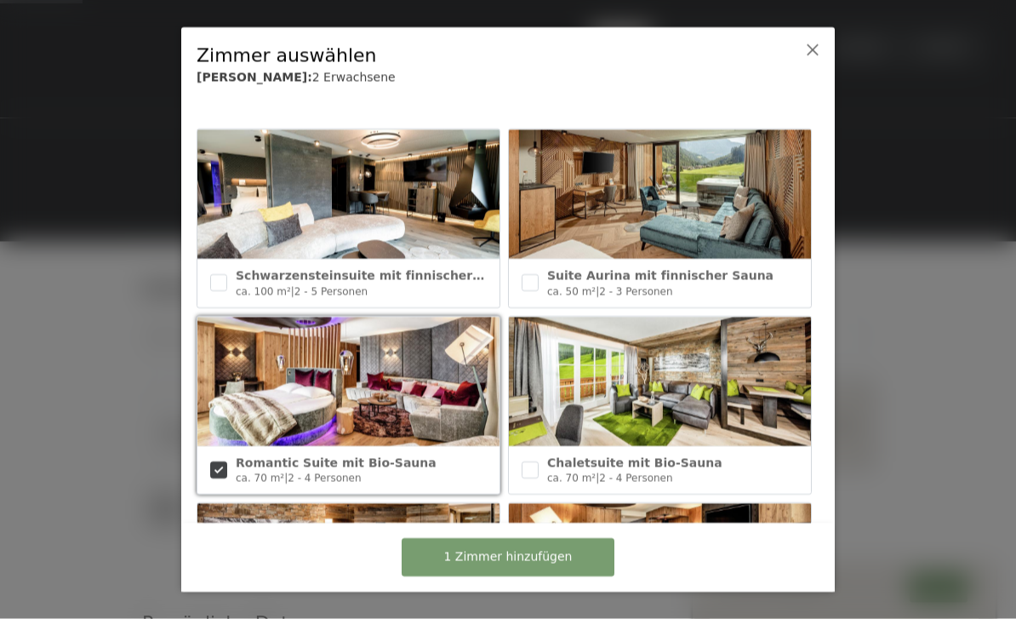
scroll to position [0, 0]
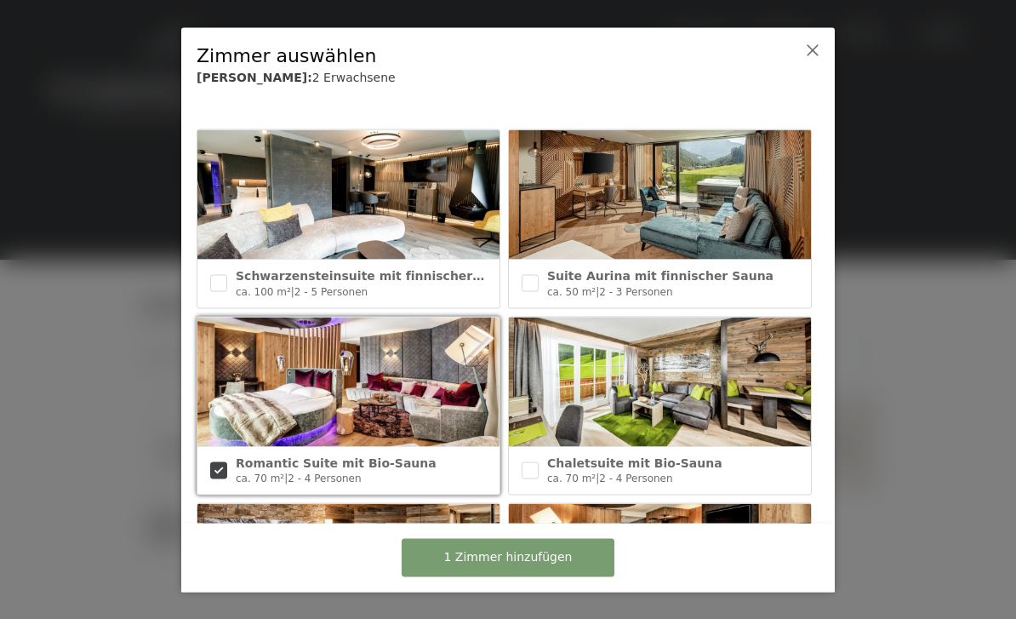
click at [817, 46] on icon at bounding box center [813, 50] width 14 height 14
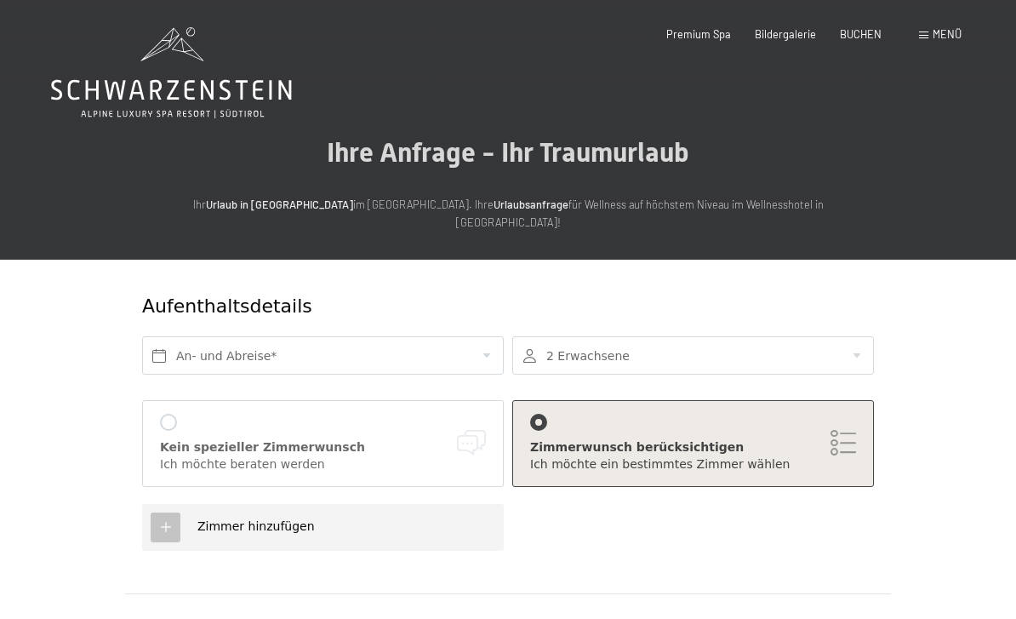
click at [947, 33] on span "Menü" at bounding box center [947, 34] width 29 height 14
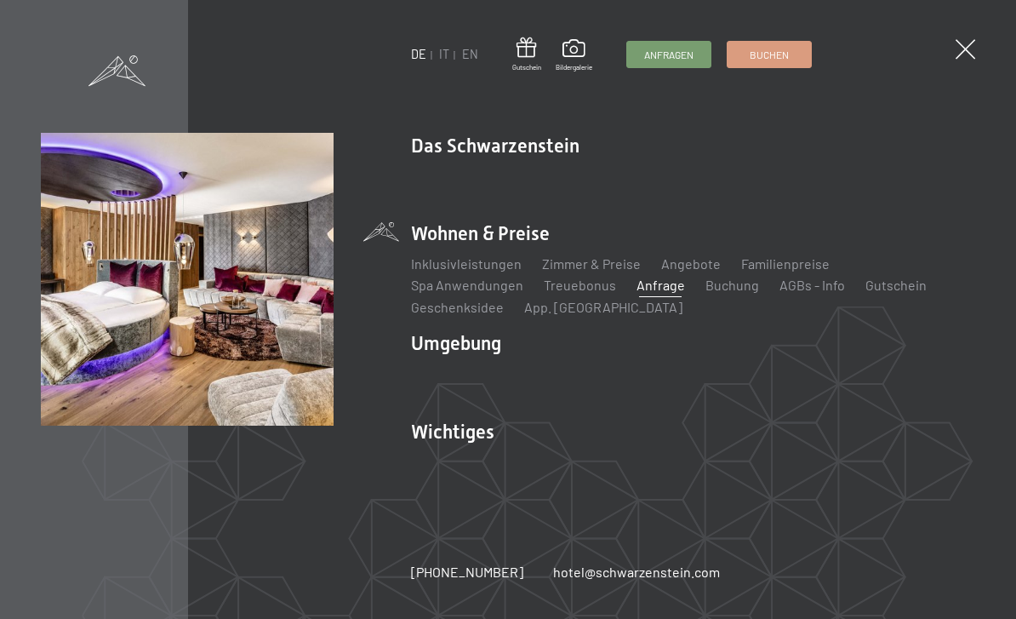
click at [578, 262] on link "Zimmer & Preise" at bounding box center [591, 263] width 99 height 16
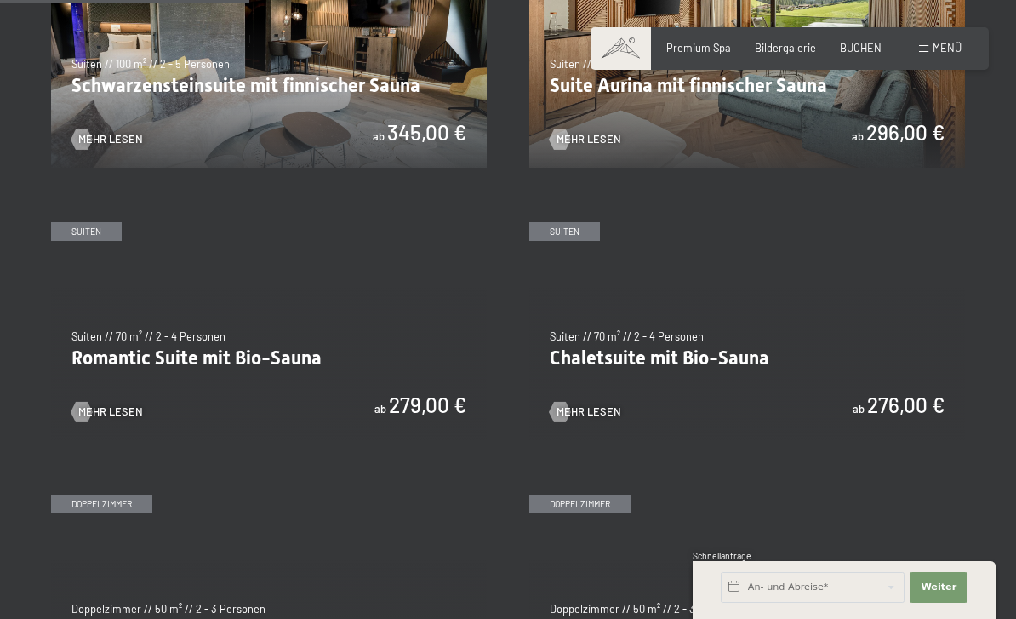
scroll to position [977, 0]
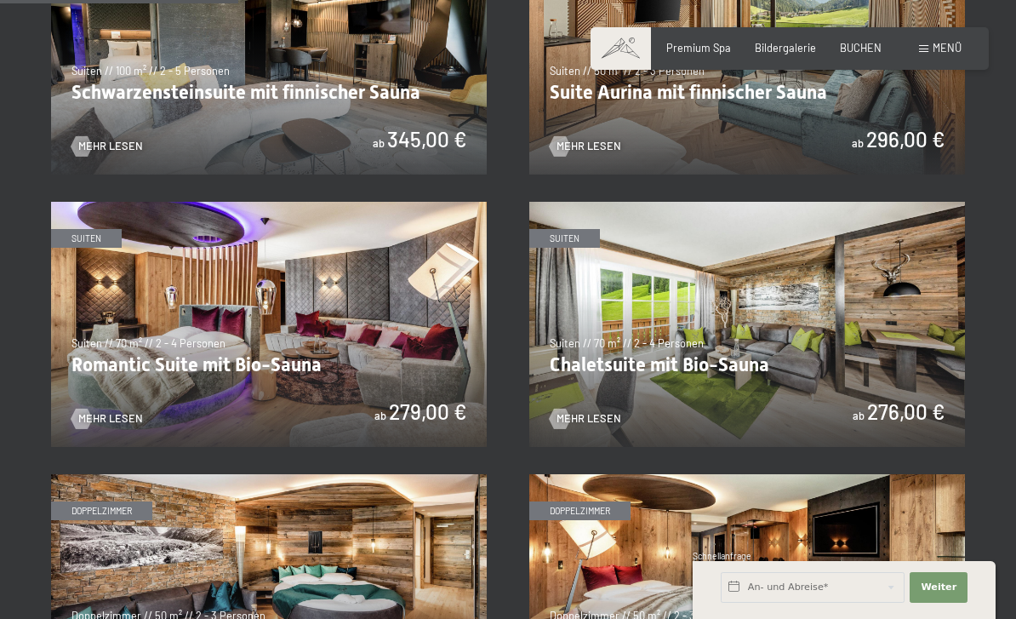
click at [130, 414] on span "Mehr Lesen" at bounding box center [110, 418] width 65 height 15
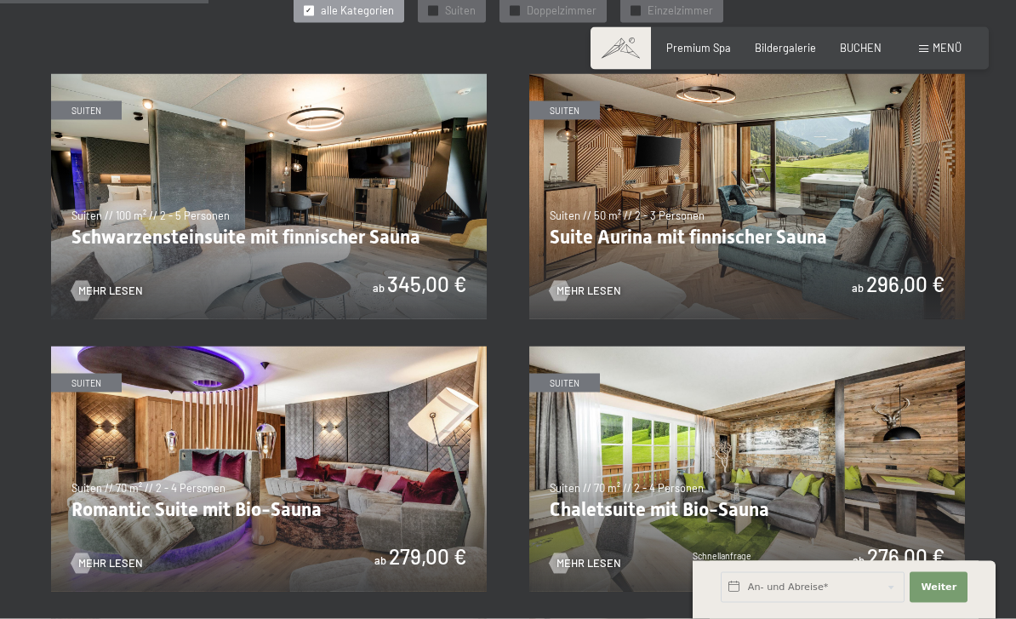
scroll to position [895, 0]
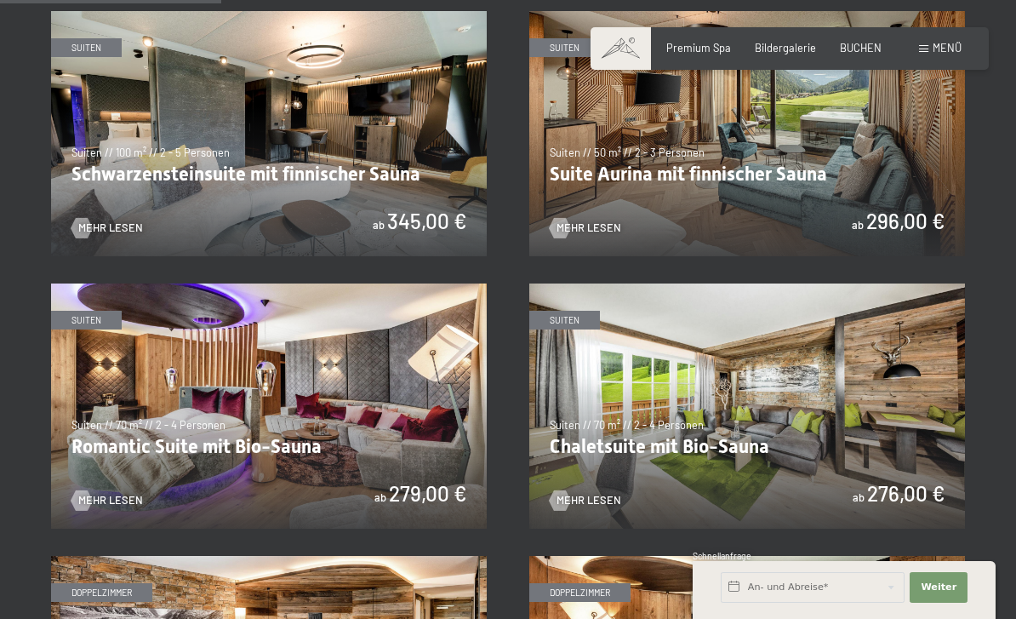
click at [106, 230] on img at bounding box center [269, 133] width 436 height 245
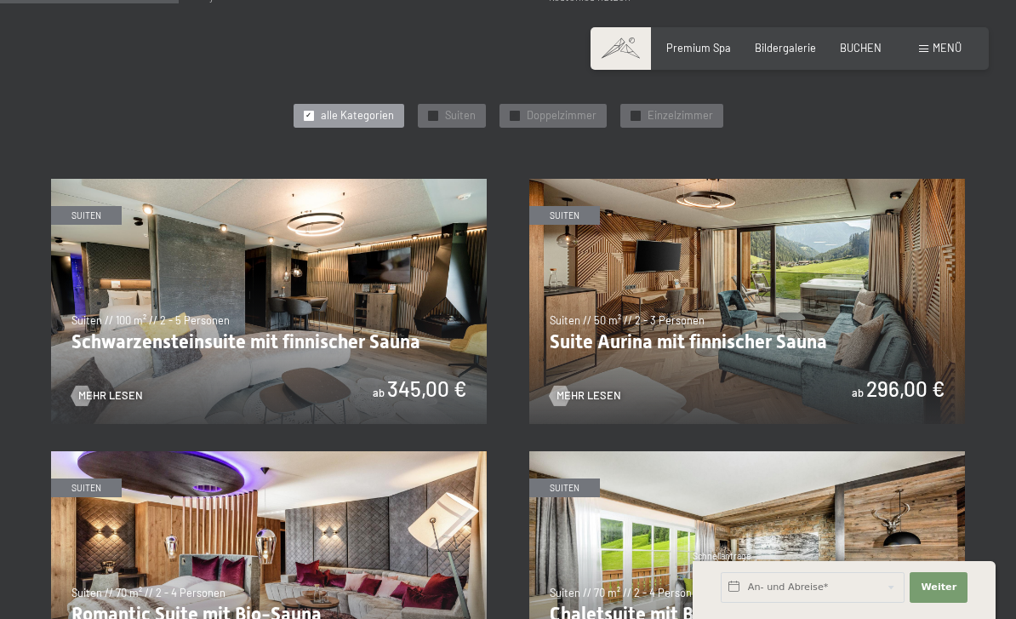
scroll to position [740, 0]
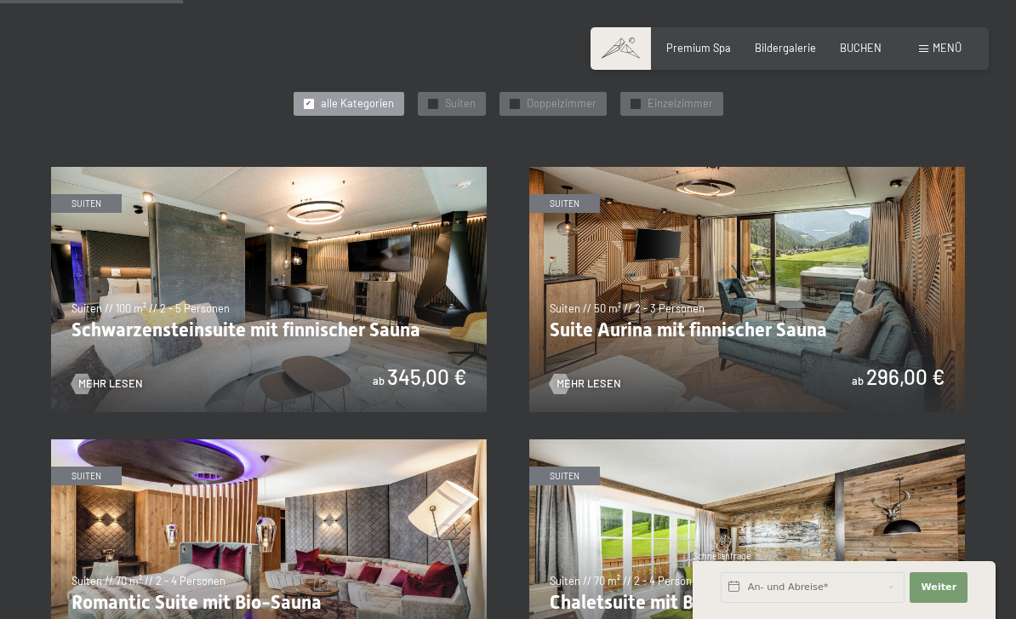
click at [595, 383] on span "Mehr Lesen" at bounding box center [589, 383] width 65 height 15
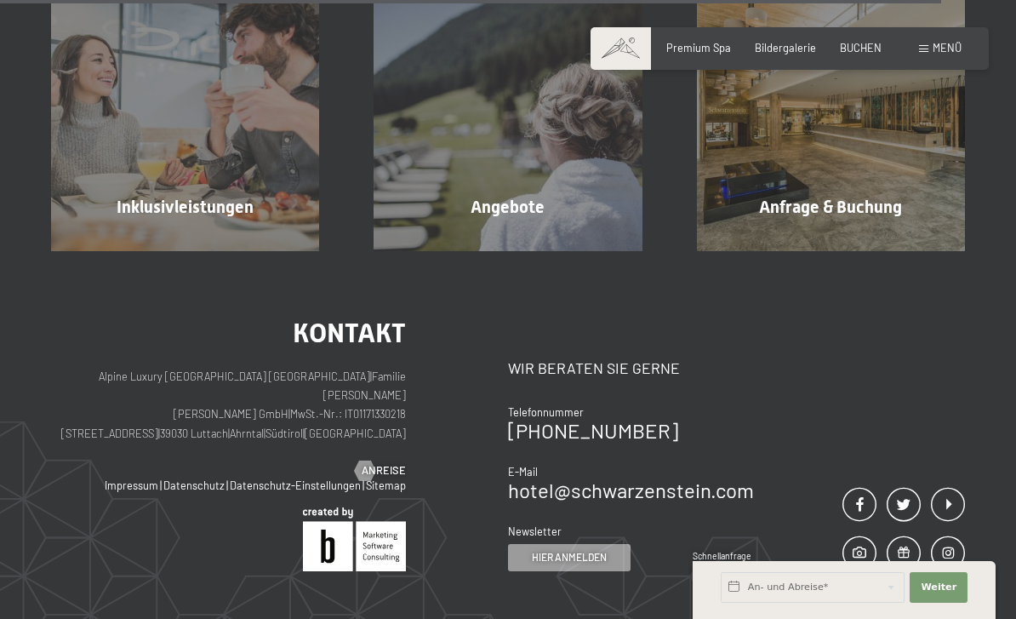
scroll to position [3907, 0]
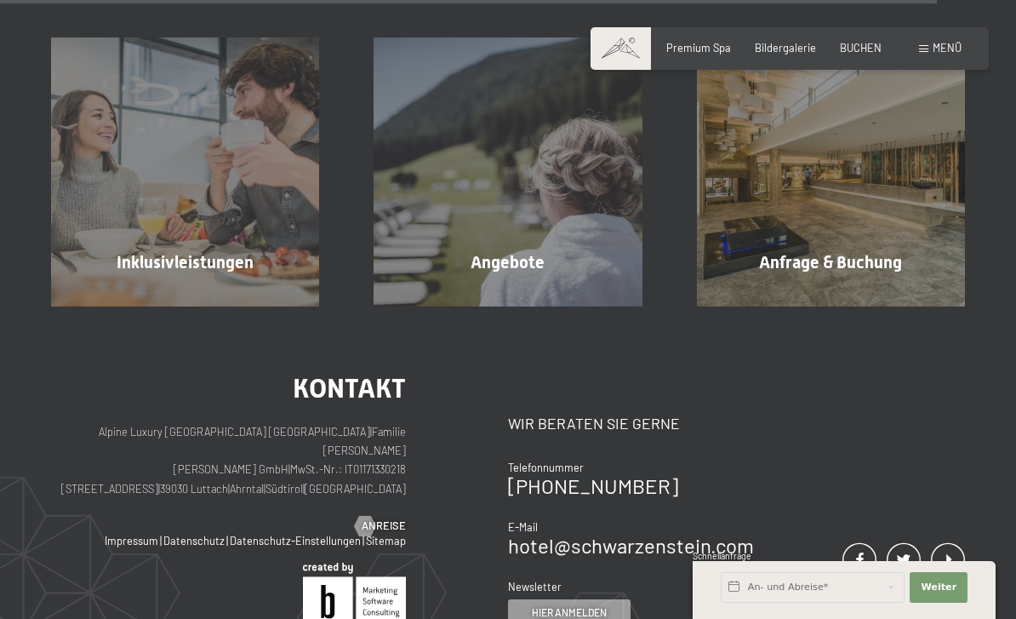
click at [856, 190] on div "Anfrage & Buchung Mehr erfahren" at bounding box center [831, 171] width 323 height 268
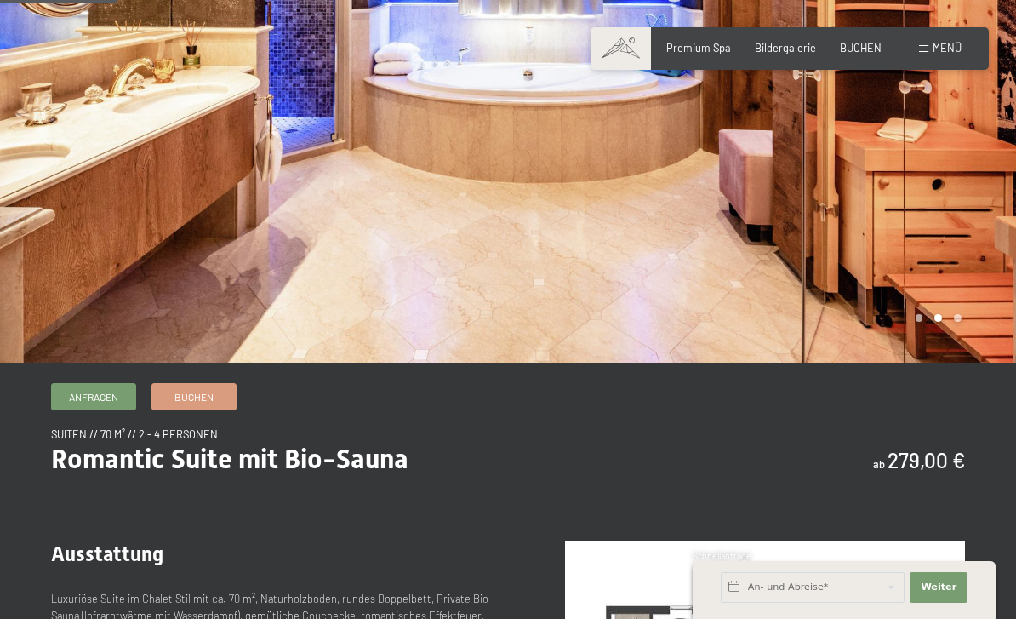
scroll to position [172, 0]
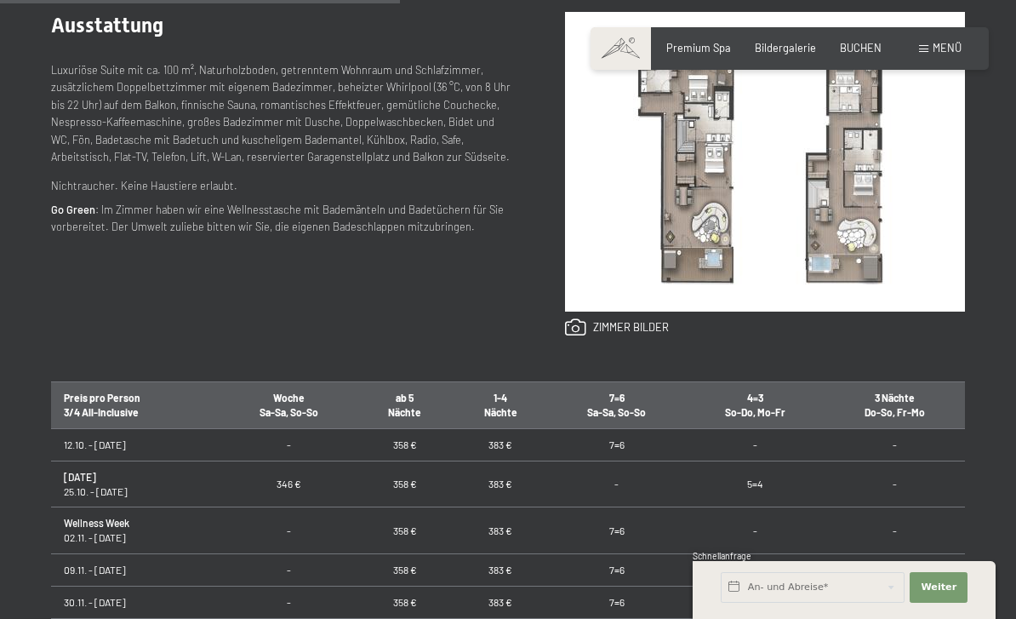
click at [636, 333] on link at bounding box center [617, 327] width 104 height 19
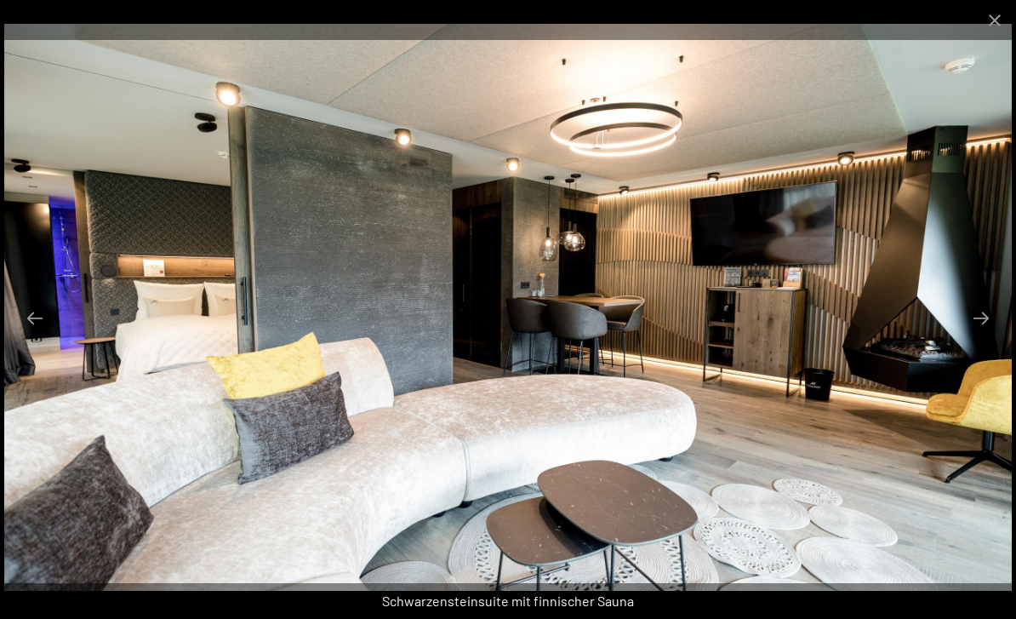
click at [985, 334] on button "Next slide" at bounding box center [981, 317] width 36 height 33
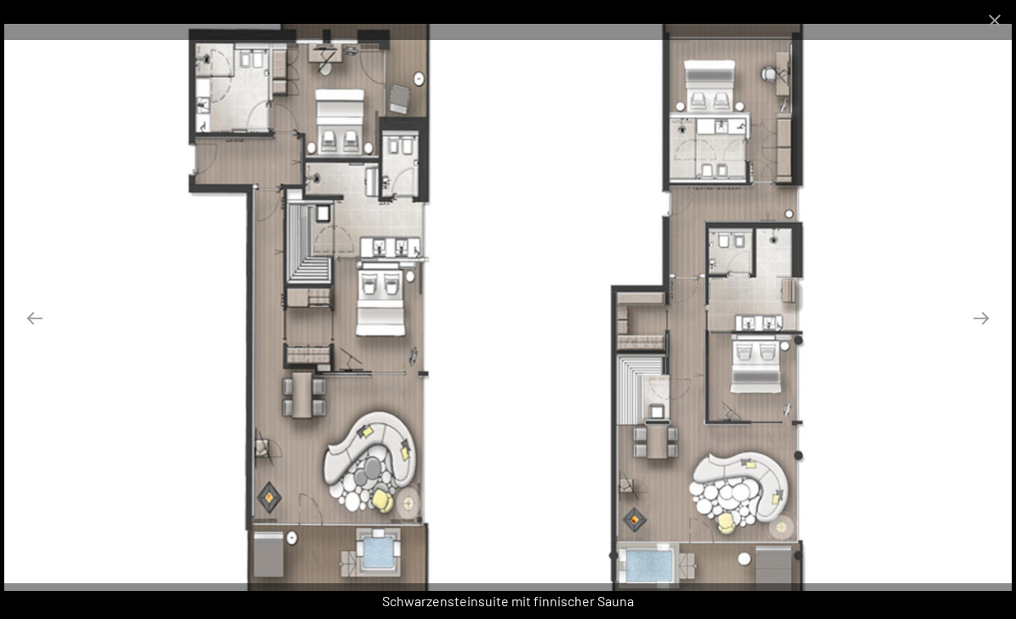
click at [988, 26] on button "Close gallery" at bounding box center [995, 20] width 43 height 40
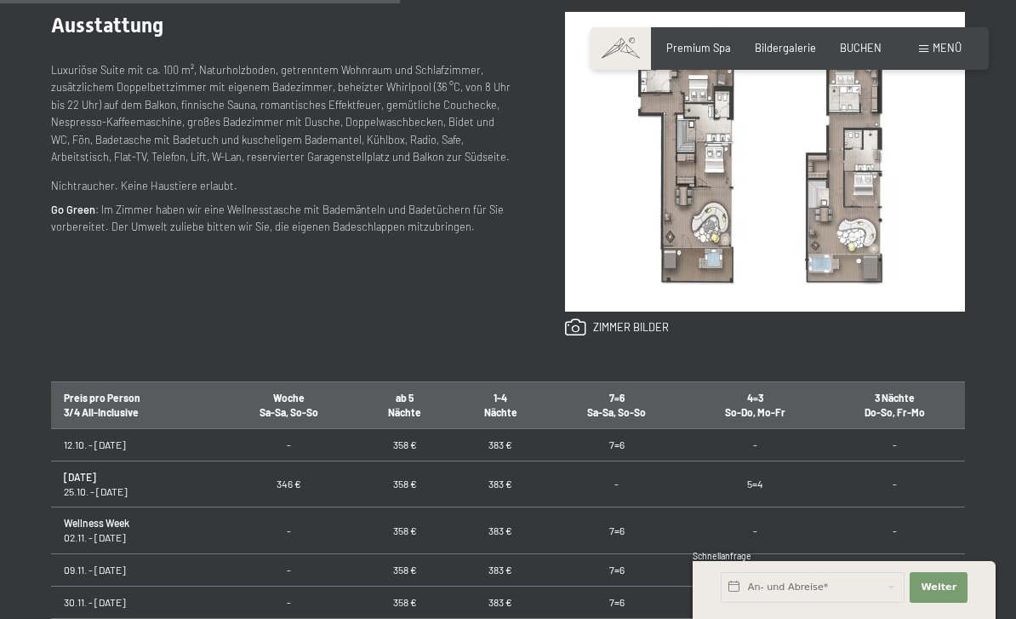
click at [687, 184] on img at bounding box center [765, 162] width 400 height 300
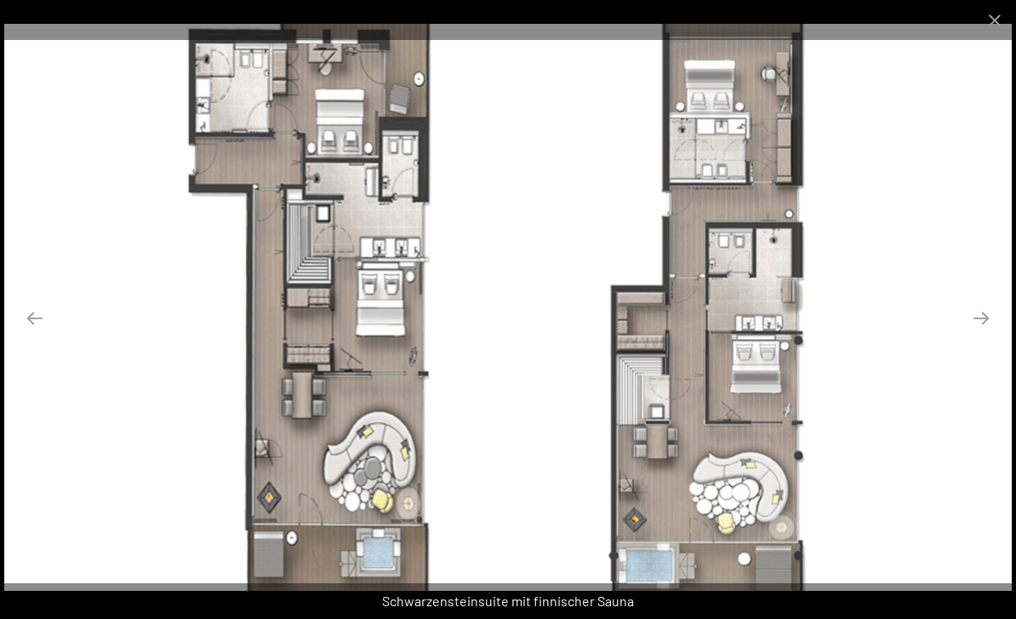
click at [990, 25] on button "Close gallery" at bounding box center [995, 20] width 43 height 40
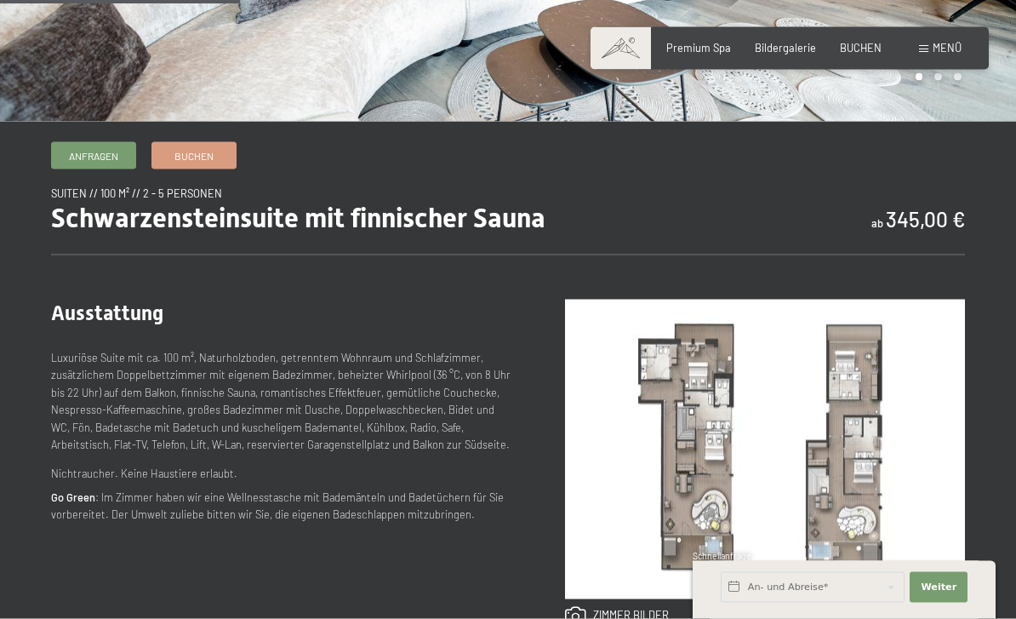
scroll to position [412, 0]
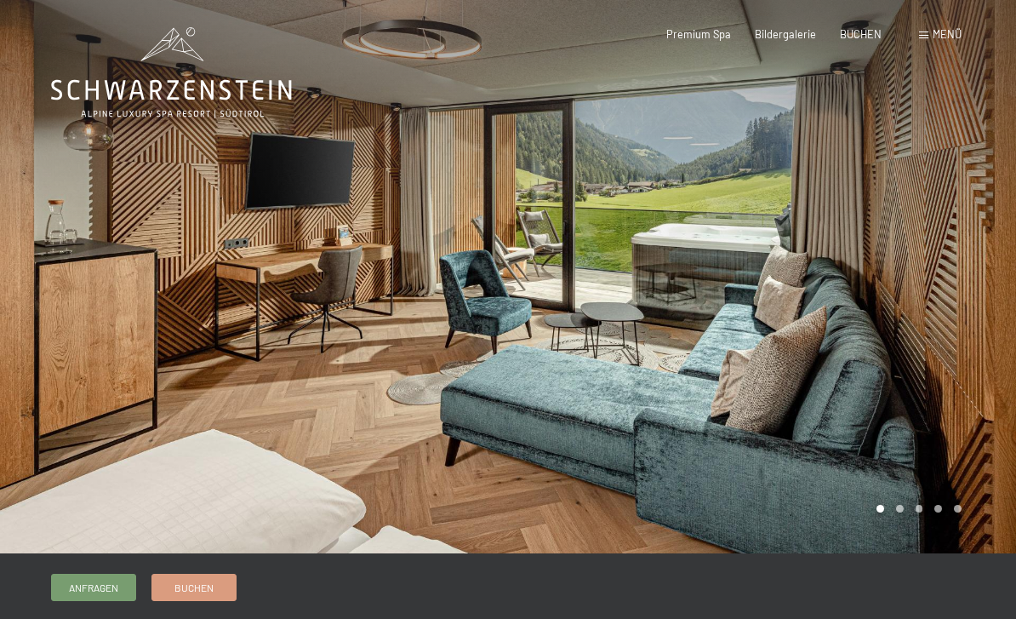
click at [964, 270] on div at bounding box center [762, 276] width 508 height 553
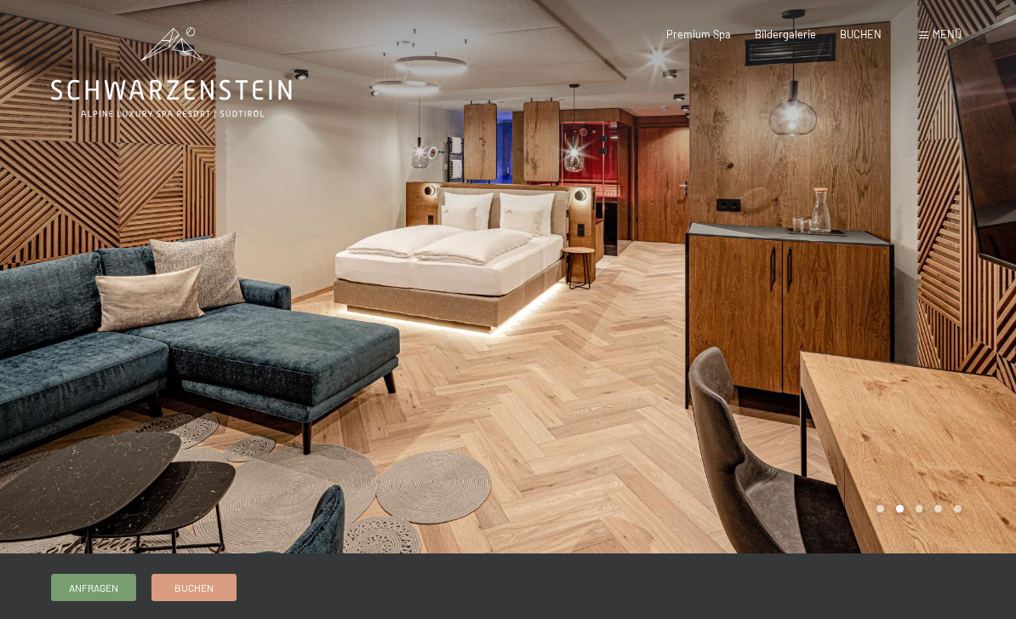
click at [971, 279] on div at bounding box center [762, 276] width 508 height 553
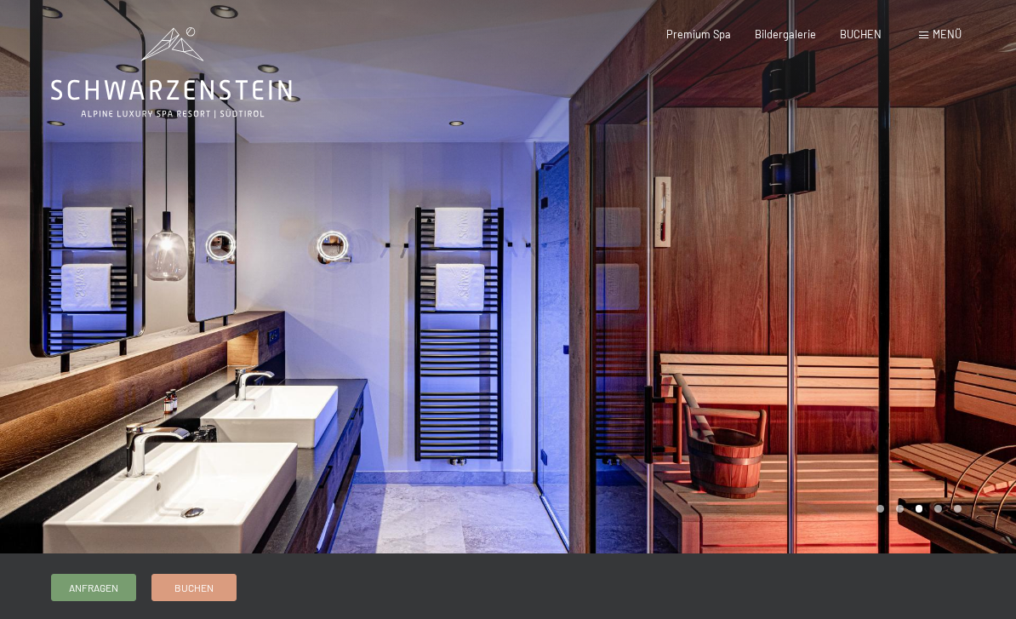
click at [967, 283] on div at bounding box center [762, 276] width 508 height 553
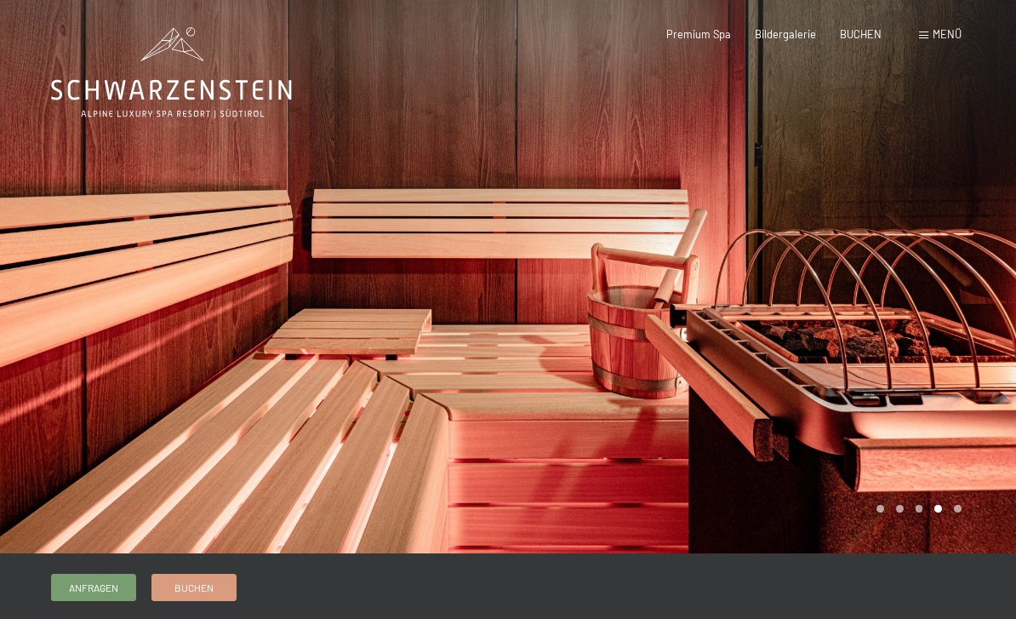
click at [968, 280] on div at bounding box center [762, 276] width 508 height 553
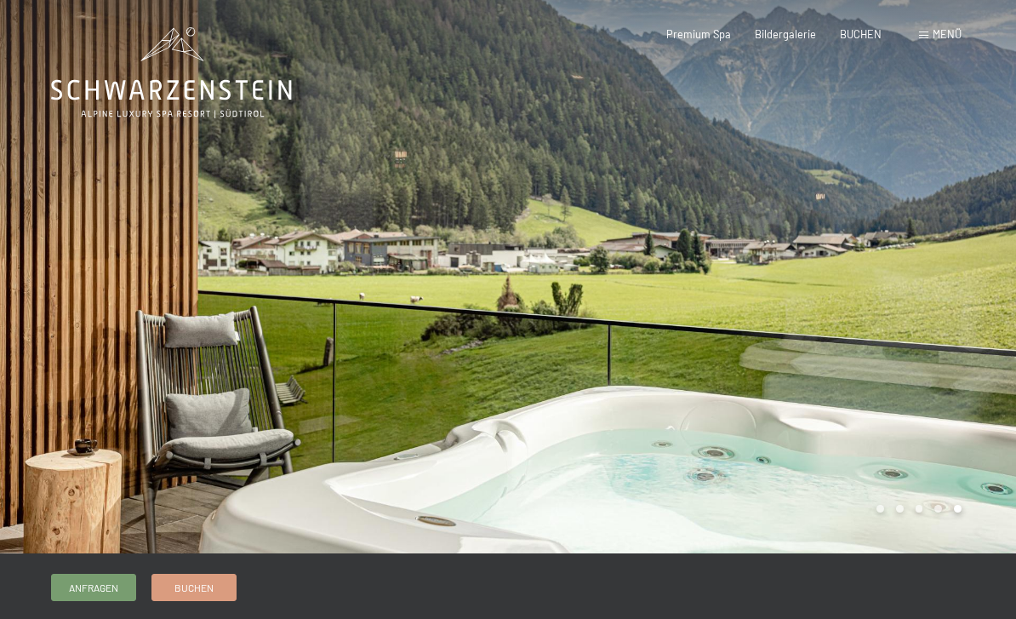
click at [963, 283] on div at bounding box center [762, 276] width 508 height 553
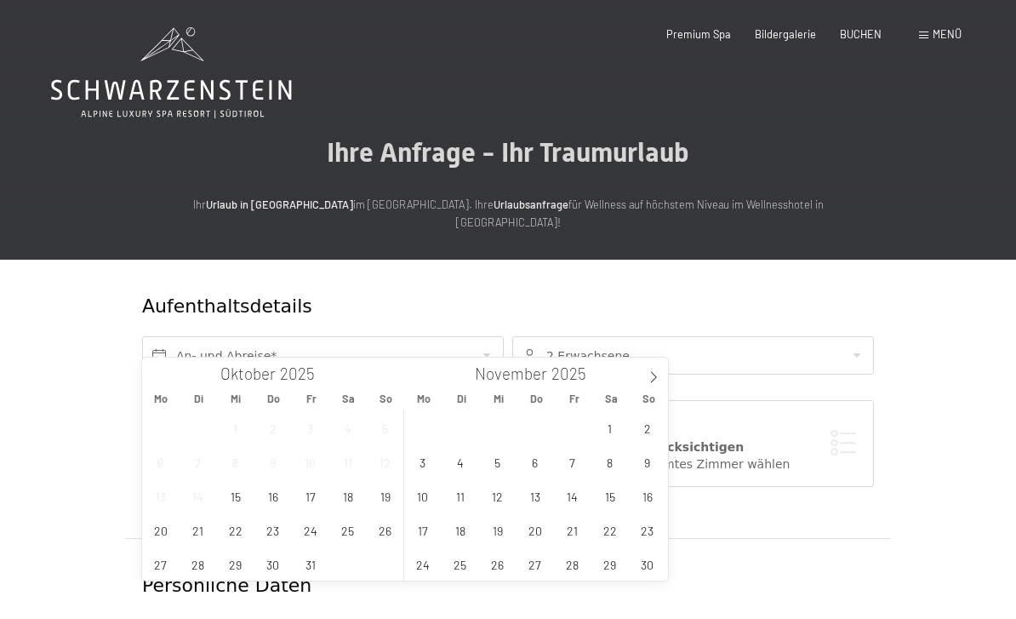
click at [647, 384] on span at bounding box center [653, 371] width 29 height 29
click at [659, 382] on icon at bounding box center [654, 377] width 12 height 12
type input "2026"
click at [655, 384] on span at bounding box center [653, 371] width 29 height 29
type input "2026"
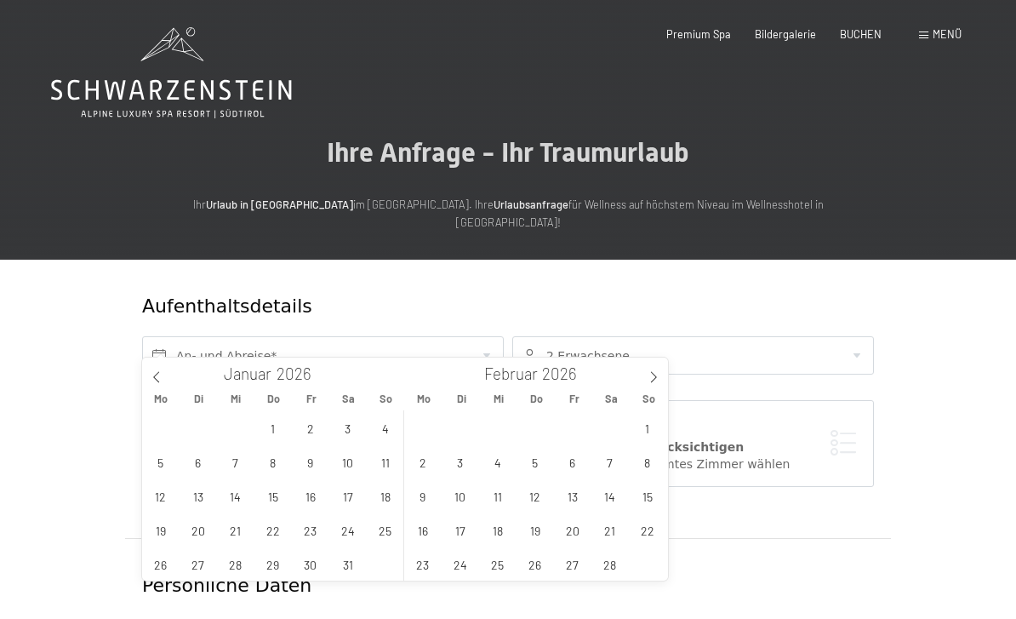
click at [660, 374] on span at bounding box center [653, 371] width 29 height 29
click at [875, 35] on span "BUCHEN" at bounding box center [861, 34] width 42 height 14
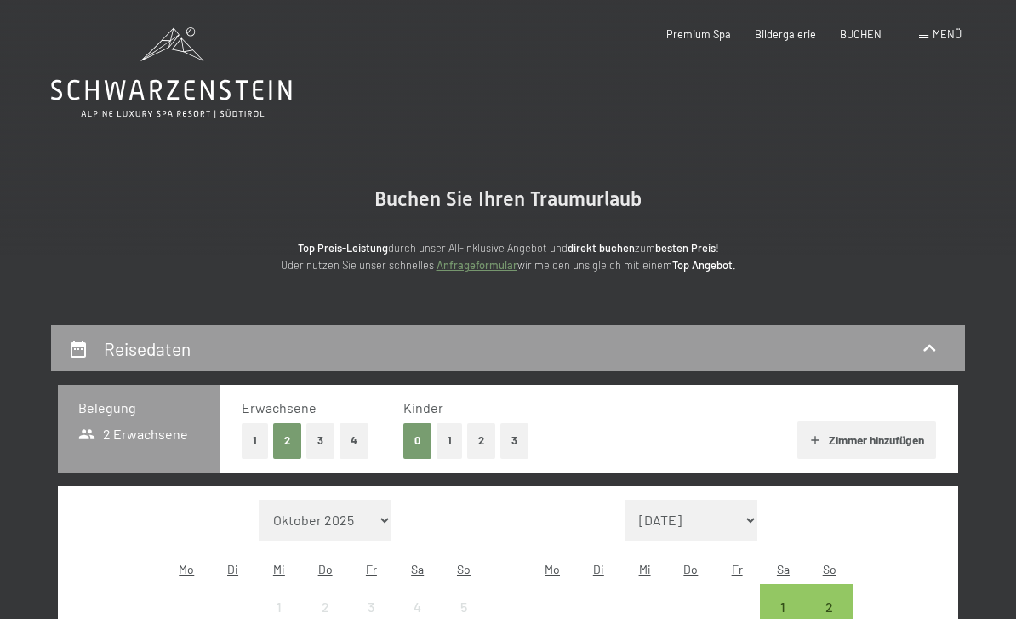
click at [261, 442] on button "1" at bounding box center [255, 440] width 26 height 35
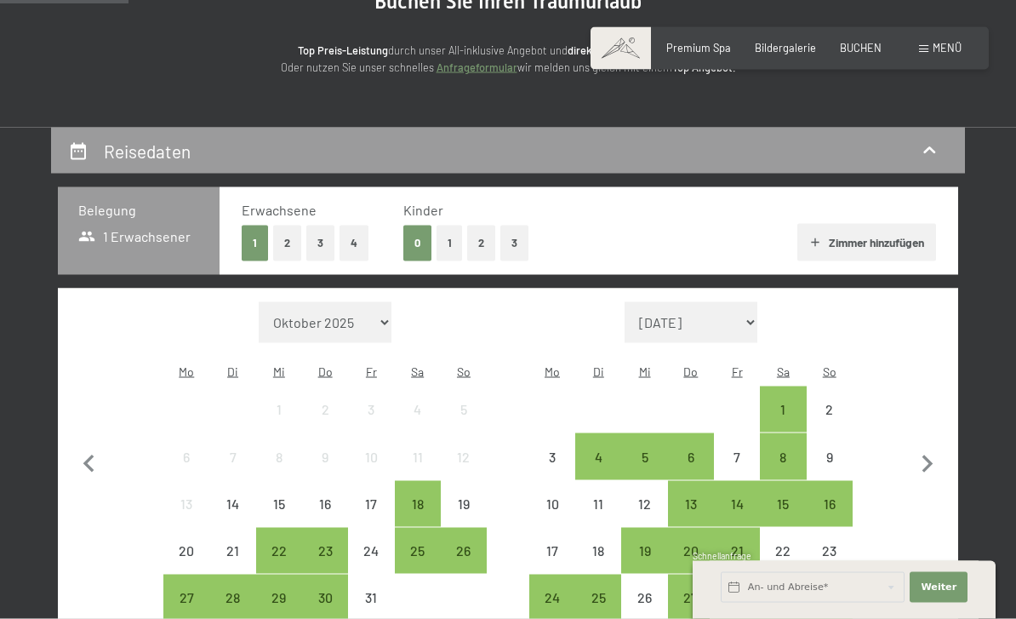
click at [934, 454] on icon "button" at bounding box center [928, 465] width 36 height 36
select select "[DATE]"
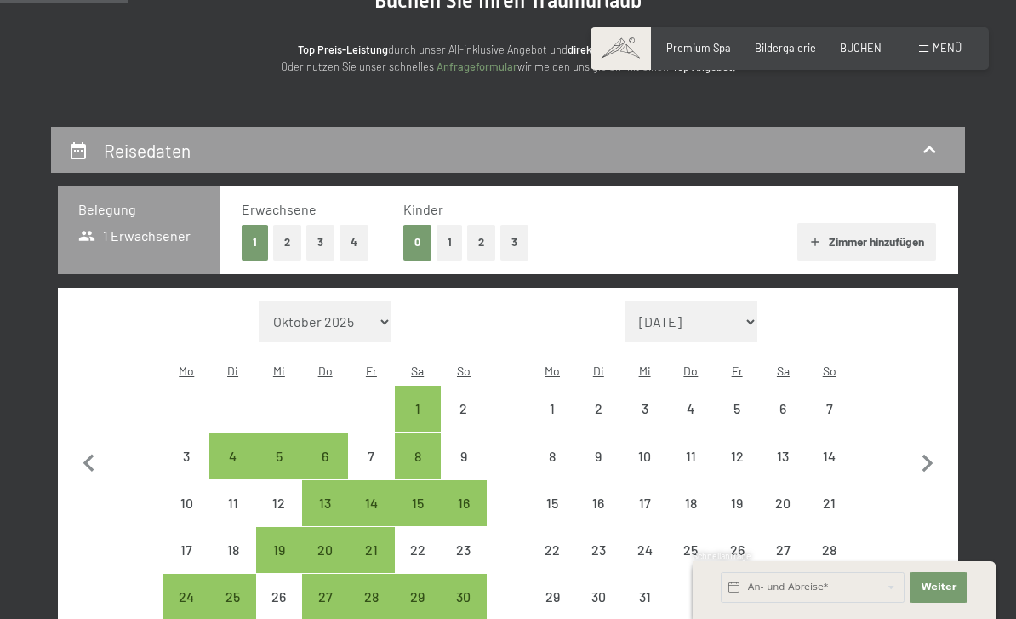
click at [931, 454] on icon "button" at bounding box center [928, 463] width 11 height 18
select select "[DATE]"
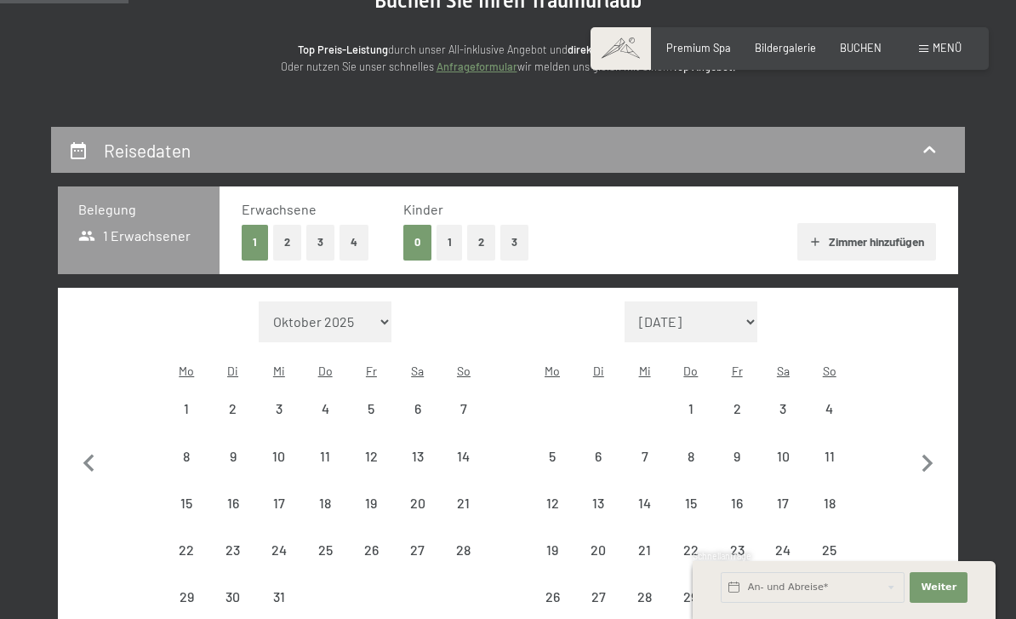
click at [931, 454] on icon "button" at bounding box center [928, 463] width 11 height 18
select select "[DATE]"
click at [933, 454] on icon "button" at bounding box center [928, 463] width 11 height 18
select select "[DATE]"
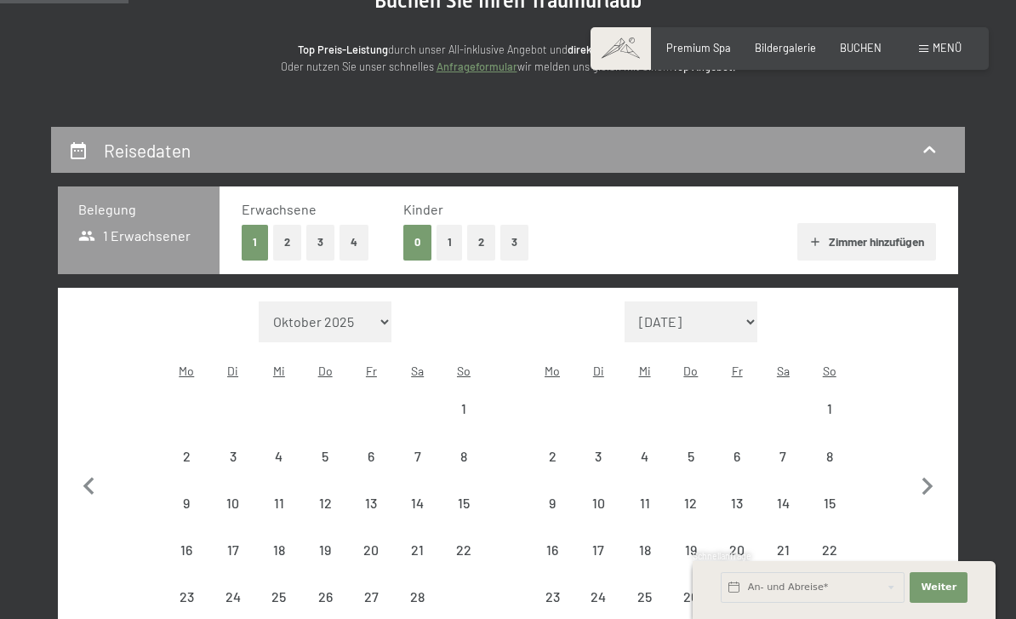
select select "[DATE]"
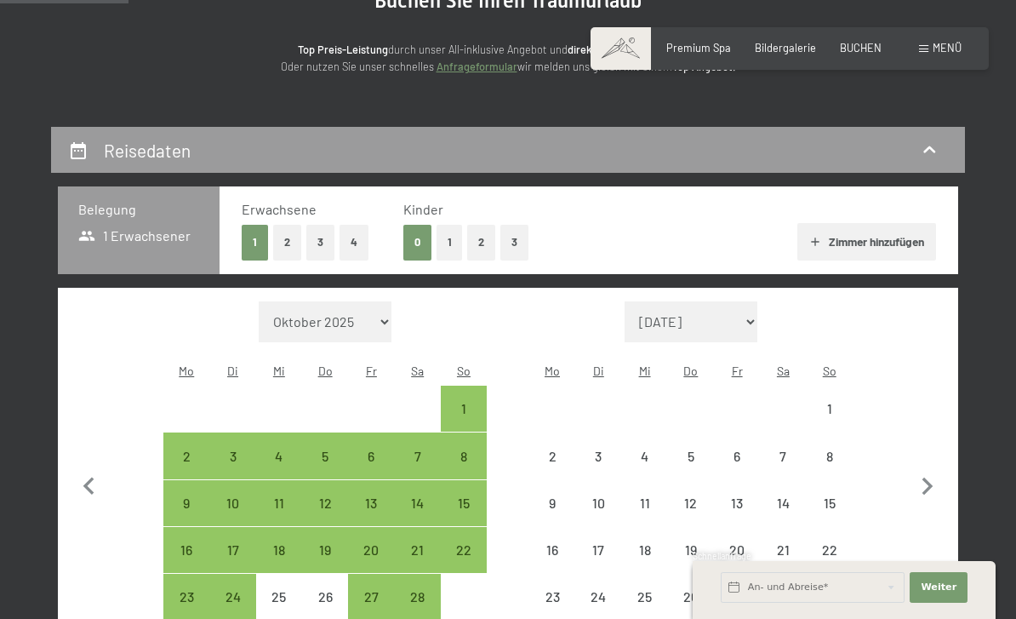
select select "[DATE]"
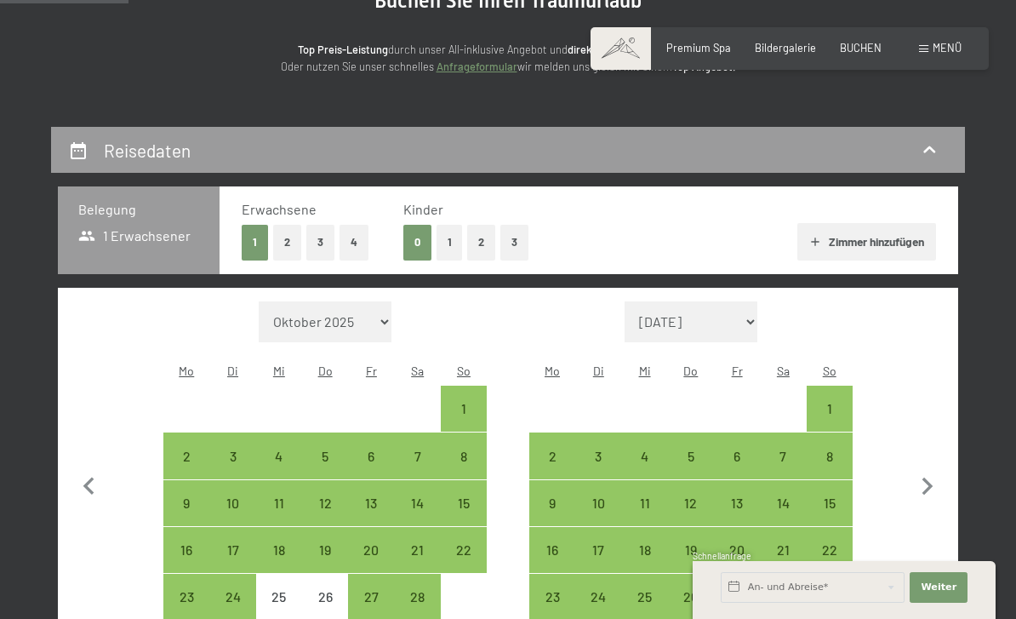
click at [697, 496] on div "12" at bounding box center [691, 517] width 43 height 43
select select "2026-02-01"
select select "2026-03-01"
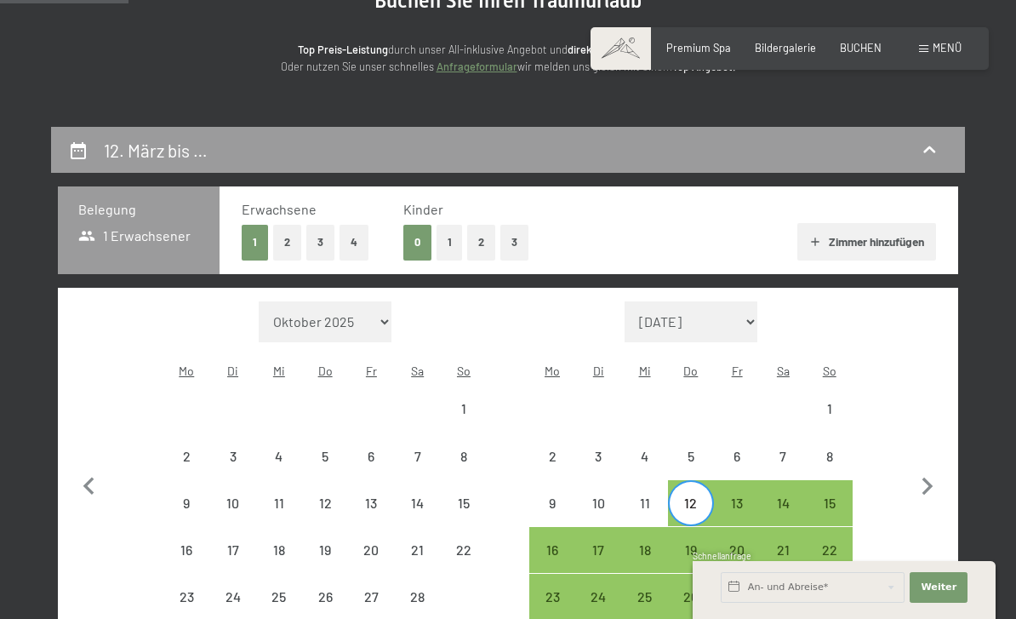
click at [542, 543] on div "16" at bounding box center [552, 564] width 43 height 43
select select "2026-02-01"
select select "2026-03-01"
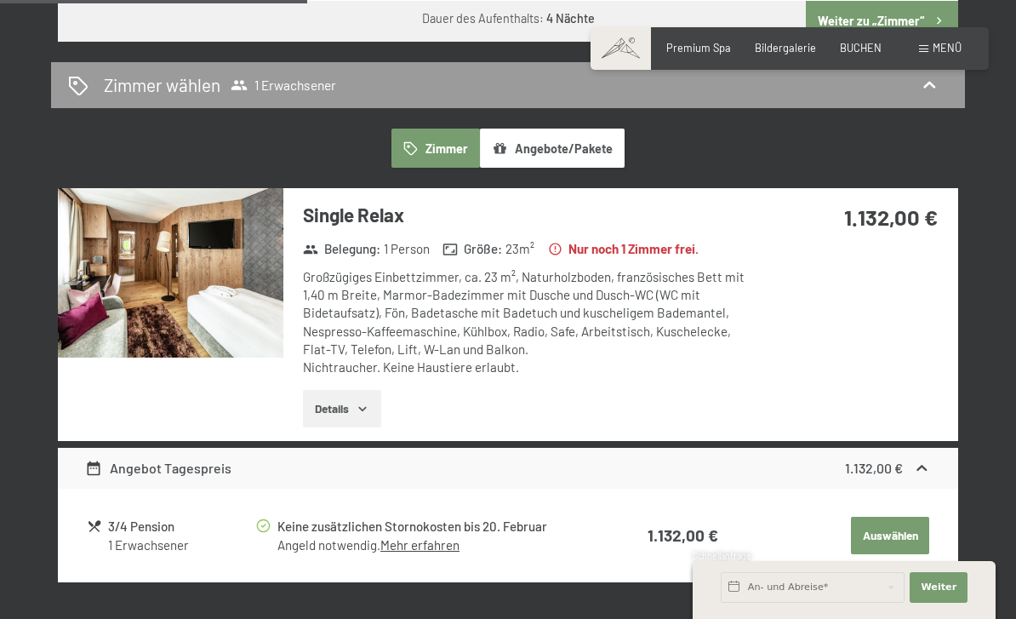
scroll to position [915, 0]
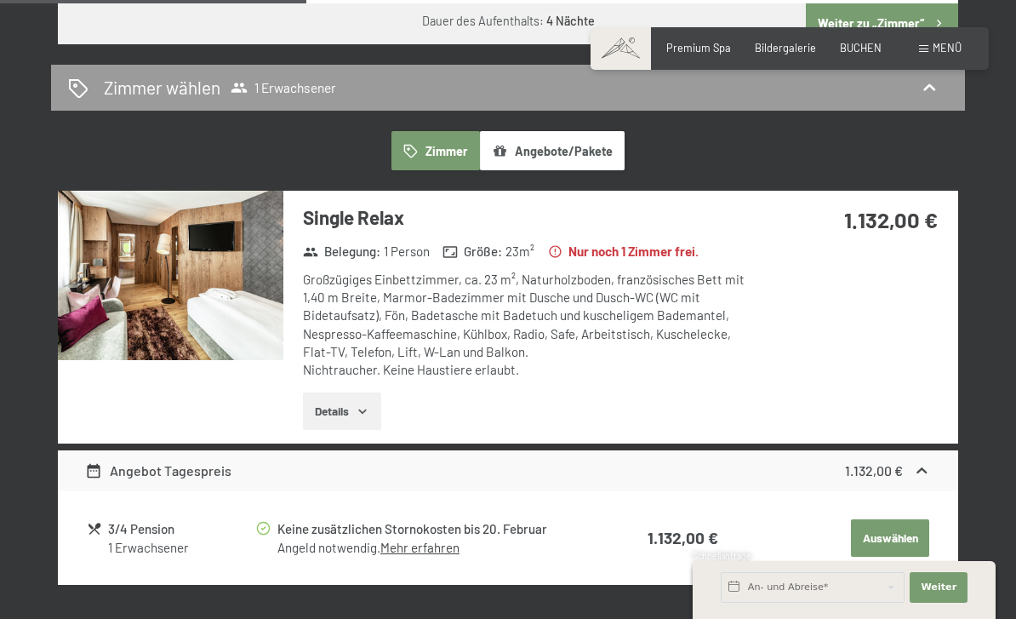
click at [150, 263] on img at bounding box center [171, 275] width 226 height 169
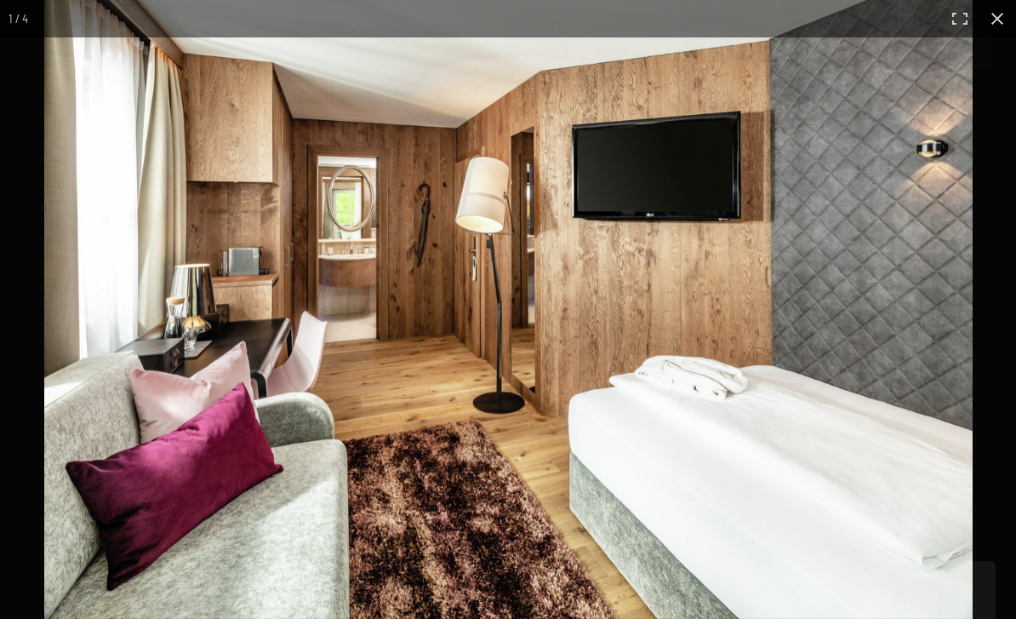
click at [907, 430] on div "1 / 4" at bounding box center [508, 309] width 1016 height 619
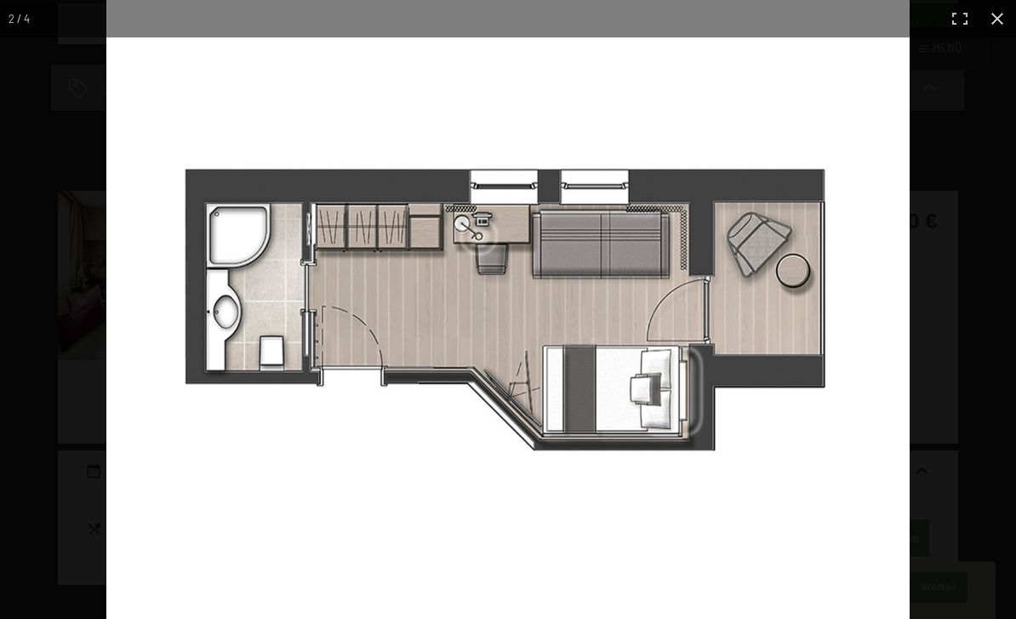
click at [902, 450] on img at bounding box center [507, 309] width 803 height 619
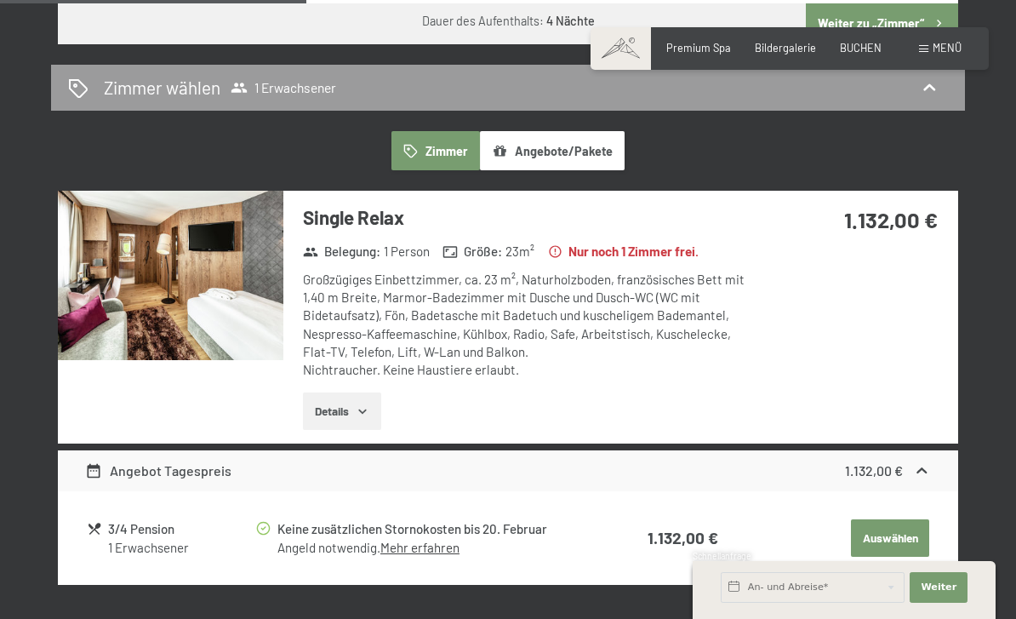
click at [998, 25] on div "12. März bis 16. März 2026 Belegung 1 Erwachsener Erwachsene 1 2 3 4 Kinder 0 1…" at bounding box center [508, 583] width 1016 height 2347
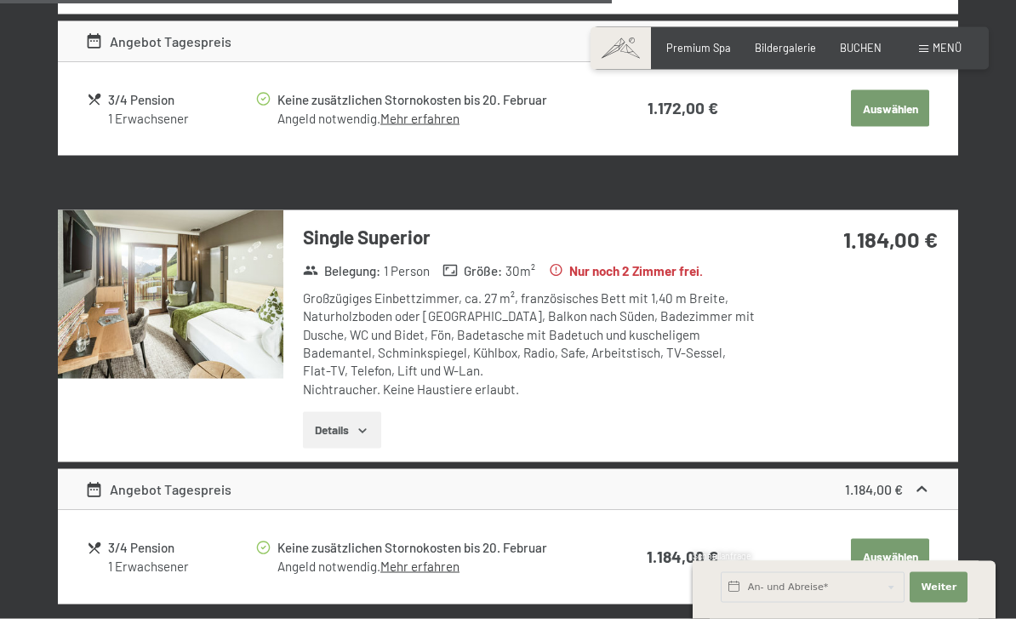
scroll to position [1793, 0]
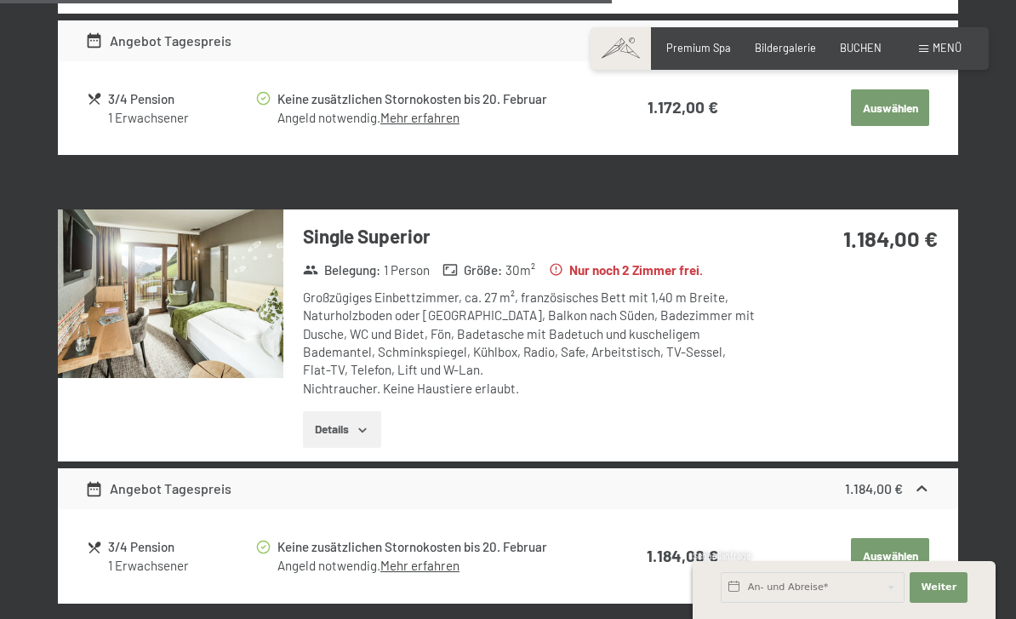
click at [402, 557] on link "Mehr erfahren" at bounding box center [419, 564] width 79 height 15
click at [437, 557] on link "Mehr erfahren" at bounding box center [419, 564] width 79 height 15
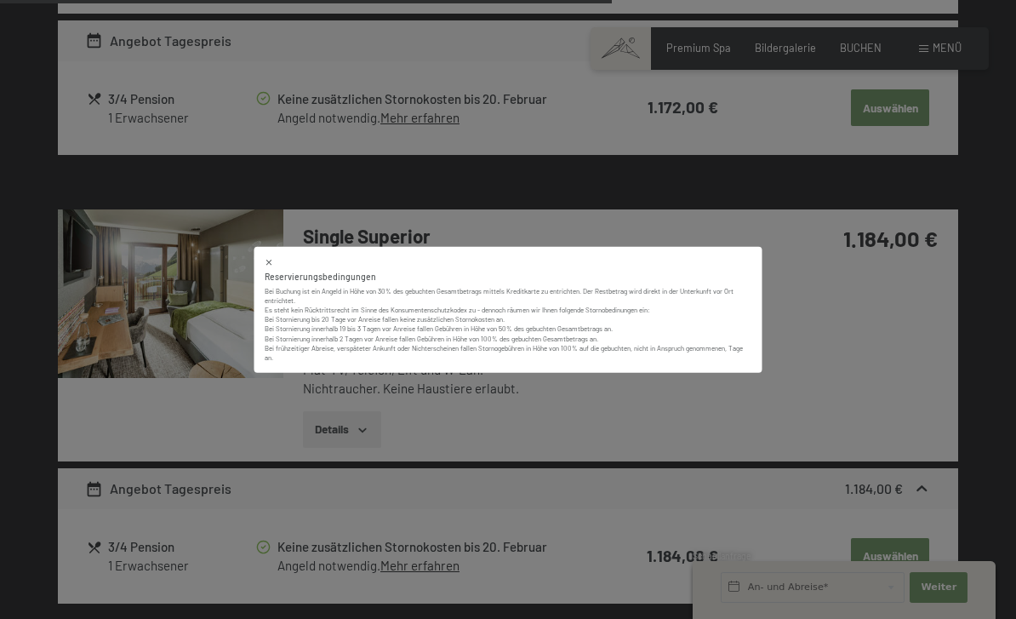
click at [258, 294] on div "Reservierungsbedingungen Bei Buchung ist ein Angeld in Höhe von 30% des gebucht…" at bounding box center [508, 309] width 508 height 127
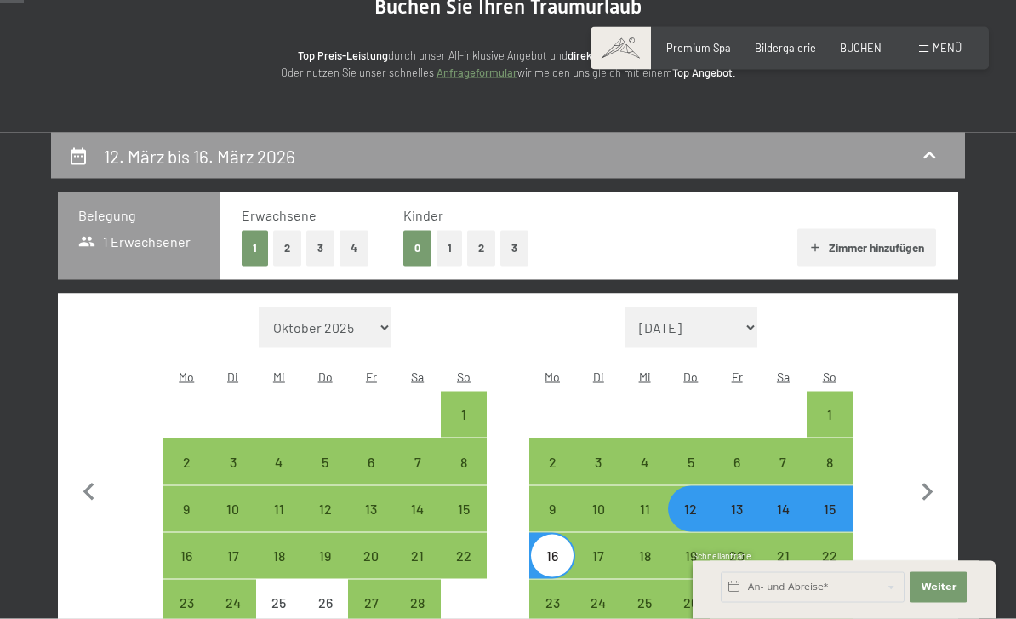
scroll to position [0, 0]
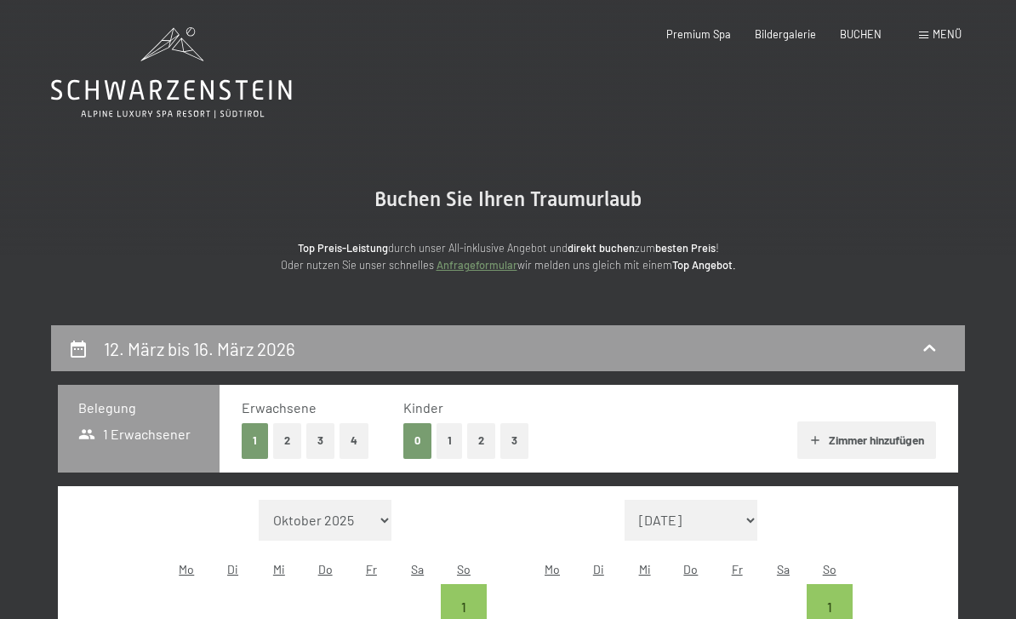
click at [949, 41] on div "Menü" at bounding box center [940, 34] width 43 height 15
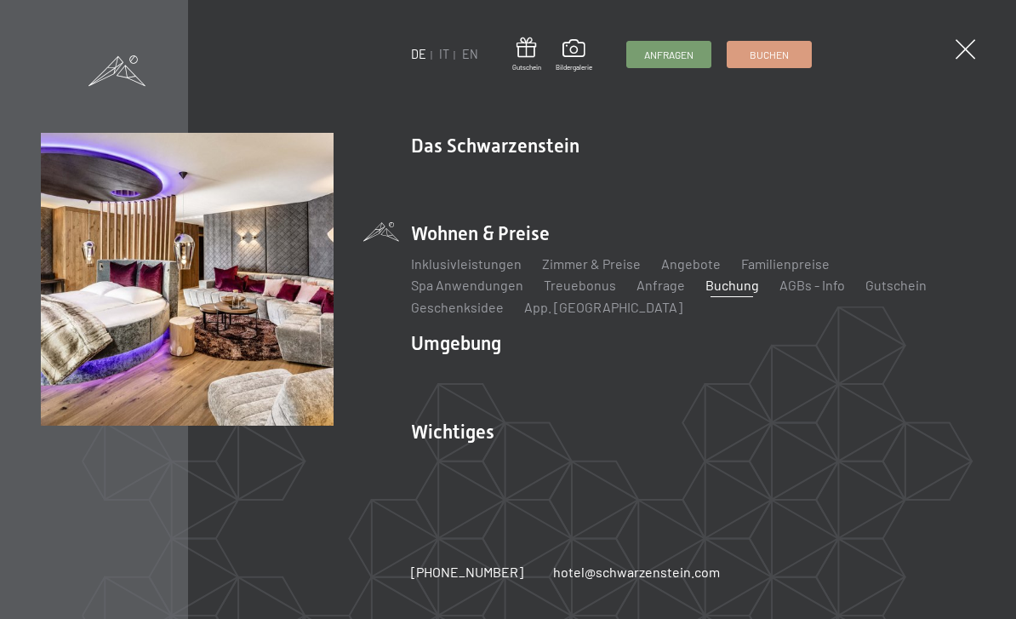
click at [780, 293] on link "AGBs - Info" at bounding box center [813, 285] width 66 height 16
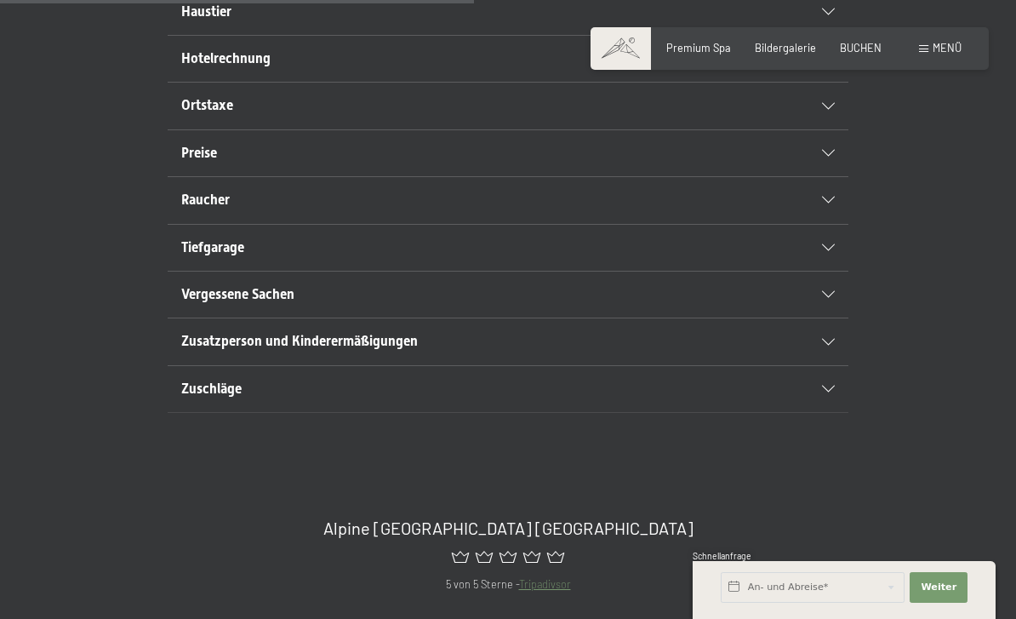
scroll to position [752, 0]
click at [636, 411] on div "Zuschläge" at bounding box center [508, 388] width 654 height 46
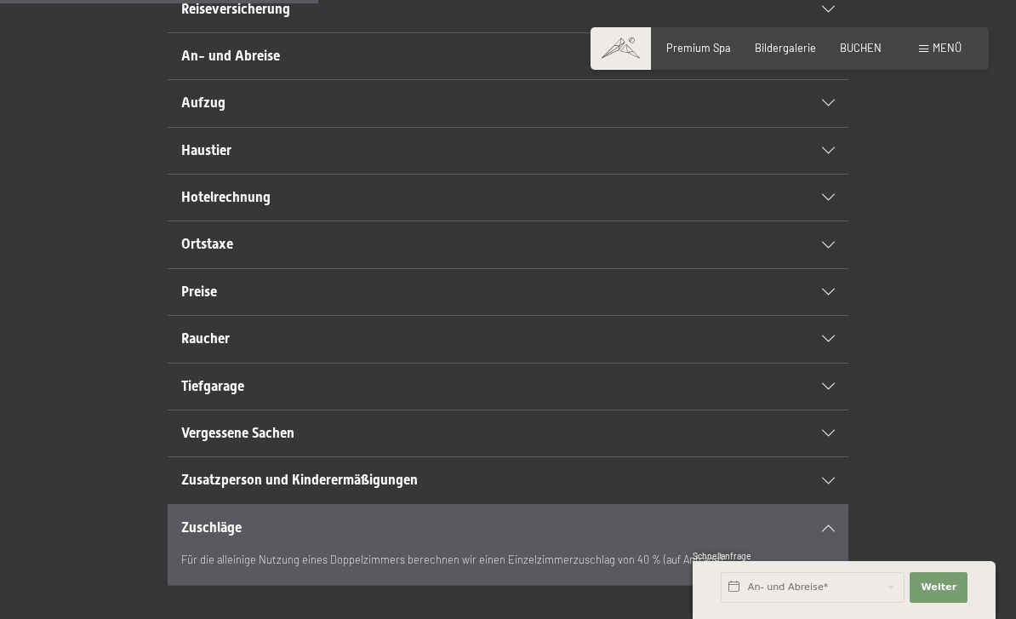
scroll to position [489, 0]
click at [832, 294] on icon at bounding box center [828, 291] width 13 height 7
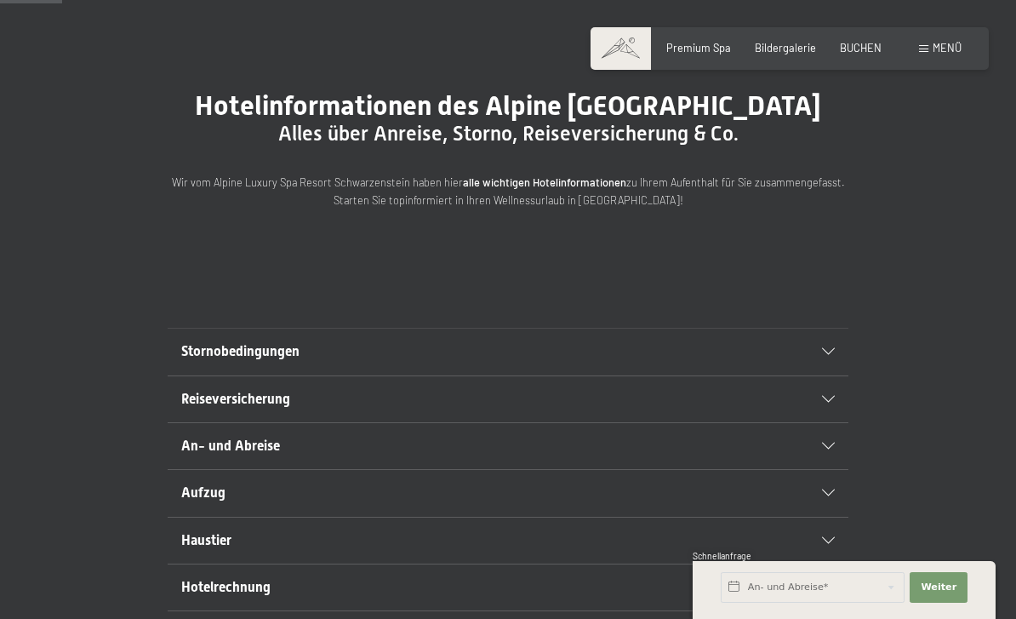
scroll to position [97, 0]
click at [832, 375] on div "Stornobedingungen" at bounding box center [508, 352] width 654 height 46
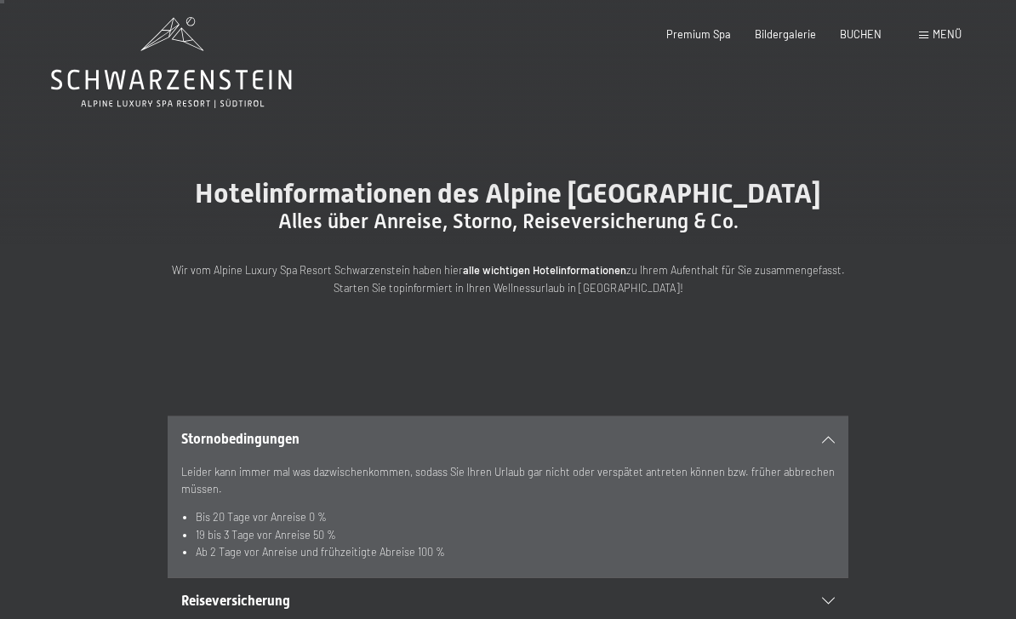
scroll to position [0, 0]
